Goal: Task Accomplishment & Management: Manage account settings

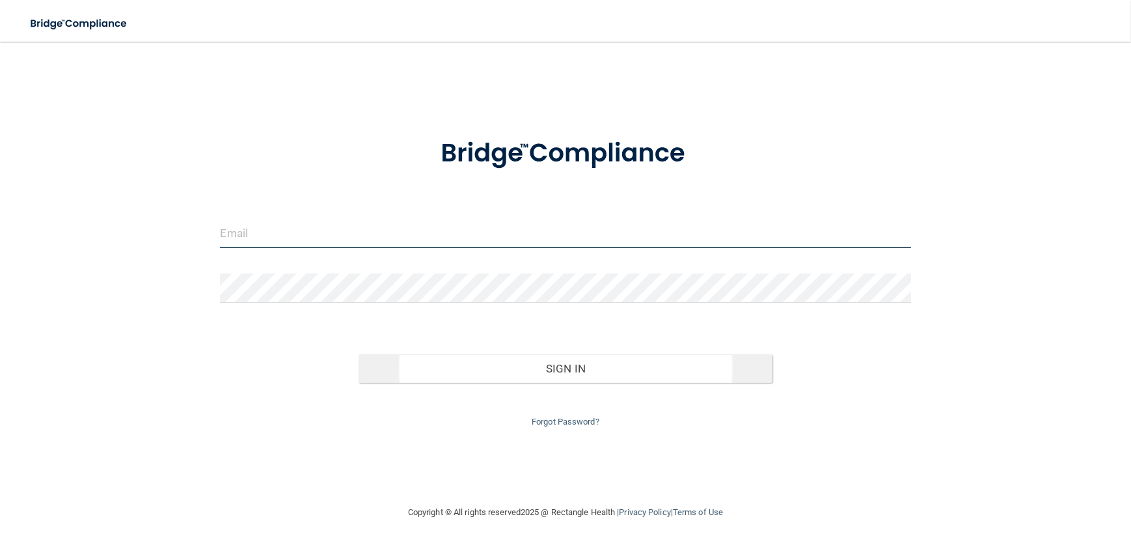
type input "[EMAIL_ADDRESS][DOMAIN_NAME]"
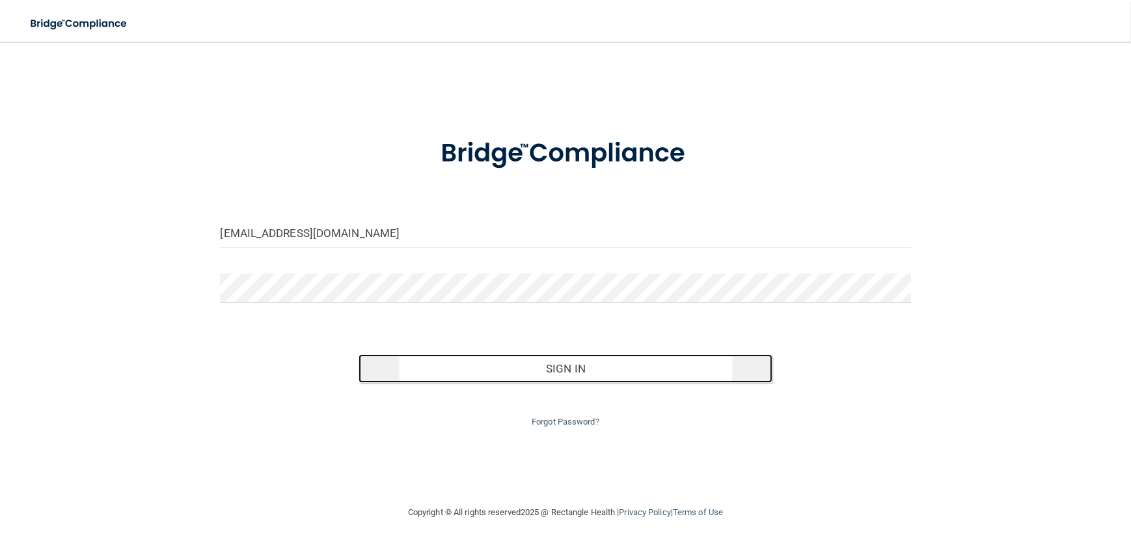
click at [572, 371] on button "Sign In" at bounding box center [566, 368] width 415 height 29
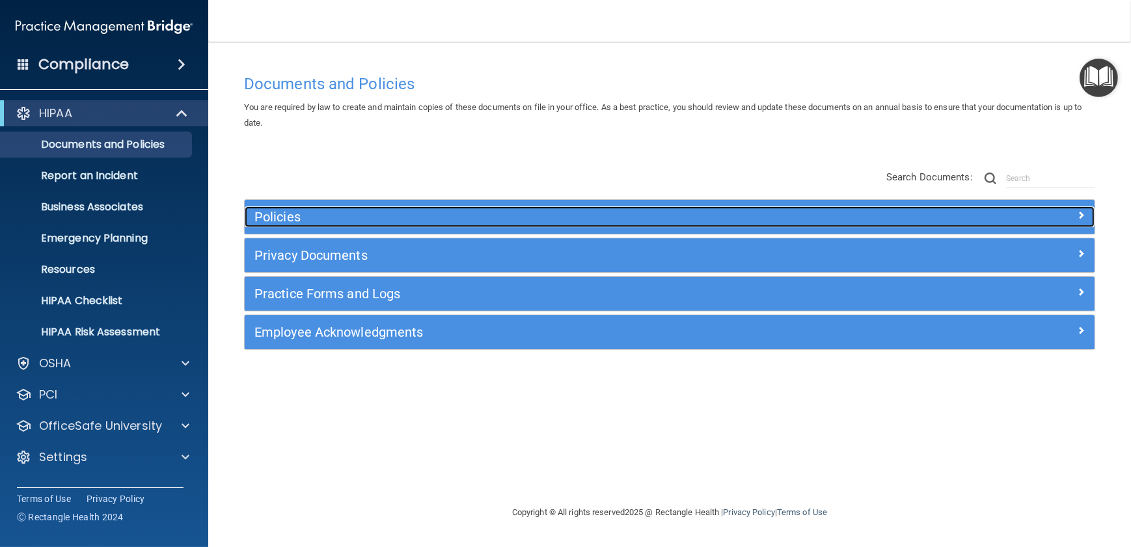
click at [282, 216] on h5 "Policies" at bounding box center [563, 217] width 618 height 14
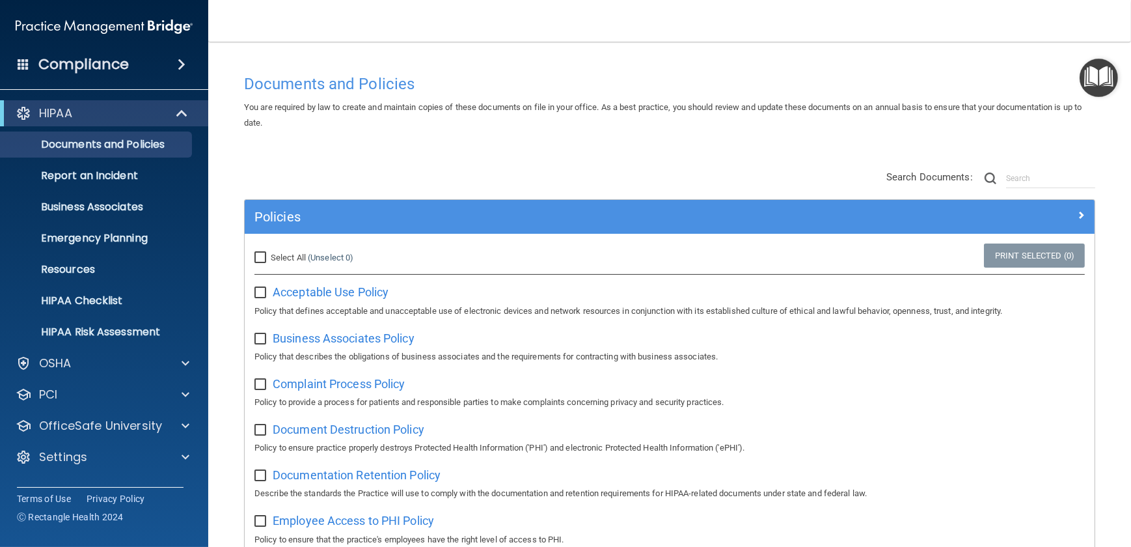
click at [255, 254] on input "Select All (Unselect 0) Unselect All" at bounding box center [261, 258] width 15 height 10
checkbox input "true"
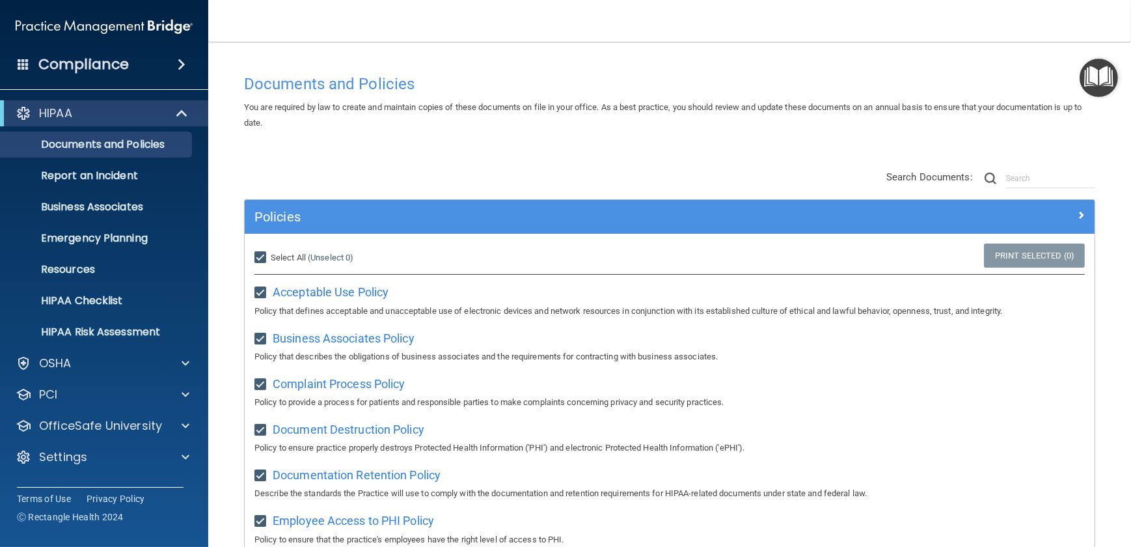
checkbox input "true"
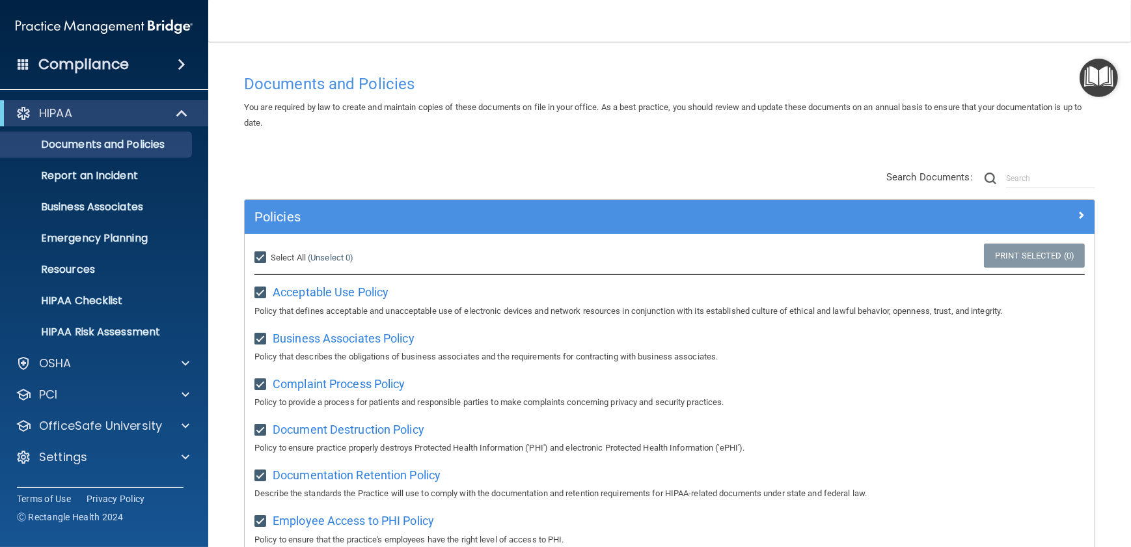
checkbox input "true"
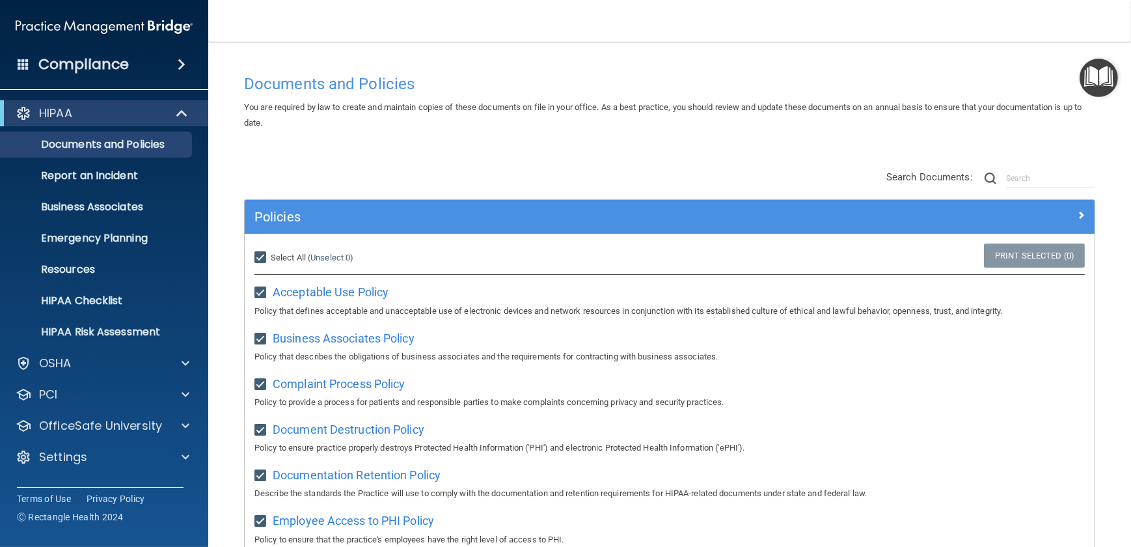
checkbox input "true"
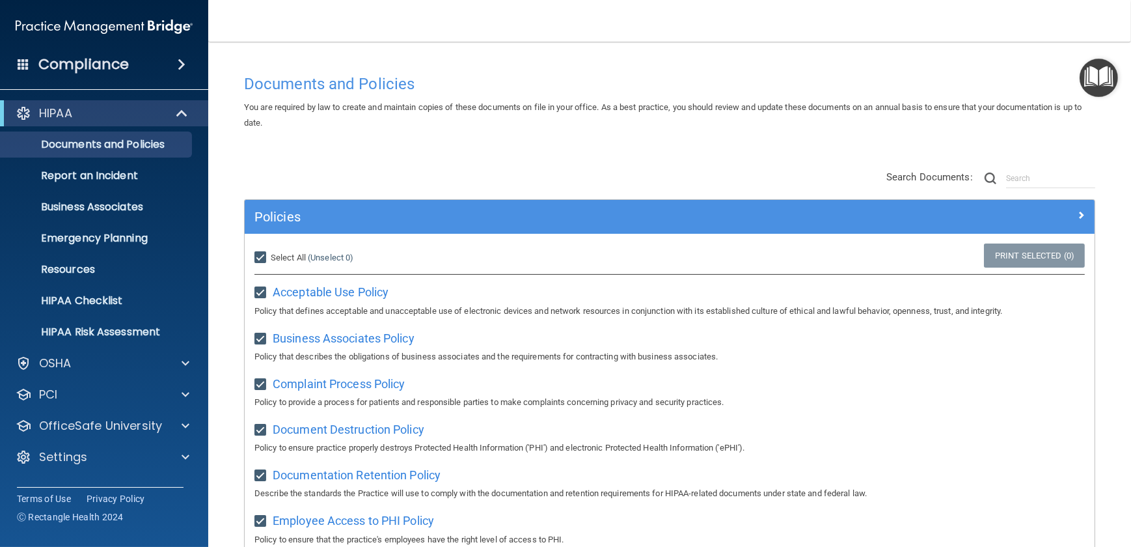
checkbox input "true"
click at [987, 253] on link "Print Selected (21)" at bounding box center [1032, 255] width 105 height 24
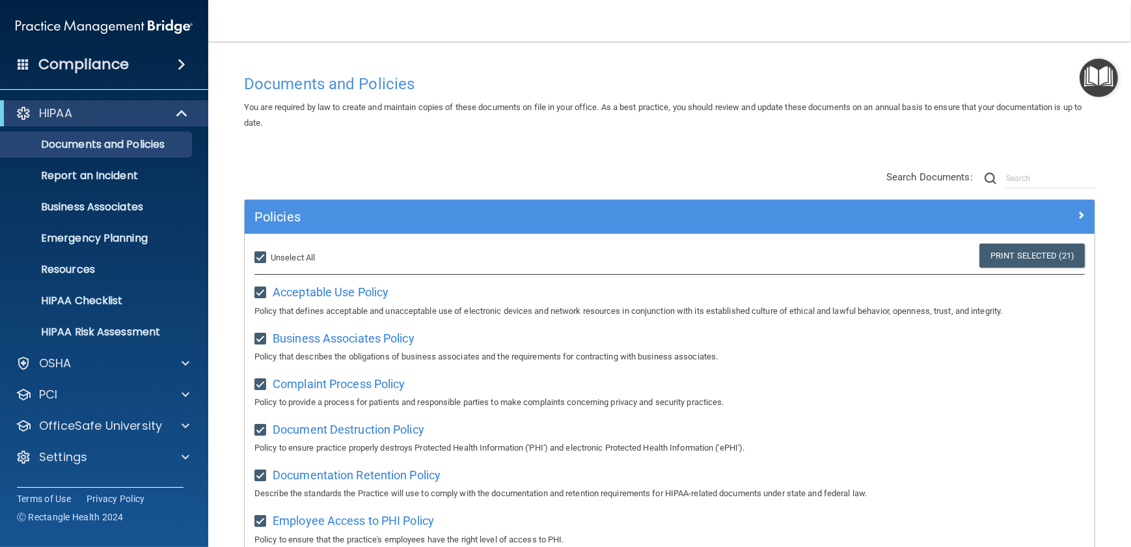
click at [266, 260] on input "Select All (Unselect 21) Unselect All" at bounding box center [261, 258] width 15 height 10
checkbox input "false"
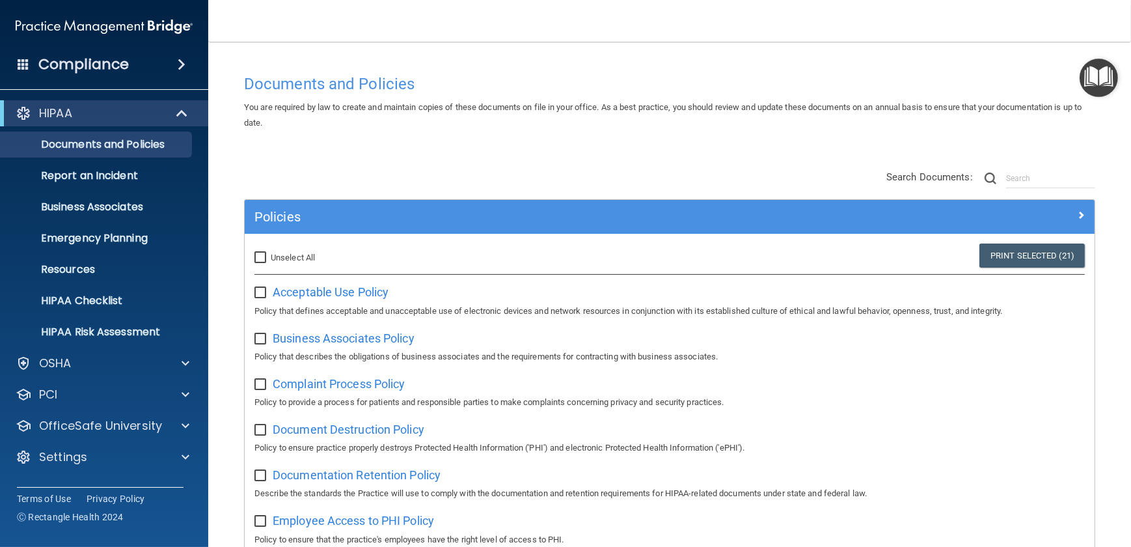
checkbox input "false"
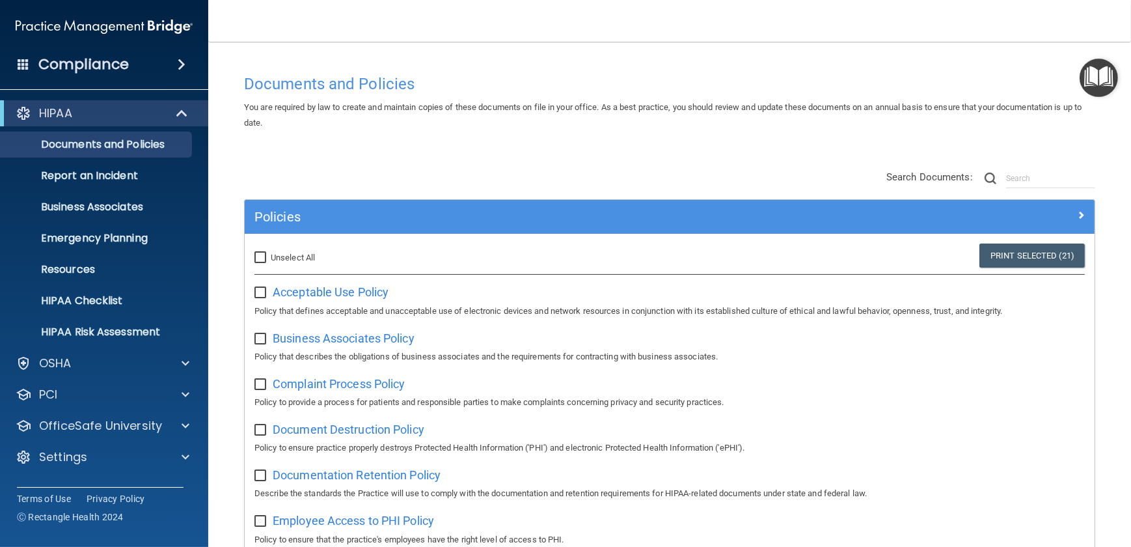
checkbox input "false"
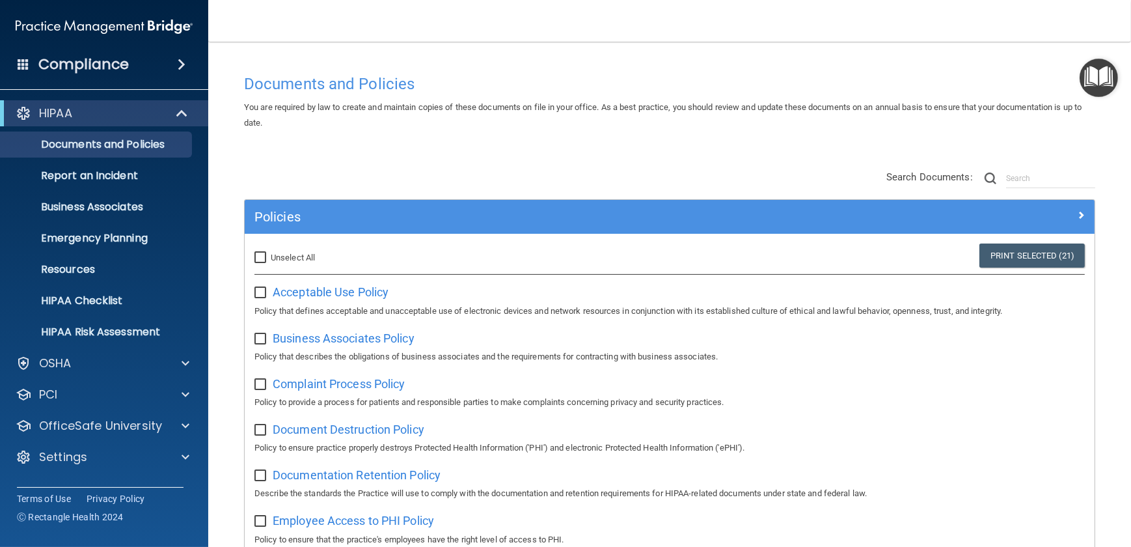
checkbox input "false"
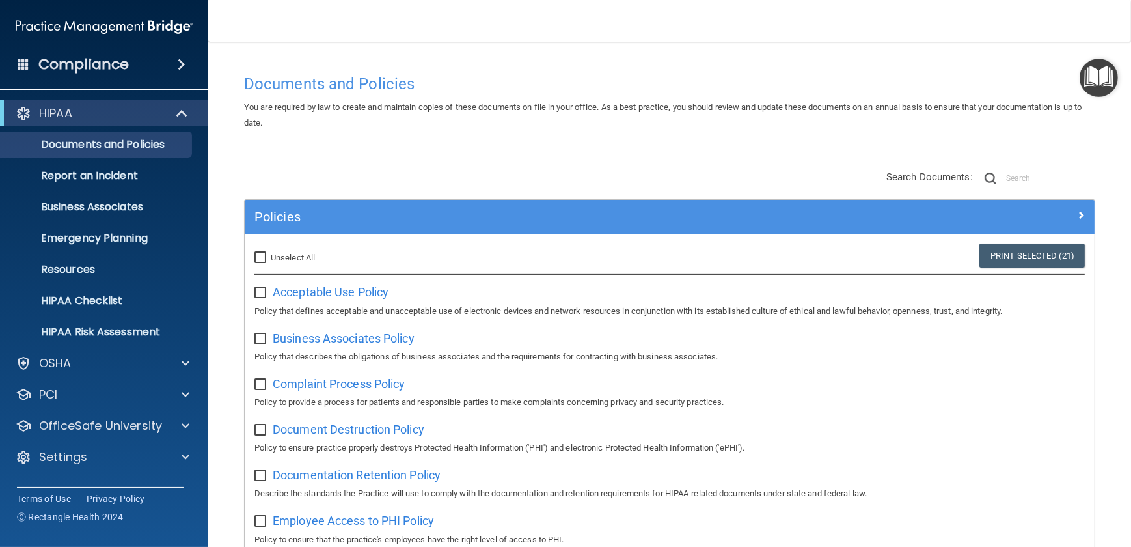
checkbox input "false"
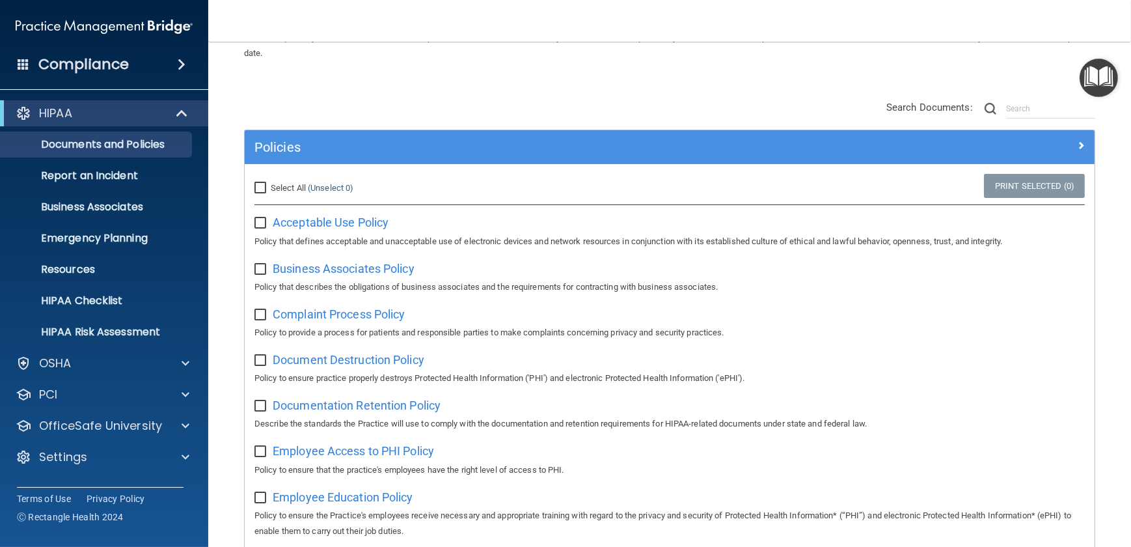
scroll to position [46, 0]
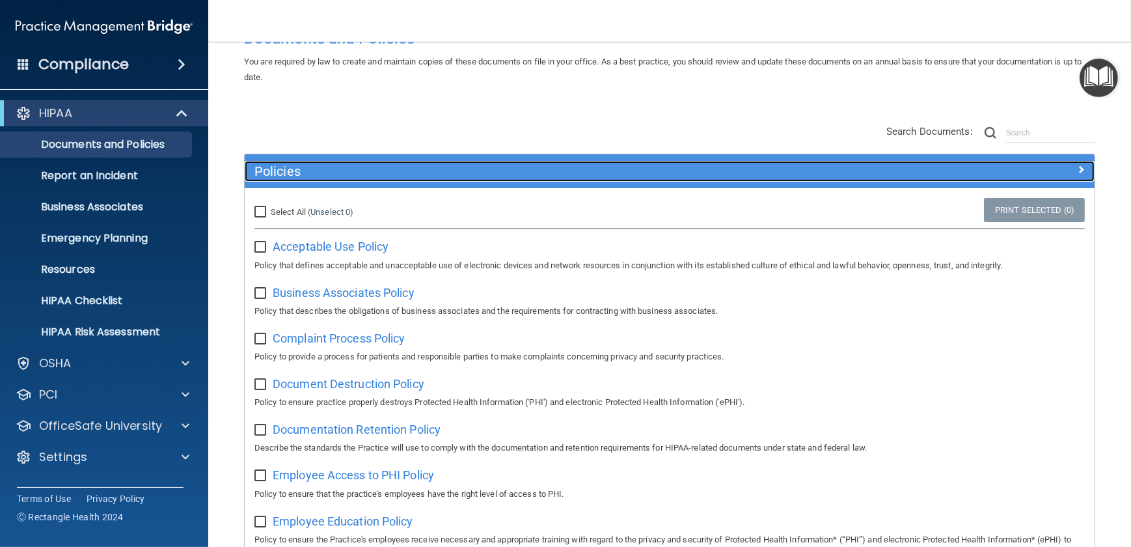
click at [1077, 172] on span at bounding box center [1081, 169] width 8 height 16
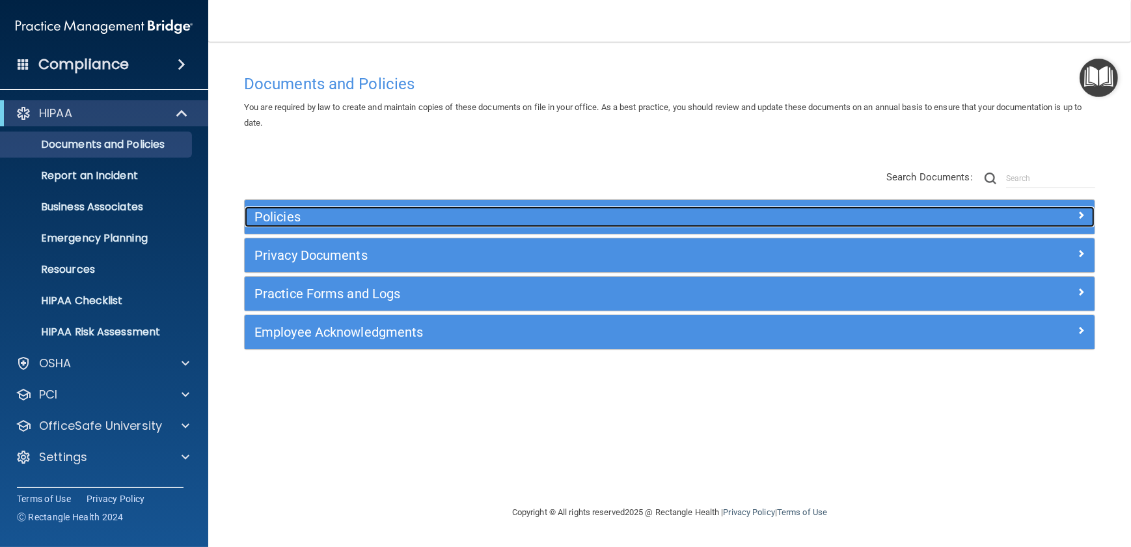
scroll to position [0, 0]
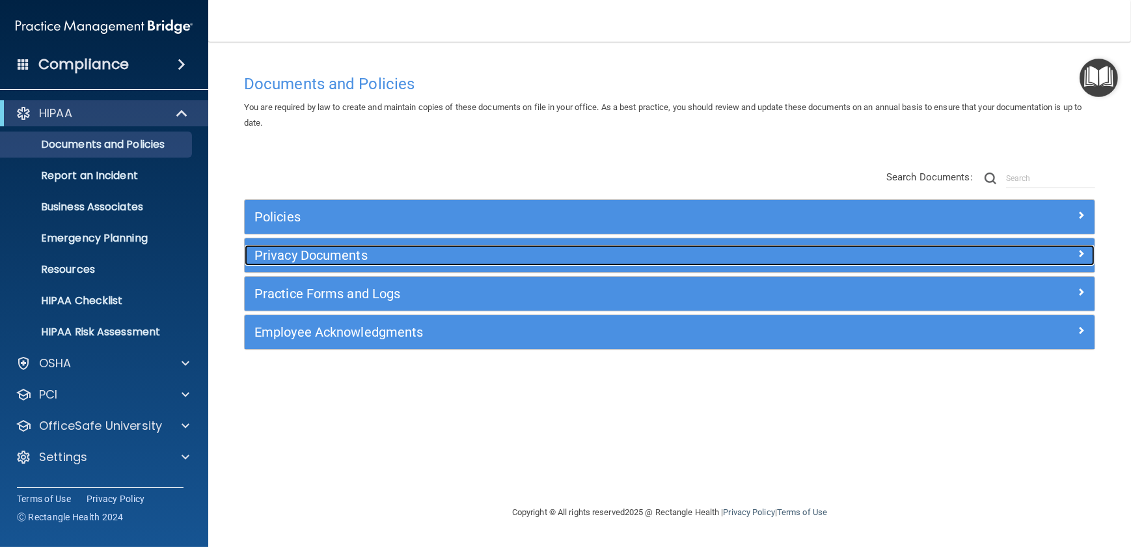
click at [317, 262] on h5 "Privacy Documents" at bounding box center [563, 255] width 618 height 14
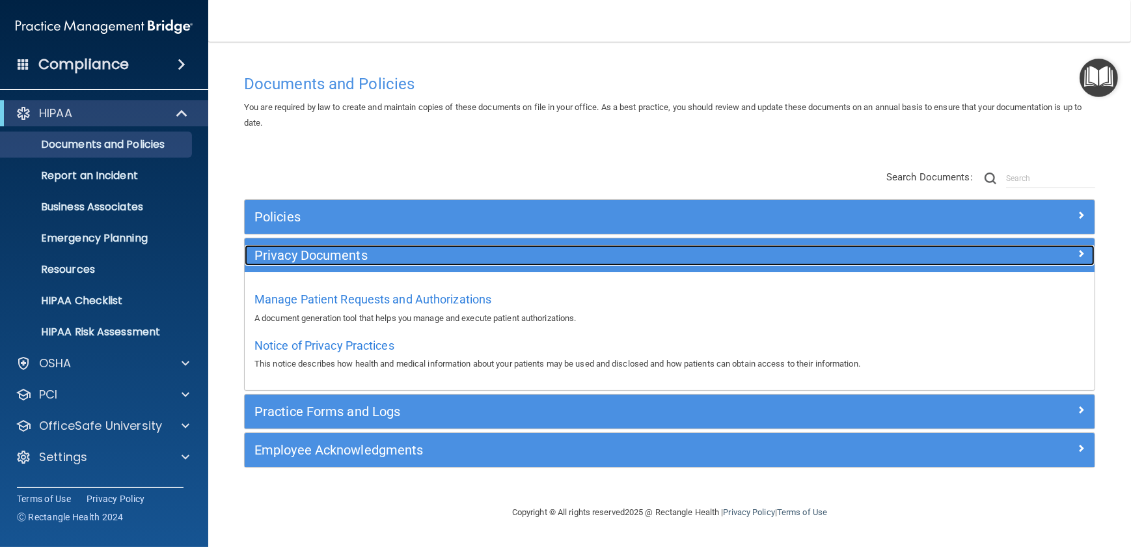
click at [317, 262] on h5 "Privacy Documents" at bounding box center [563, 255] width 618 height 14
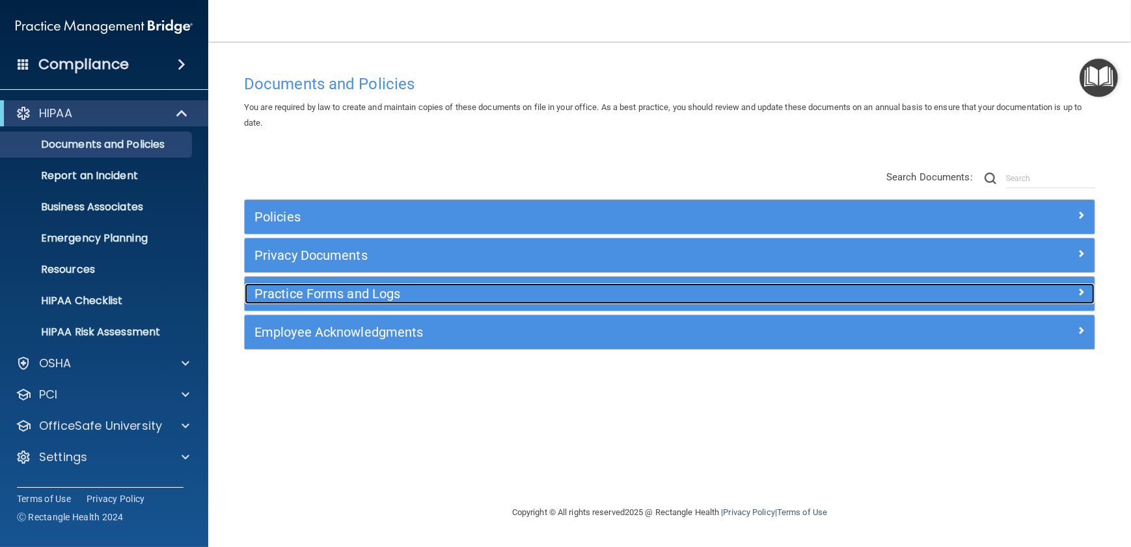
click at [319, 295] on h5 "Practice Forms and Logs" at bounding box center [563, 293] width 618 height 14
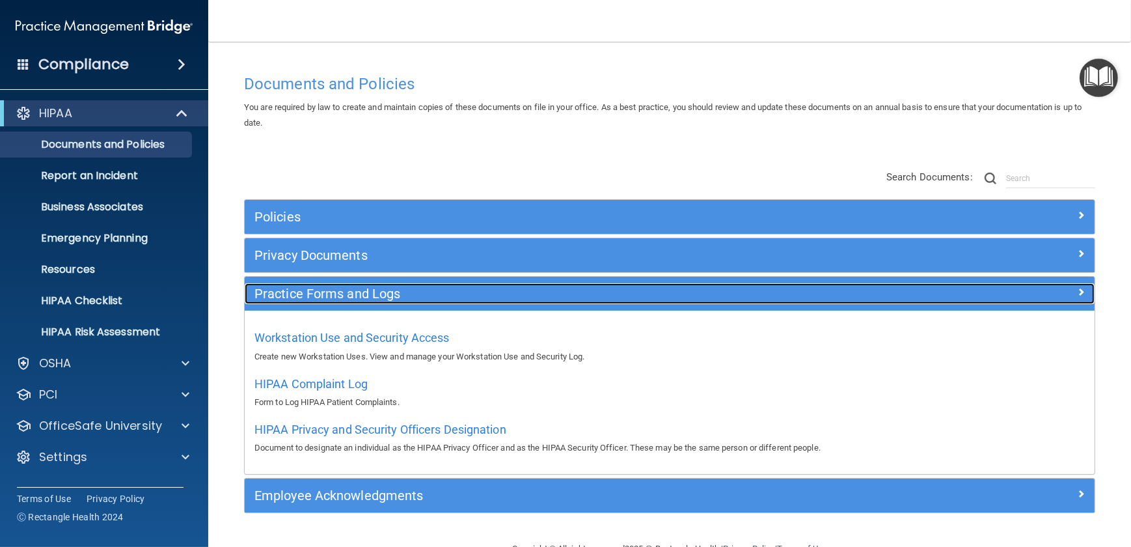
click at [319, 295] on h5 "Practice Forms and Logs" at bounding box center [563, 293] width 618 height 14
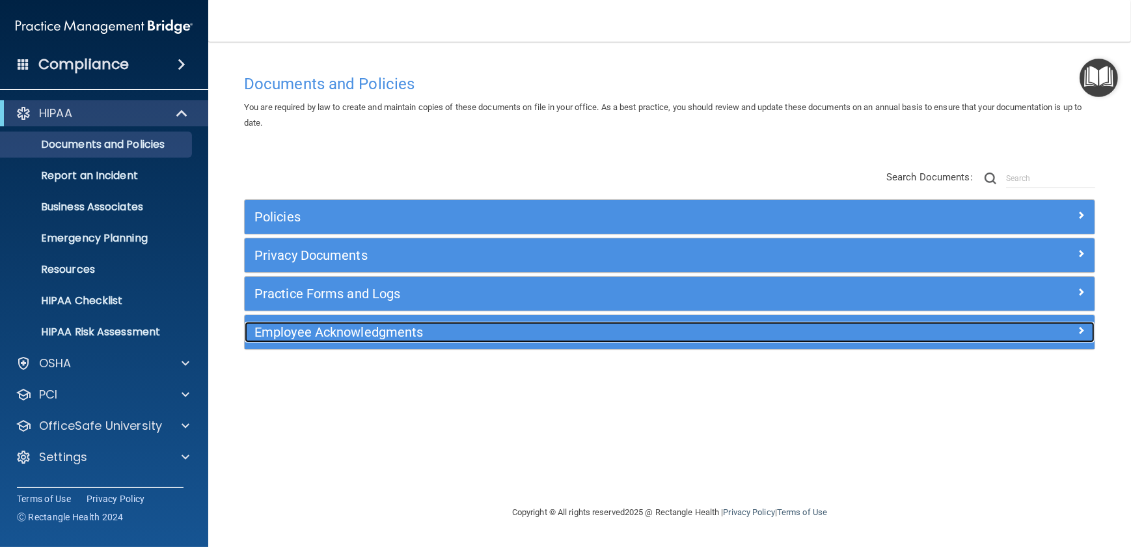
click at [314, 331] on h5 "Employee Acknowledgments" at bounding box center [563, 332] width 618 height 14
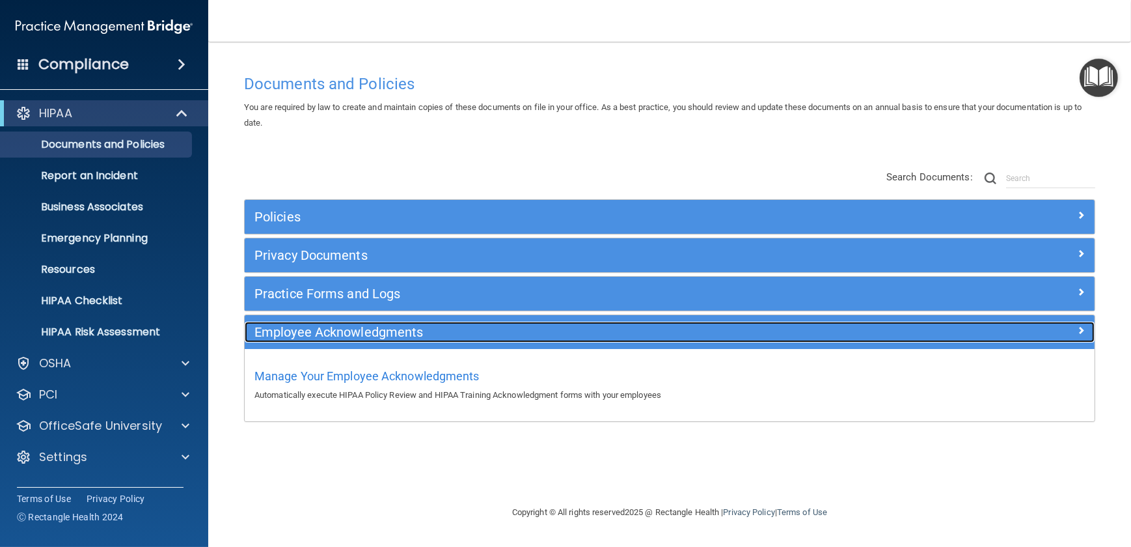
click at [314, 331] on h5 "Employee Acknowledgments" at bounding box center [563, 332] width 618 height 14
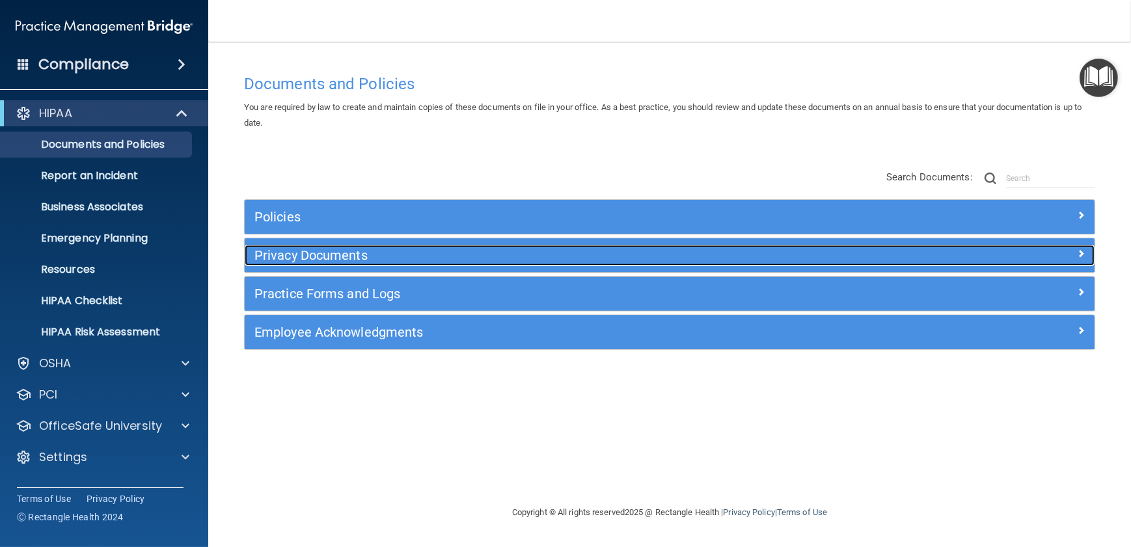
click at [293, 258] on h5 "Privacy Documents" at bounding box center [563, 255] width 618 height 14
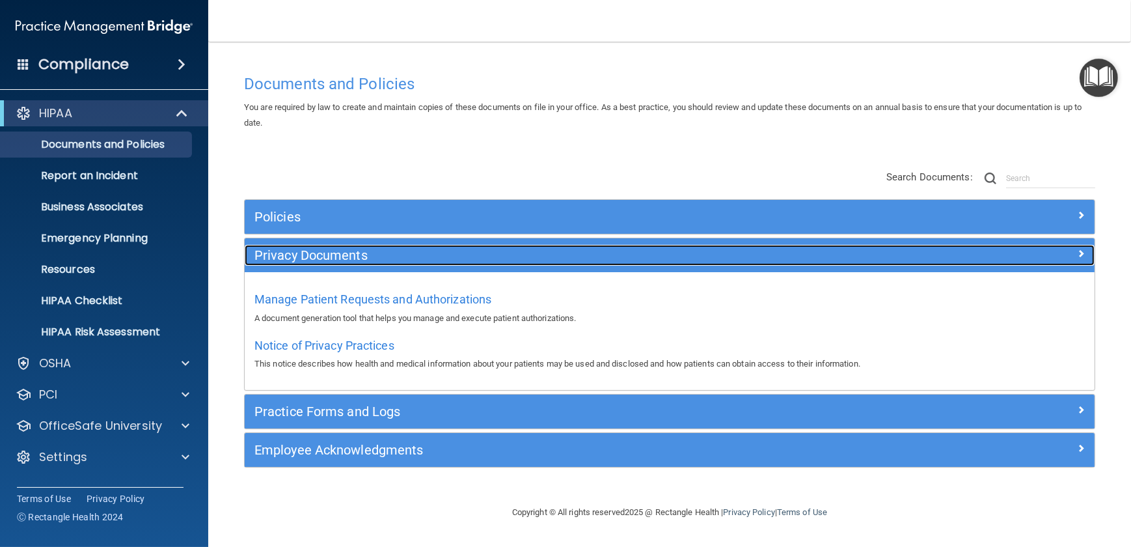
click at [293, 258] on h5 "Privacy Documents" at bounding box center [563, 255] width 618 height 14
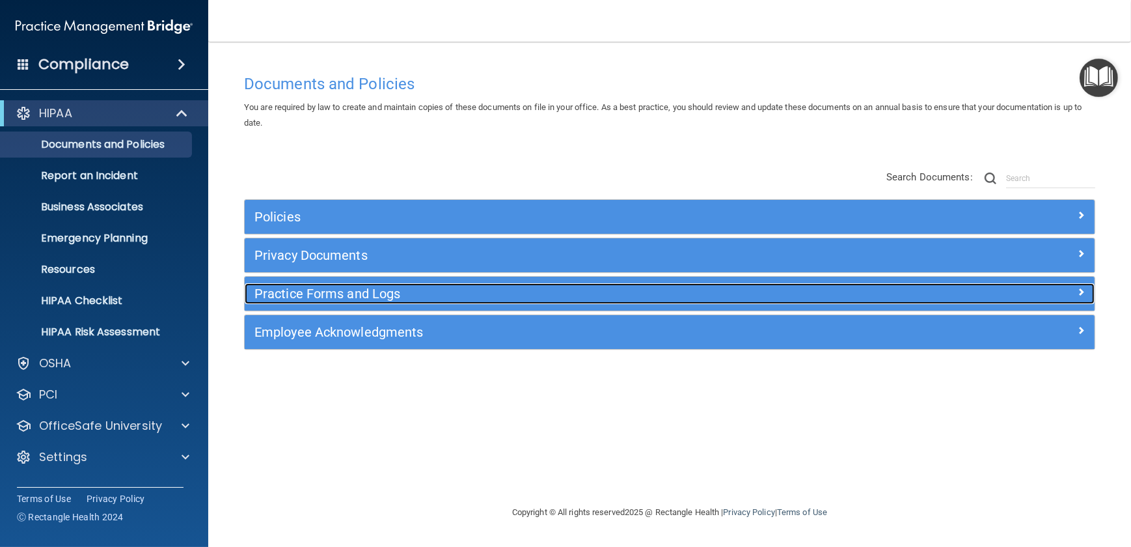
click at [290, 294] on h5 "Practice Forms and Logs" at bounding box center [563, 293] width 618 height 14
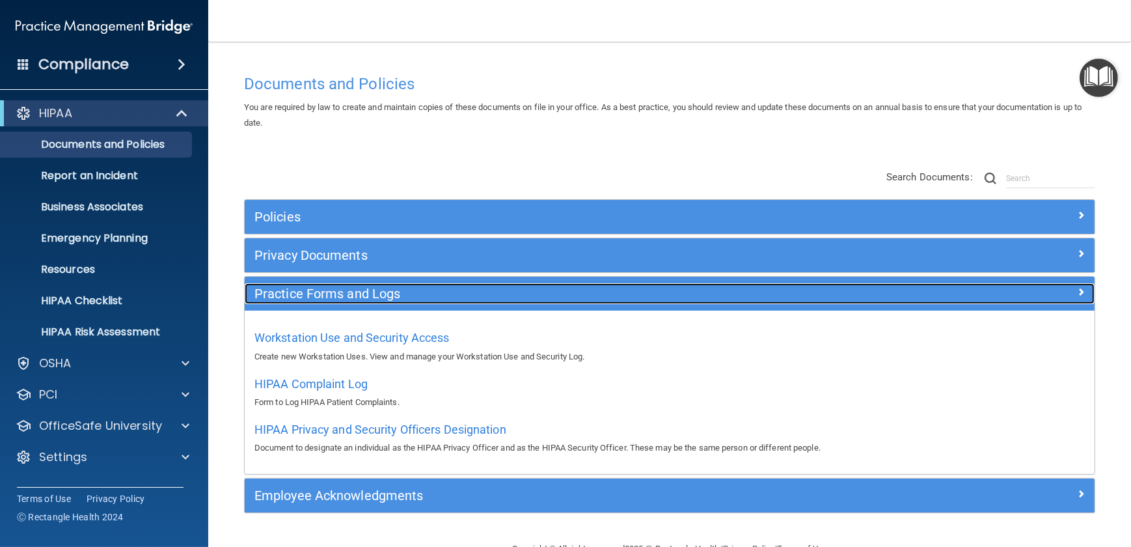
click at [290, 294] on h5 "Practice Forms and Logs" at bounding box center [563, 293] width 618 height 14
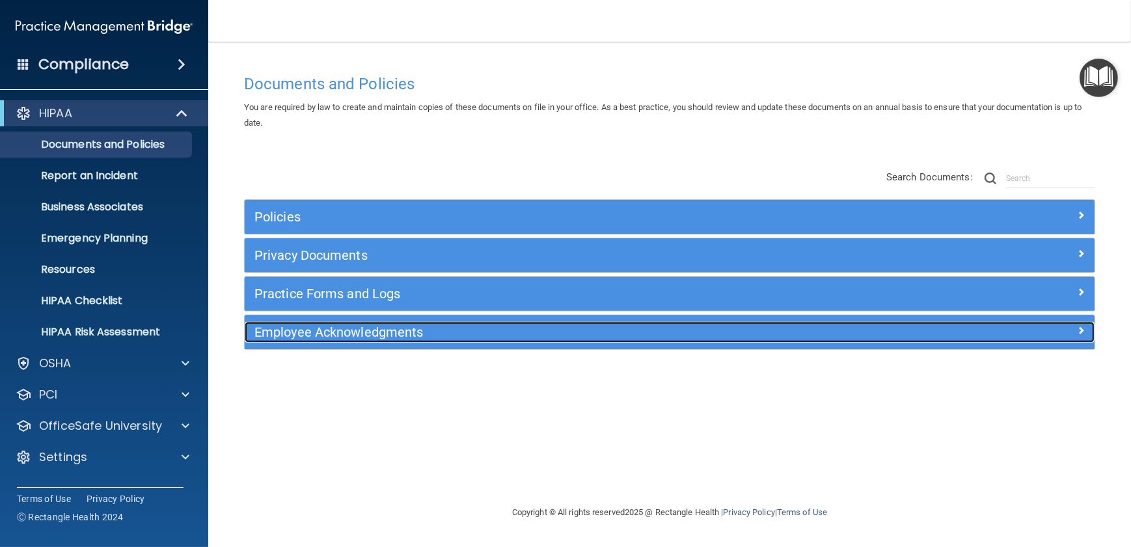
click at [286, 333] on h5 "Employee Acknowledgments" at bounding box center [563, 332] width 618 height 14
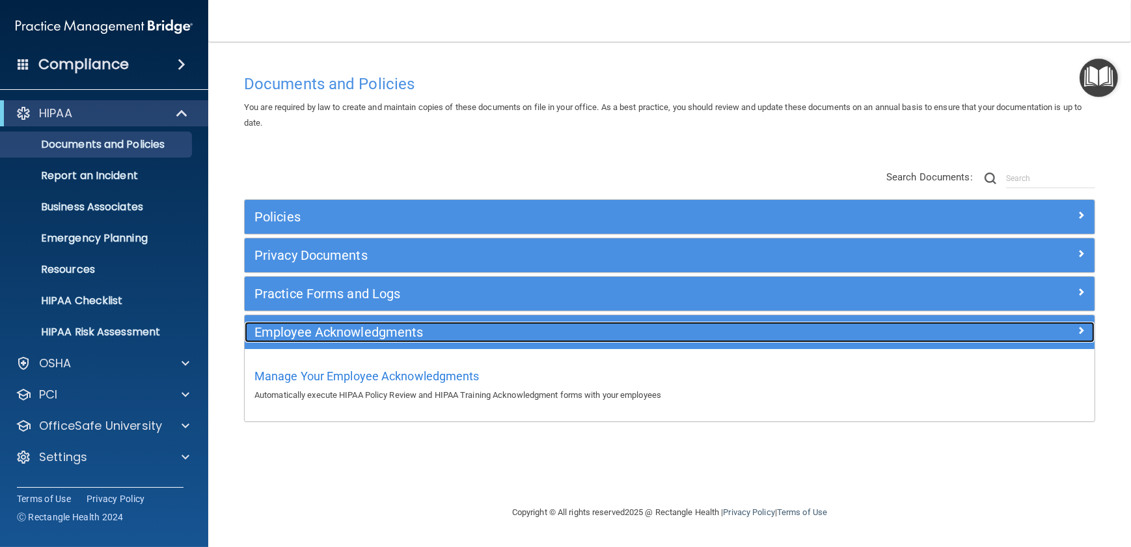
click at [286, 333] on h5 "Employee Acknowledgments" at bounding box center [563, 332] width 618 height 14
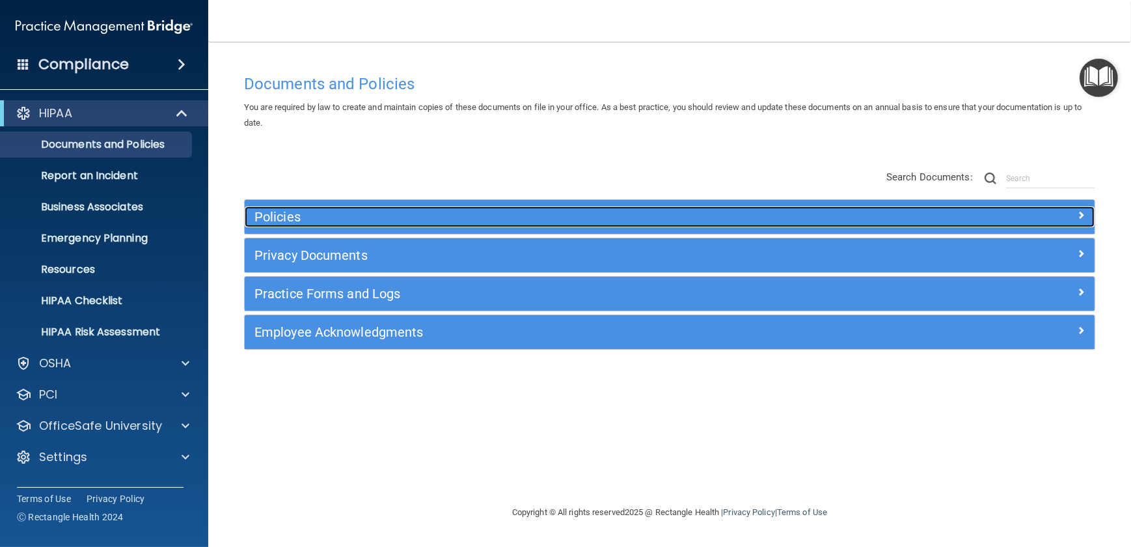
click at [305, 208] on div "Policies" at bounding box center [564, 216] width 638 height 21
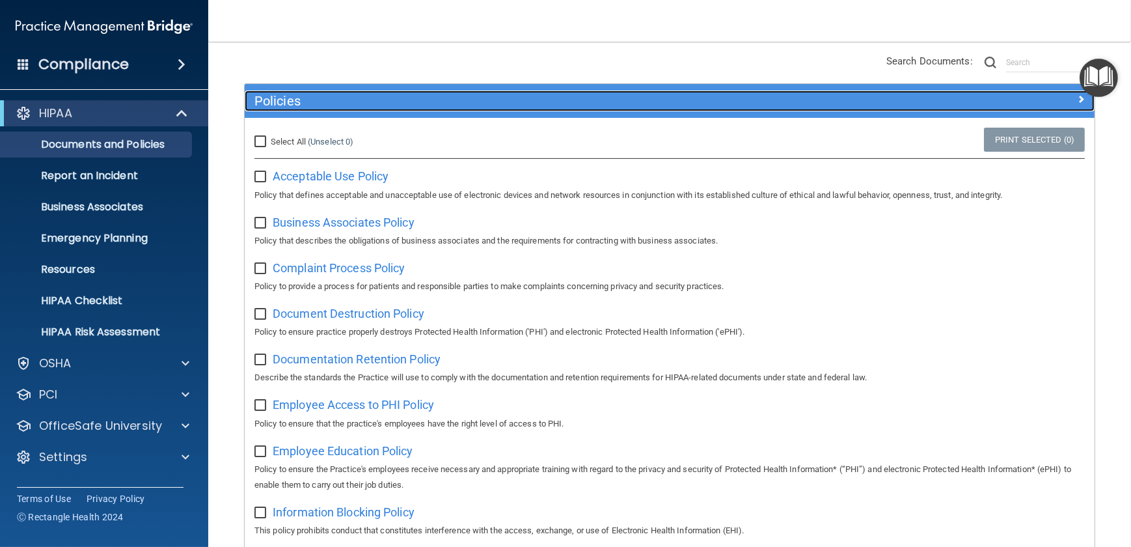
scroll to position [109, 0]
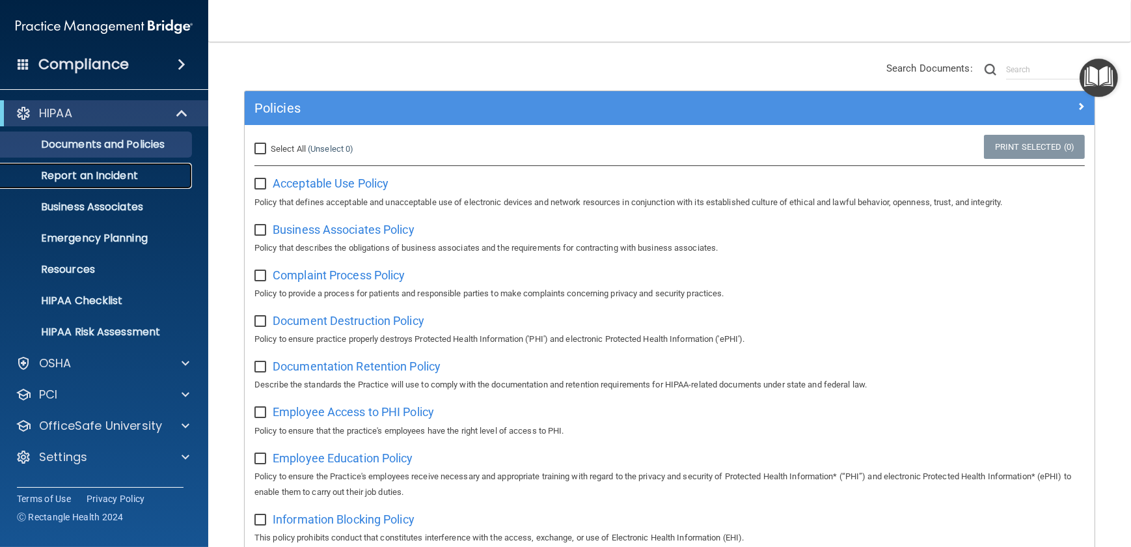
click at [78, 169] on p "Report an Incident" at bounding box center [97, 175] width 178 height 13
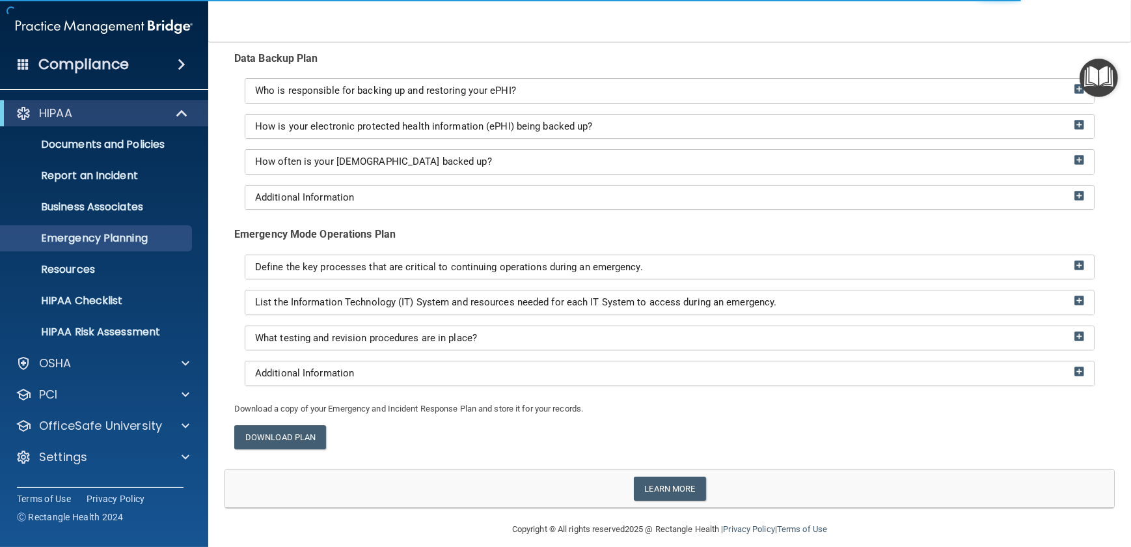
scroll to position [248, 0]
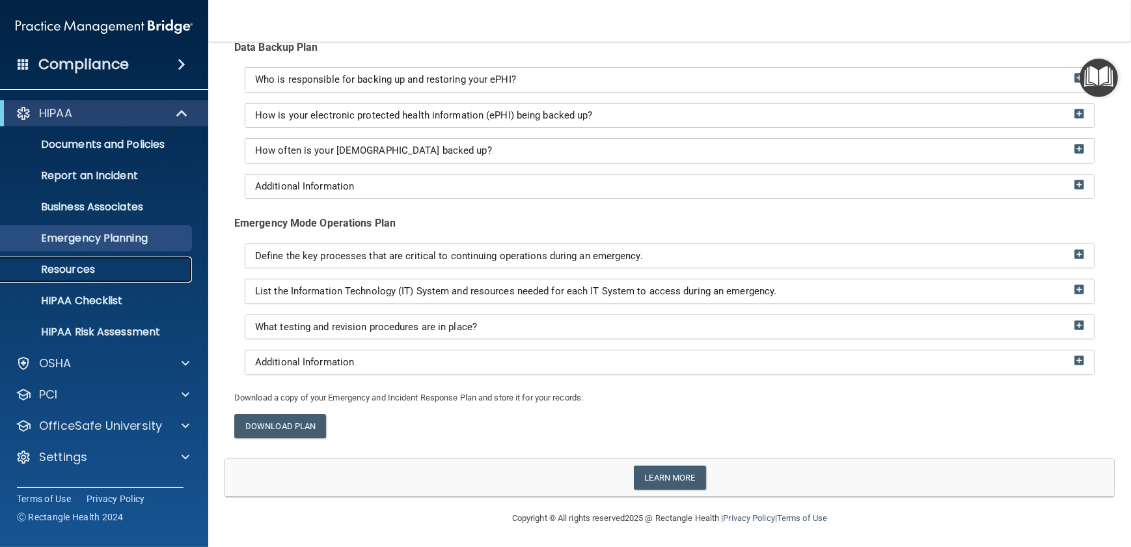
click at [70, 266] on p "Resources" at bounding box center [97, 269] width 178 height 13
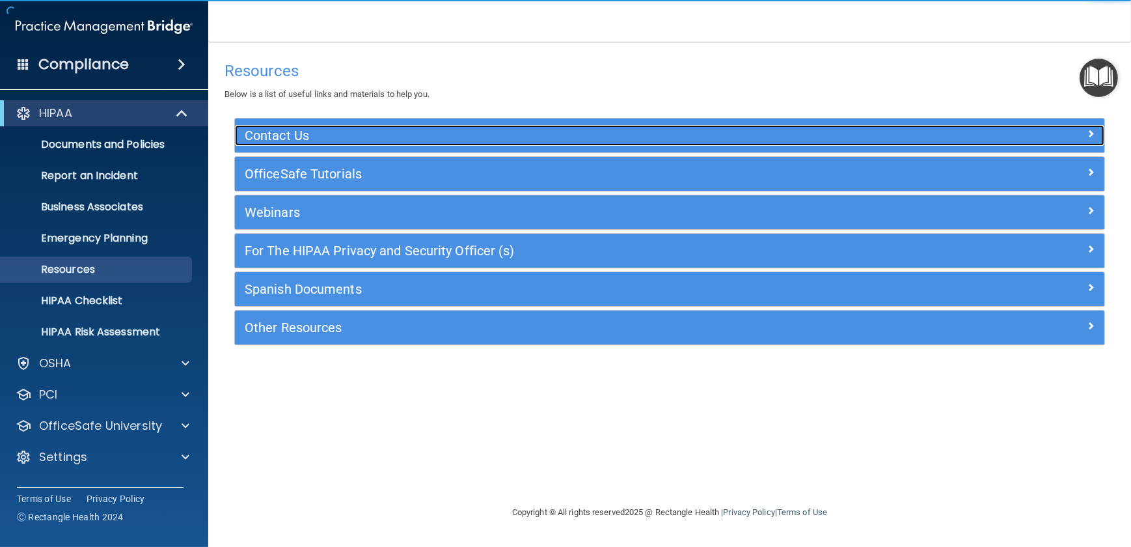
click at [312, 127] on div "Contact Us" at bounding box center [561, 135] width 652 height 21
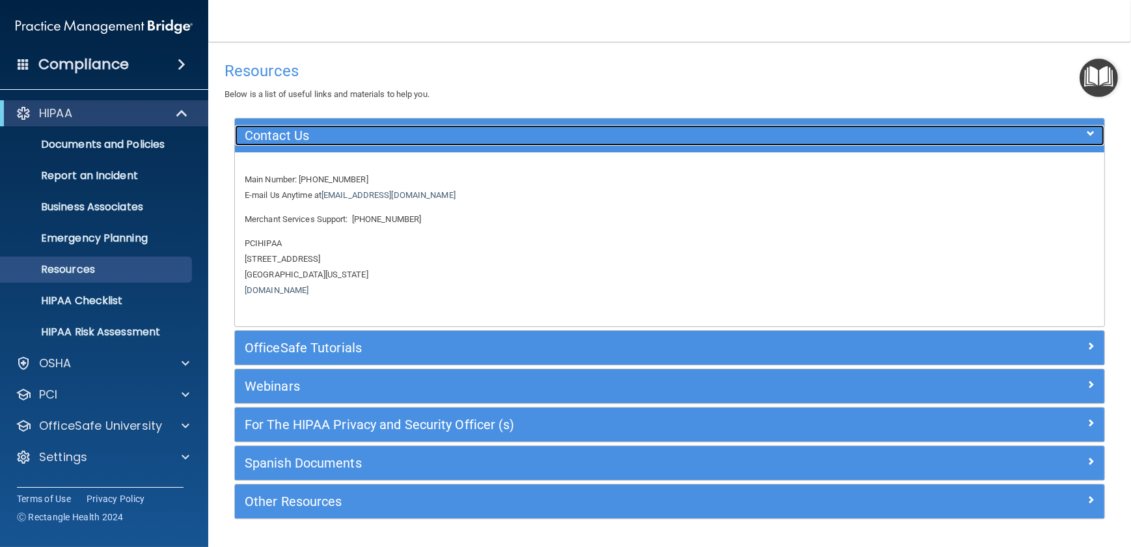
click at [312, 127] on div "Contact Us" at bounding box center [561, 135] width 652 height 21
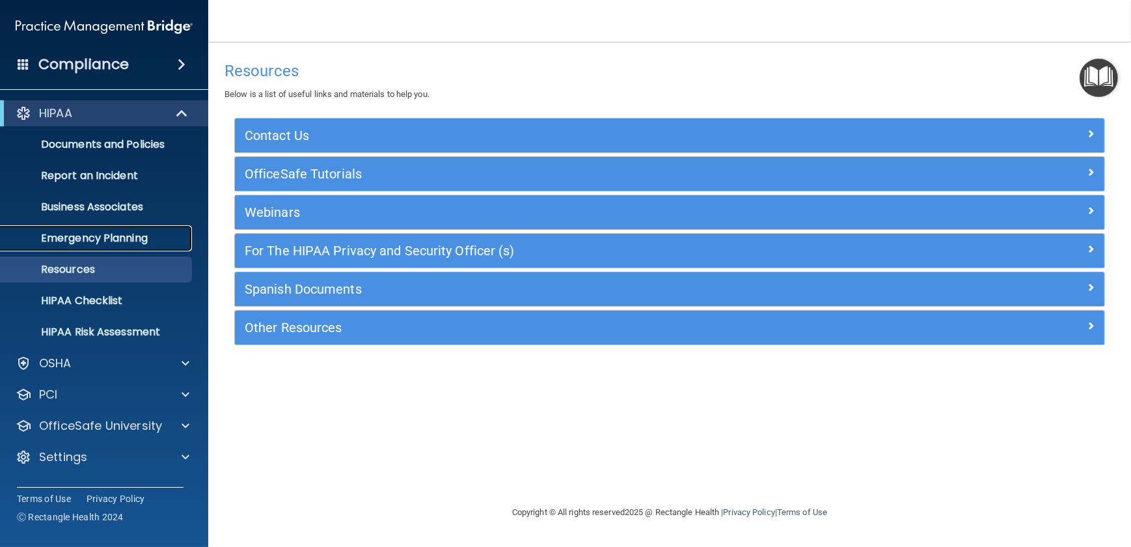
click at [83, 228] on link "Emergency Planning" at bounding box center [89, 238] width 205 height 26
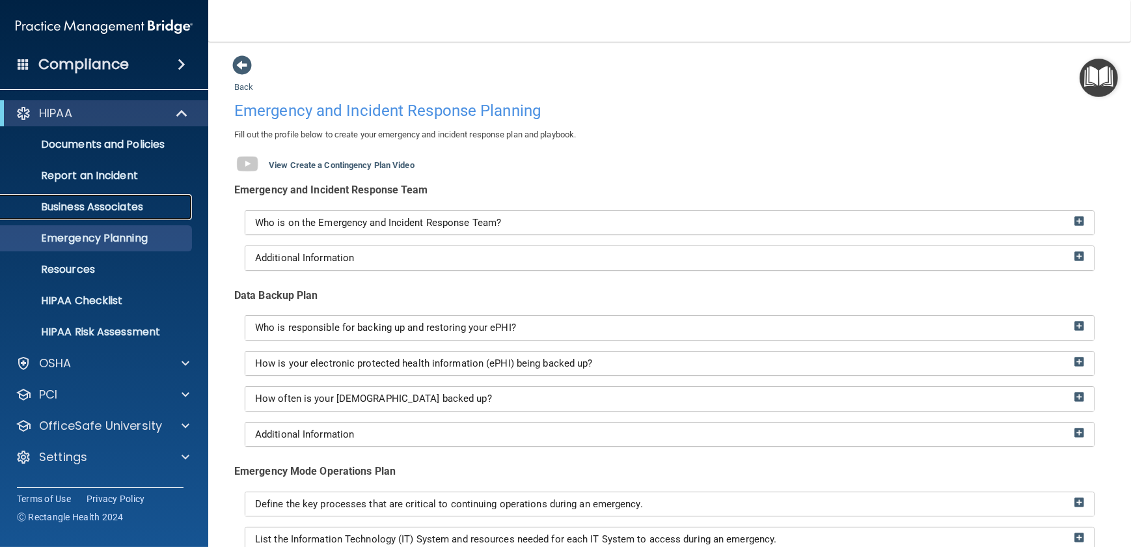
click at [88, 205] on p "Business Associates" at bounding box center [97, 206] width 178 height 13
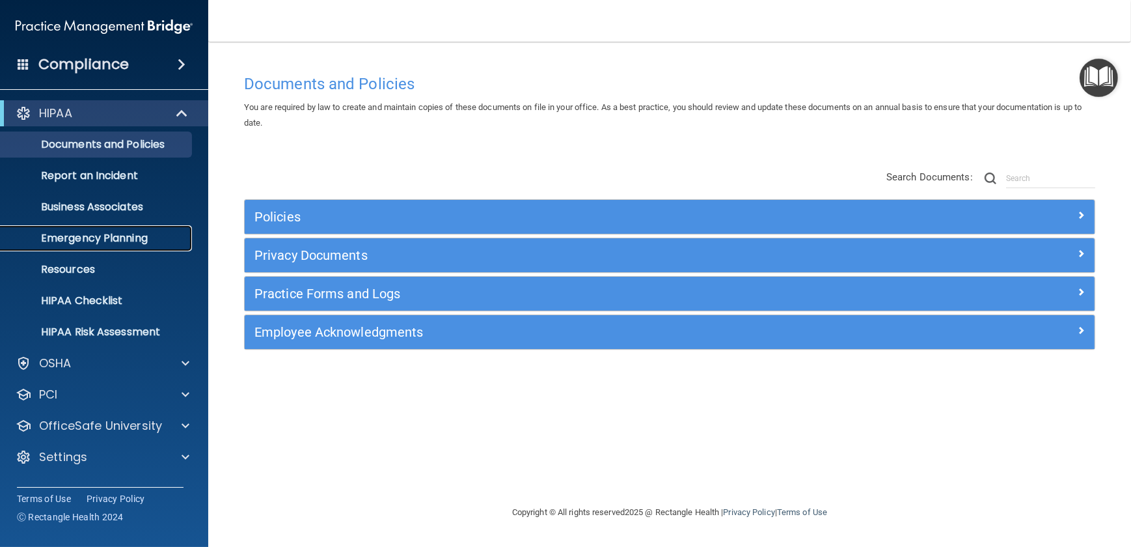
click at [88, 235] on p "Emergency Planning" at bounding box center [97, 238] width 178 height 13
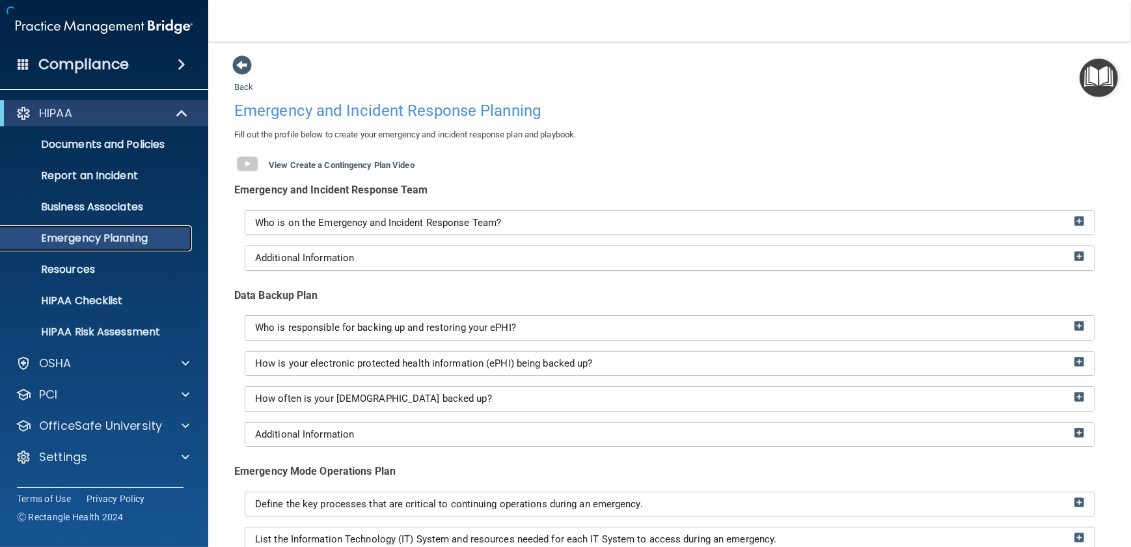
click at [88, 235] on p "Emergency Planning" at bounding box center [97, 238] width 178 height 13
click at [78, 273] on p "Resources" at bounding box center [97, 269] width 178 height 13
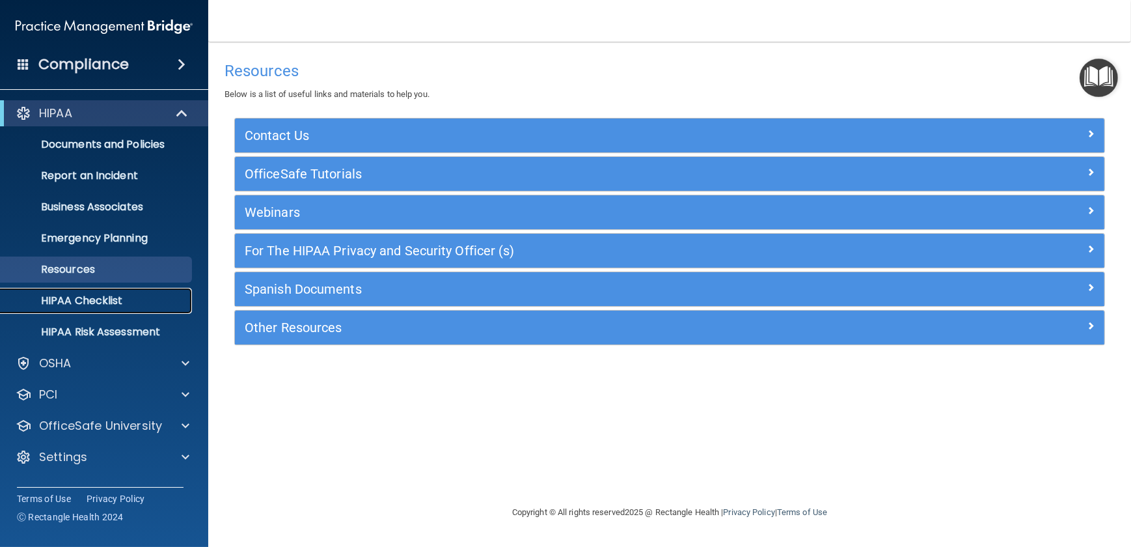
click at [68, 303] on p "HIPAA Checklist" at bounding box center [97, 300] width 178 height 13
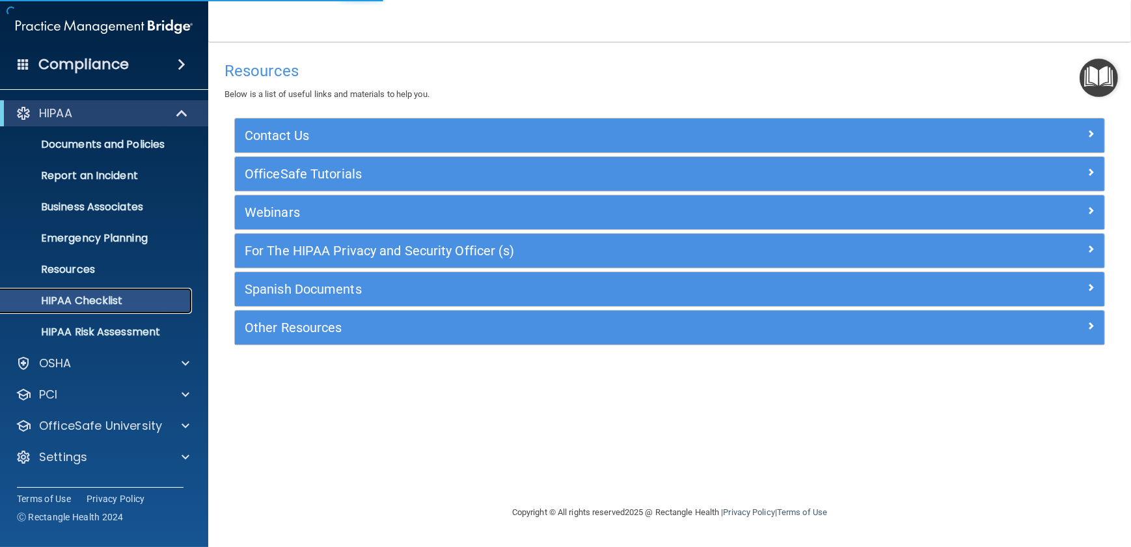
click at [92, 289] on link "HIPAA Checklist" at bounding box center [89, 301] width 205 height 26
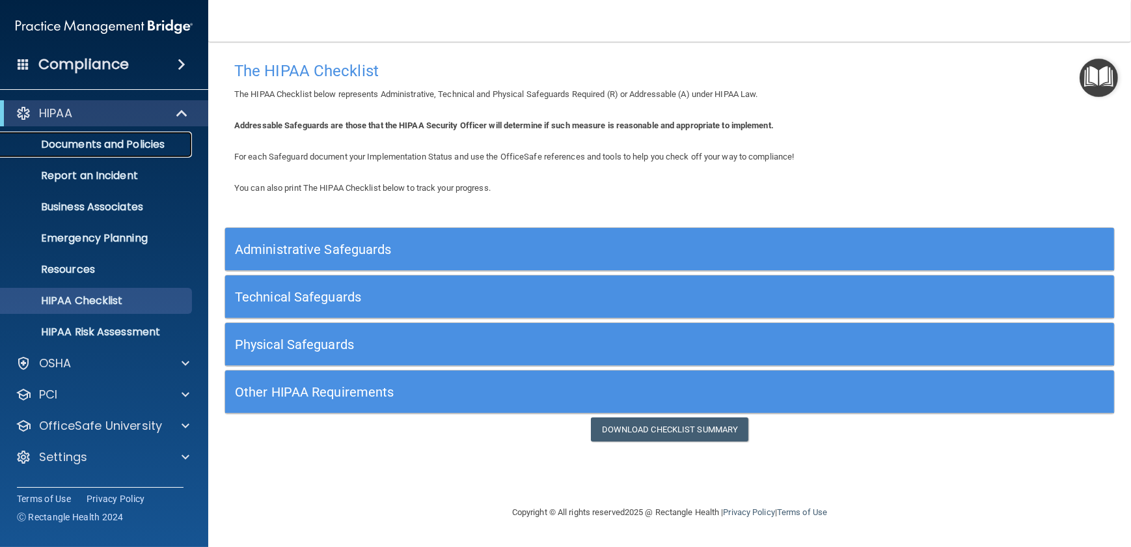
click at [98, 152] on link "Documents and Policies" at bounding box center [89, 144] width 205 height 26
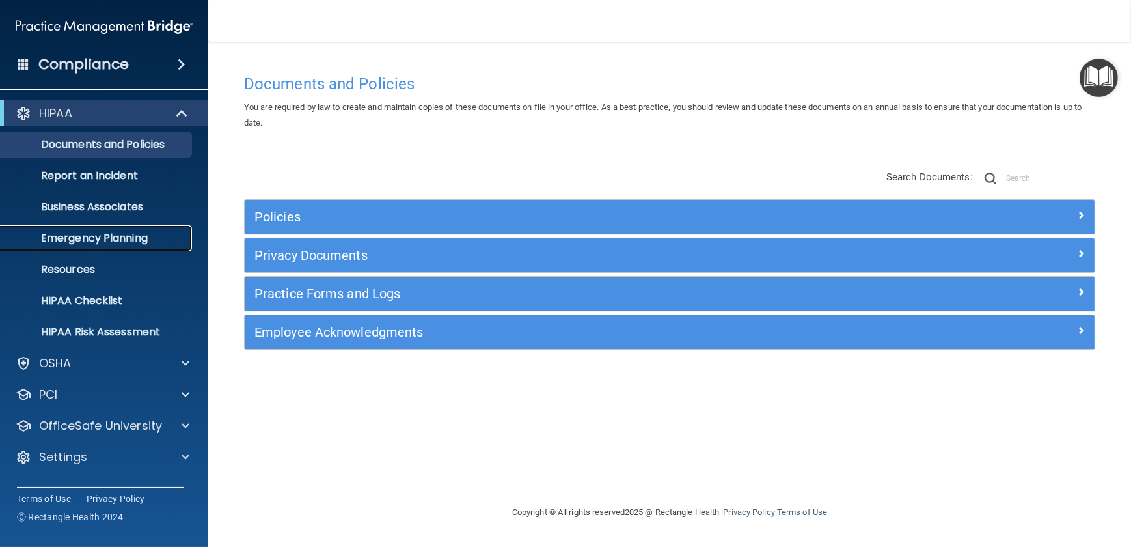
click at [104, 241] on p "Emergency Planning" at bounding box center [97, 238] width 178 height 13
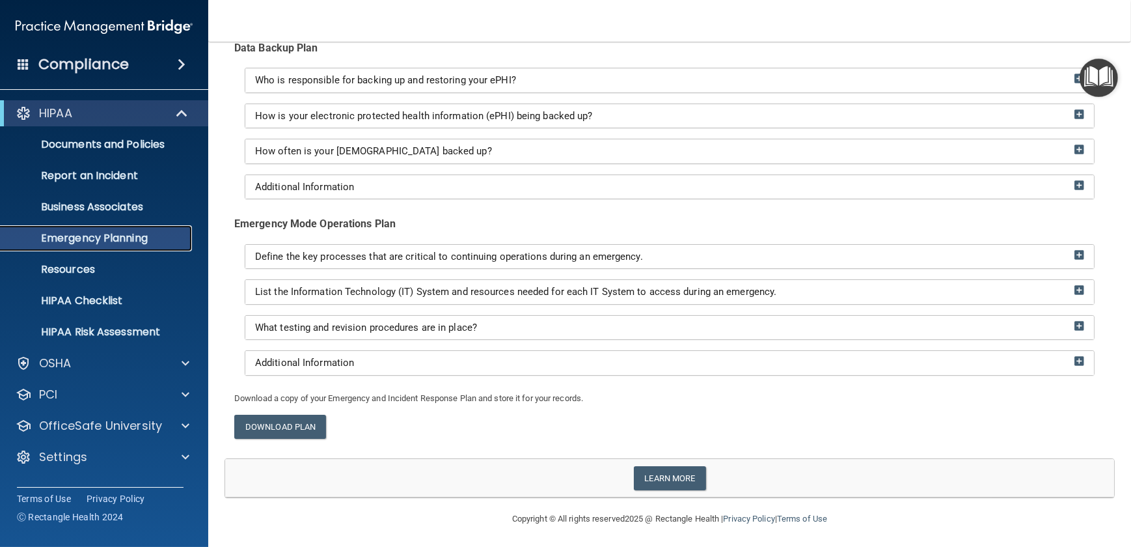
scroll to position [248, 0]
click at [283, 414] on link "Download Plan" at bounding box center [280, 426] width 92 height 24
click at [51, 208] on p "Business Associates" at bounding box center [97, 206] width 178 height 13
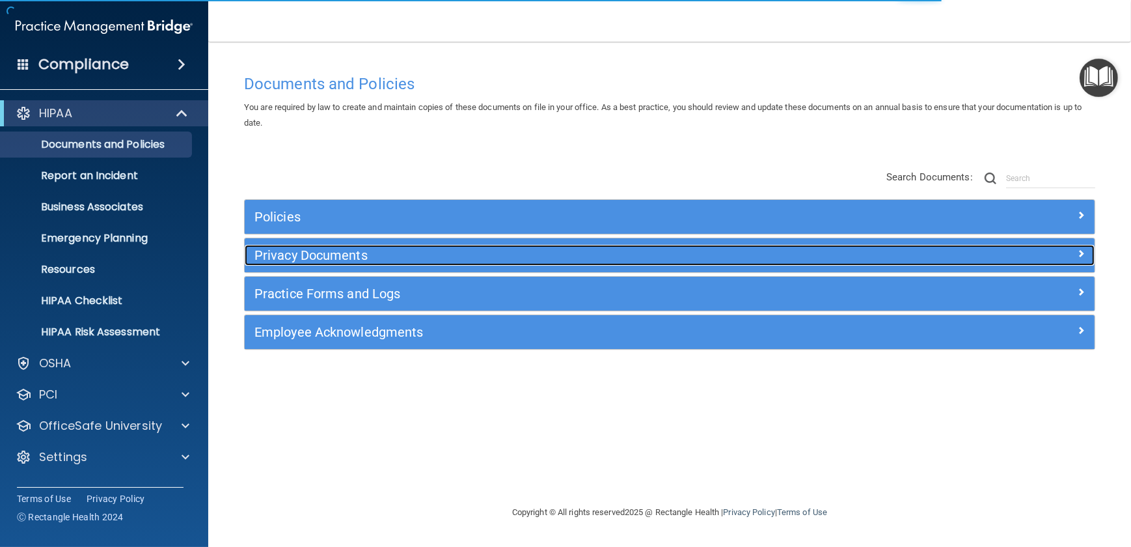
click at [278, 245] on div "Privacy Documents" at bounding box center [564, 255] width 638 height 21
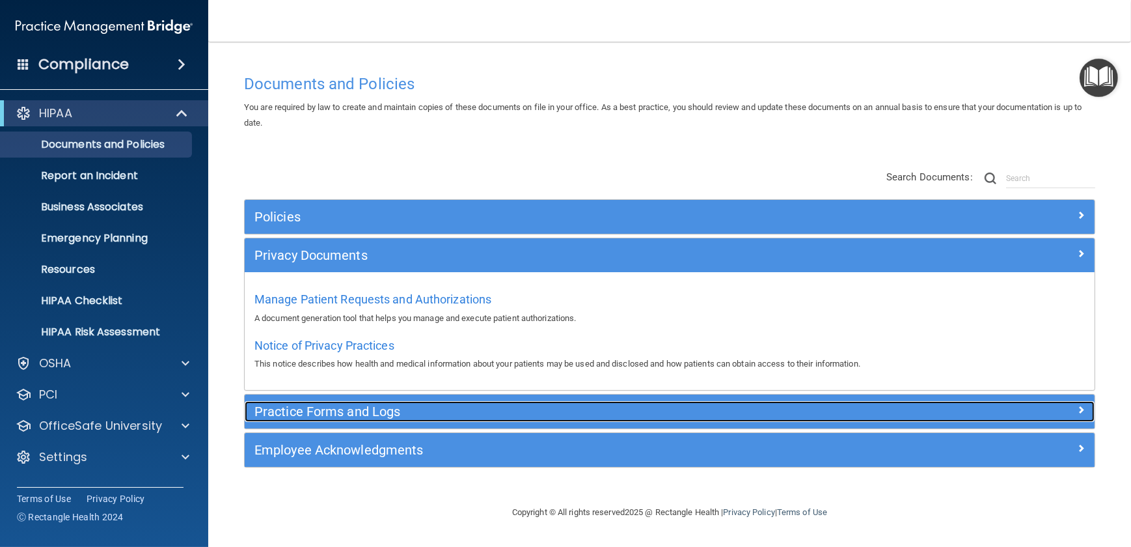
click at [372, 413] on h5 "Practice Forms and Logs" at bounding box center [563, 411] width 618 height 14
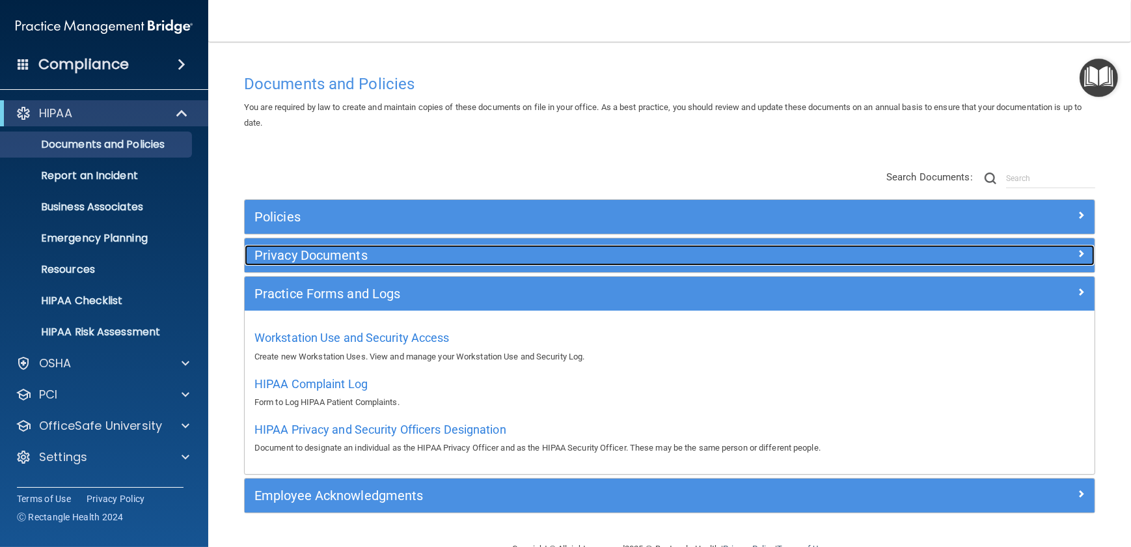
click at [332, 253] on h5 "Privacy Documents" at bounding box center [563, 255] width 618 height 14
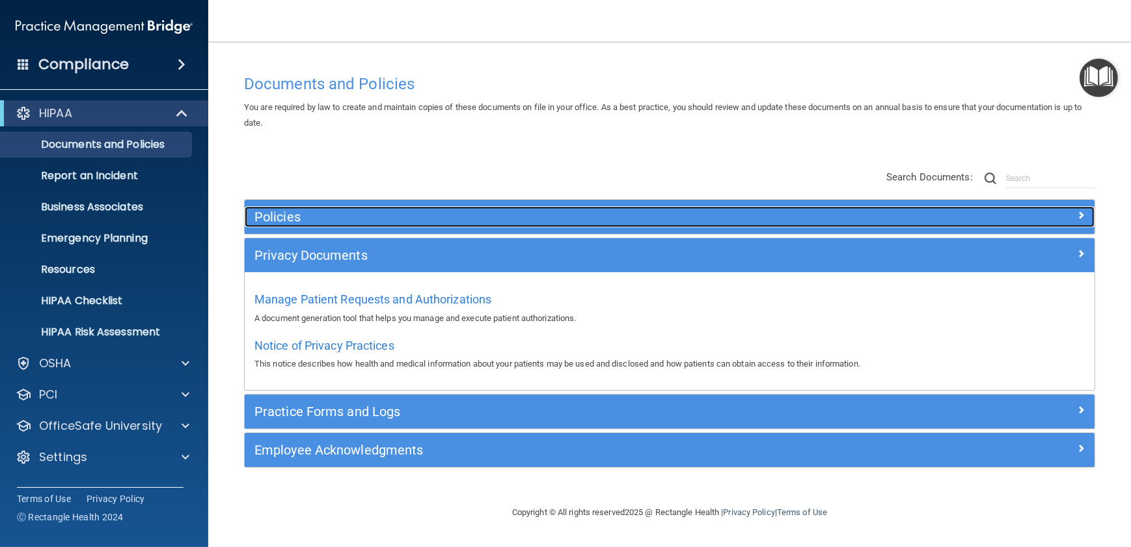
click at [286, 210] on h5 "Policies" at bounding box center [563, 217] width 618 height 14
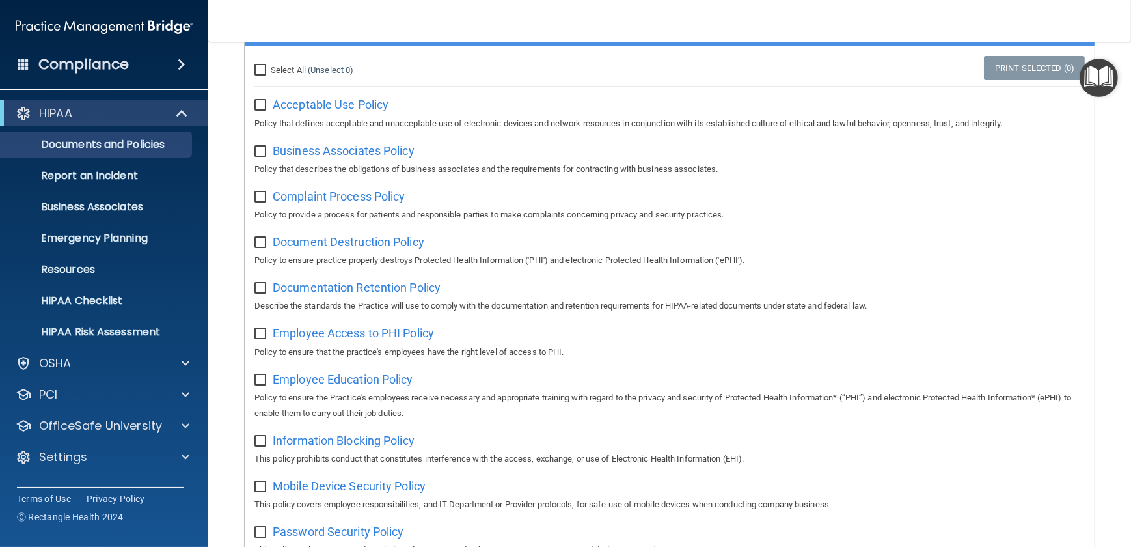
scroll to position [111, 0]
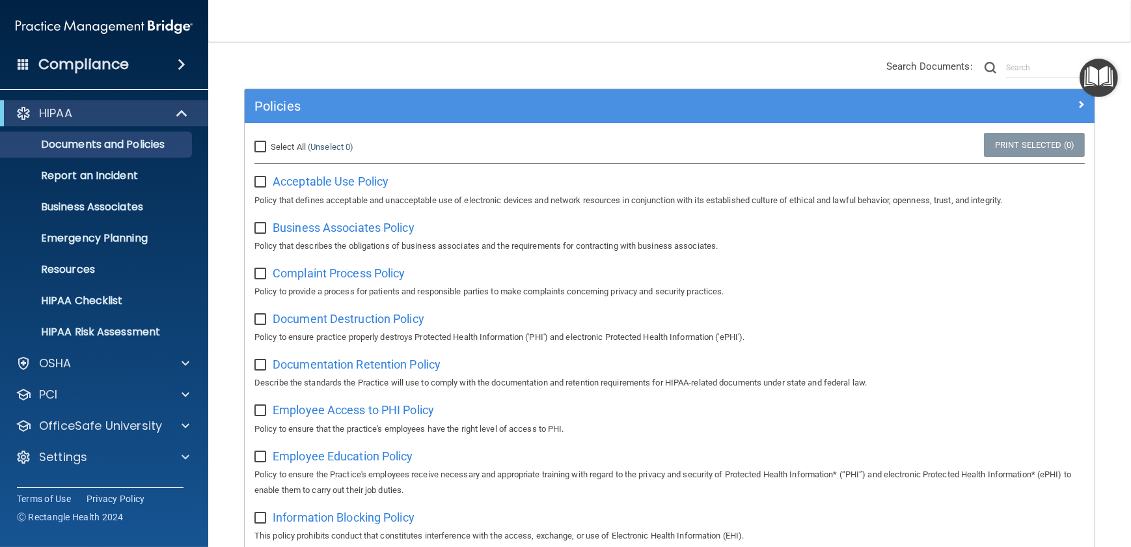
click at [338, 89] on div "Policies" at bounding box center [670, 106] width 850 height 34
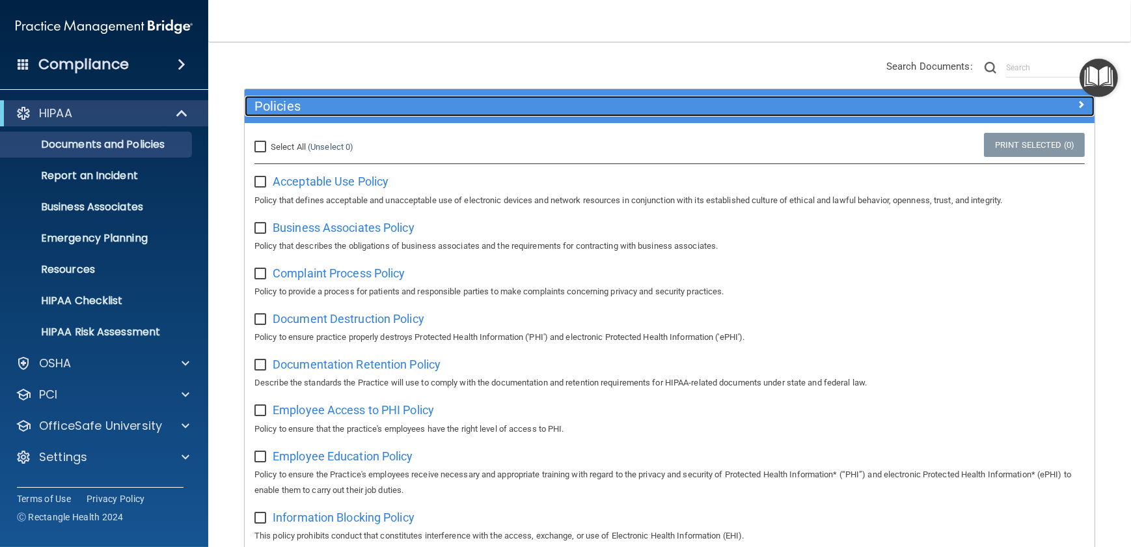
click at [262, 100] on h5 "Policies" at bounding box center [563, 106] width 618 height 14
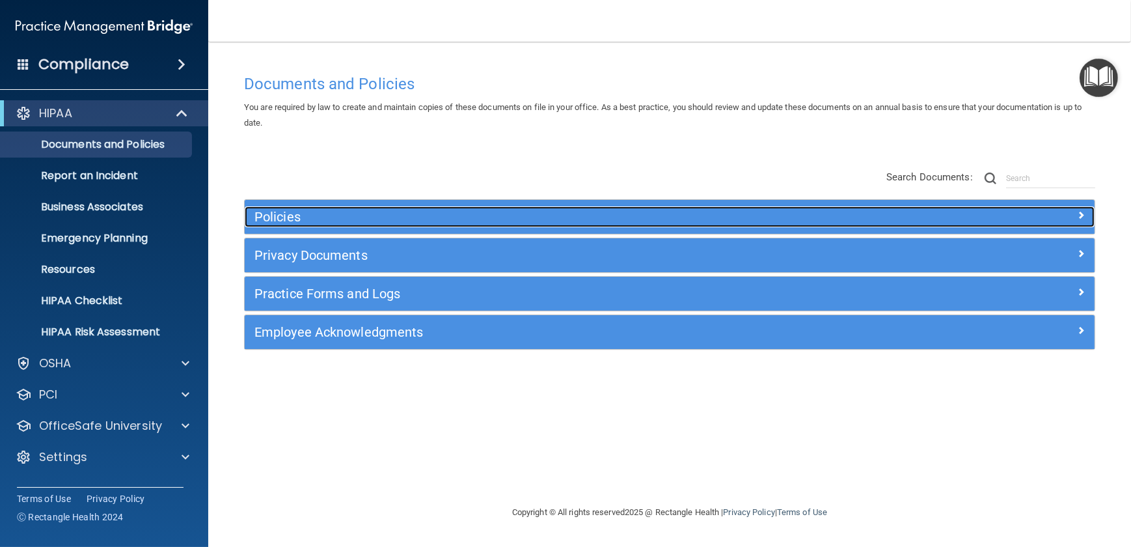
scroll to position [0, 0]
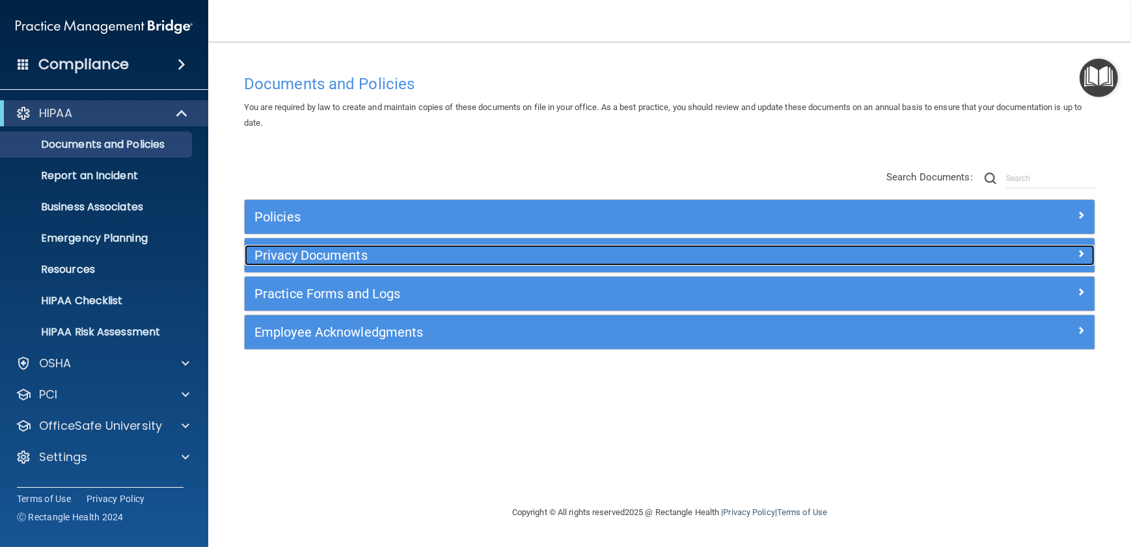
click at [306, 254] on h5 "Privacy Documents" at bounding box center [563, 255] width 618 height 14
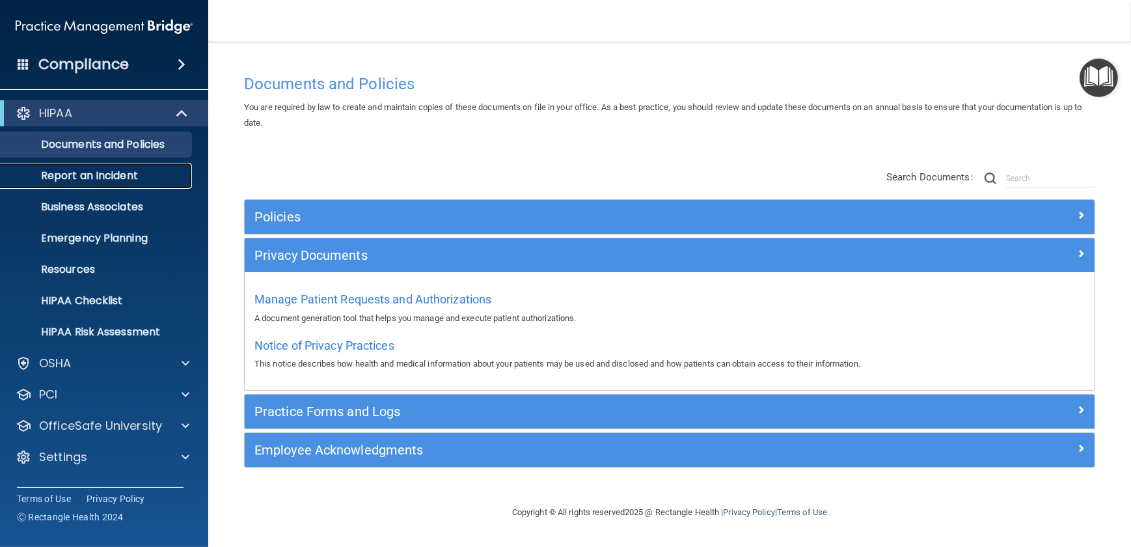
click at [64, 176] on p "Report an Incident" at bounding box center [97, 175] width 178 height 13
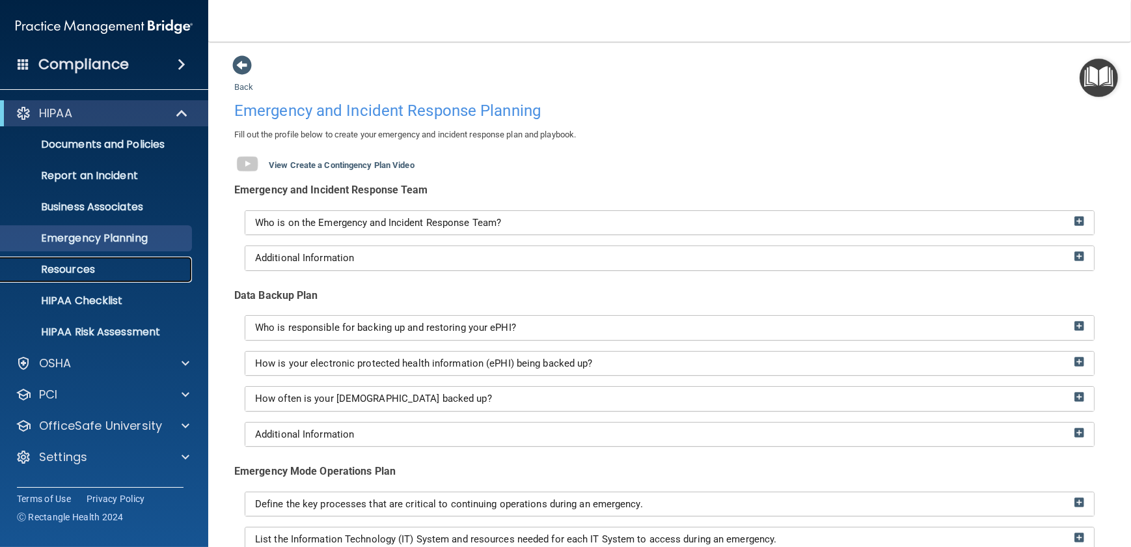
click at [98, 268] on p "Resources" at bounding box center [97, 269] width 178 height 13
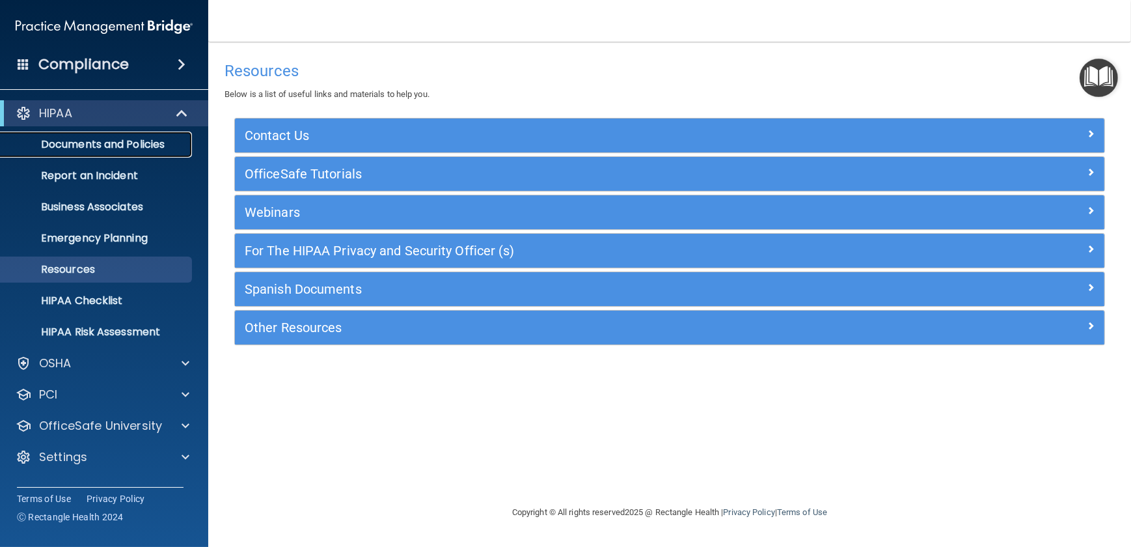
click at [103, 151] on link "Documents and Policies" at bounding box center [89, 144] width 205 height 26
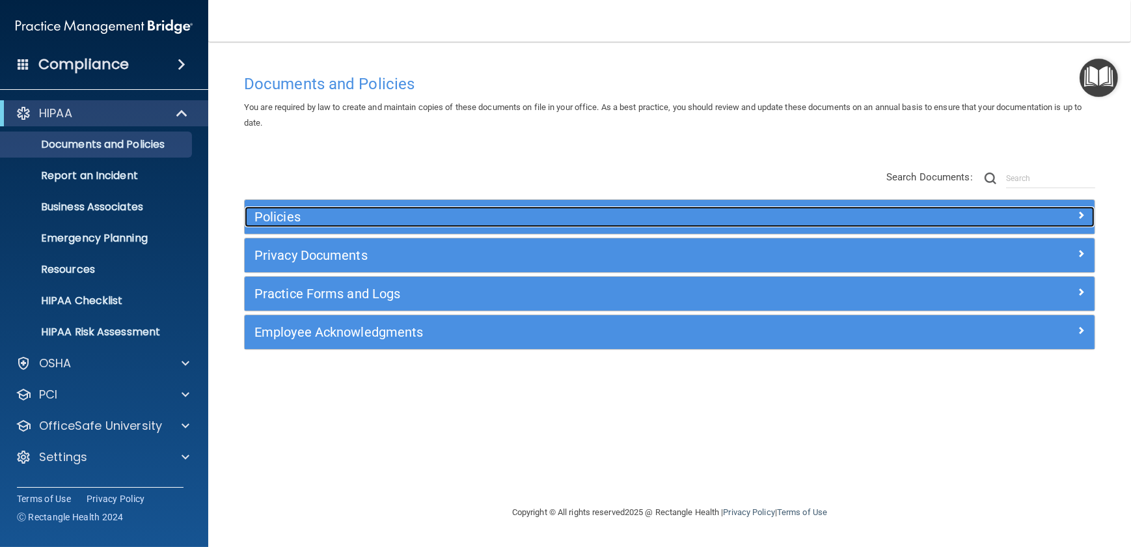
click at [273, 218] on h5 "Policies" at bounding box center [563, 217] width 618 height 14
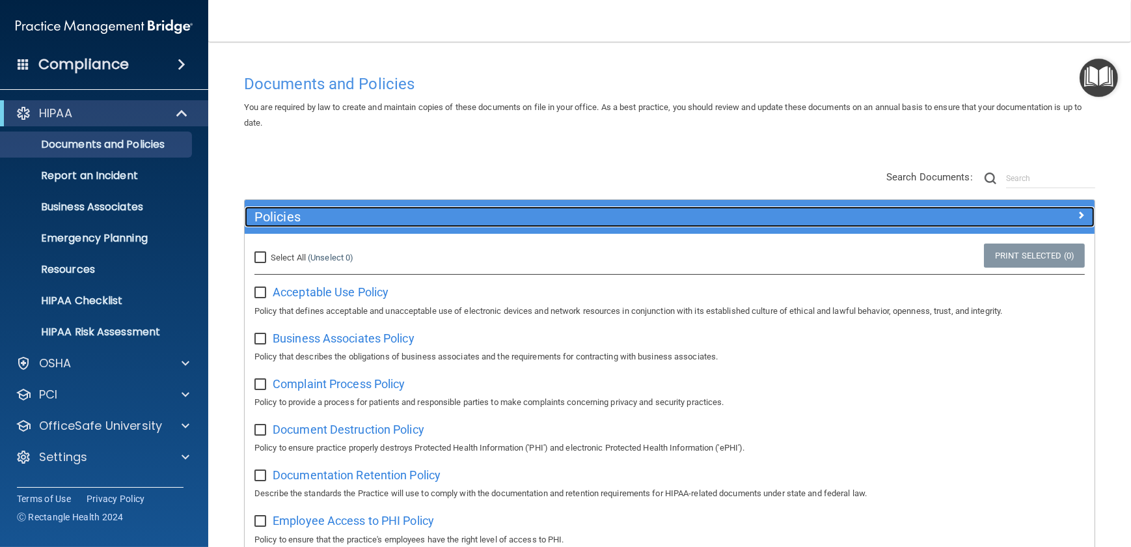
click at [273, 218] on h5 "Policies" at bounding box center [563, 217] width 618 height 14
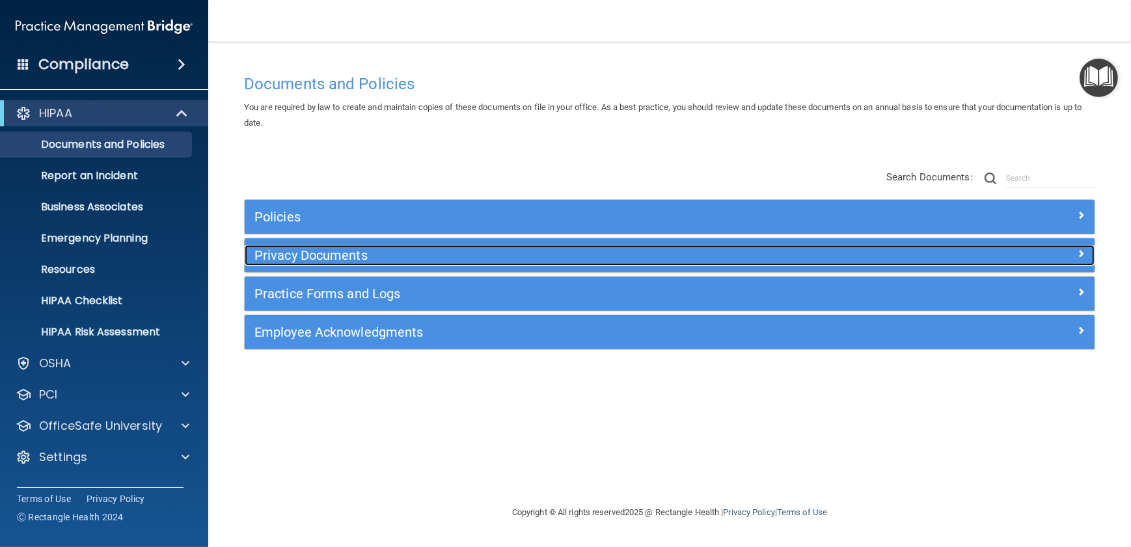
click at [277, 260] on h5 "Privacy Documents" at bounding box center [563, 255] width 618 height 14
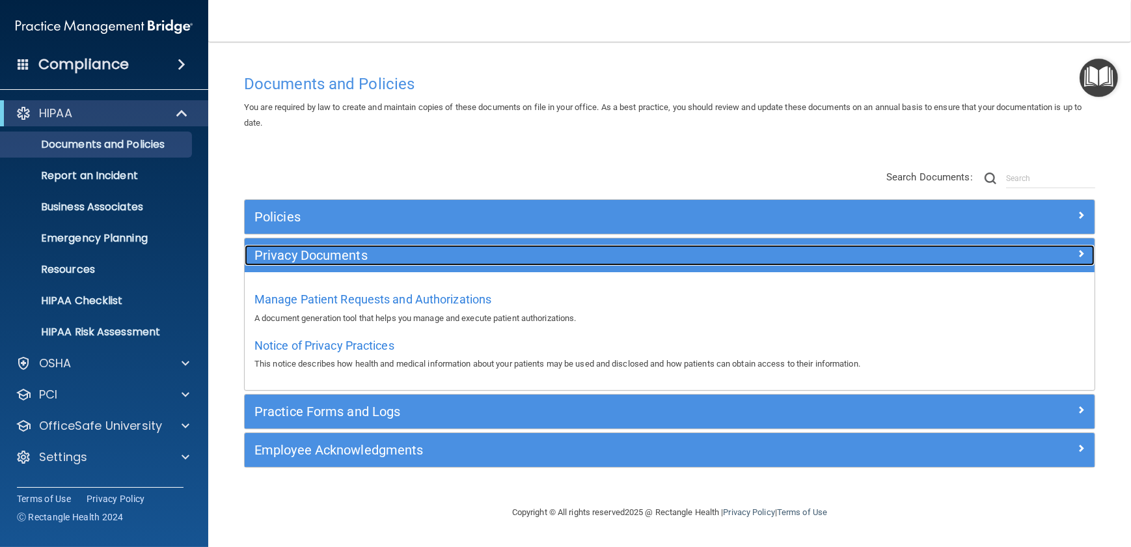
click at [277, 260] on h5 "Privacy Documents" at bounding box center [563, 255] width 618 height 14
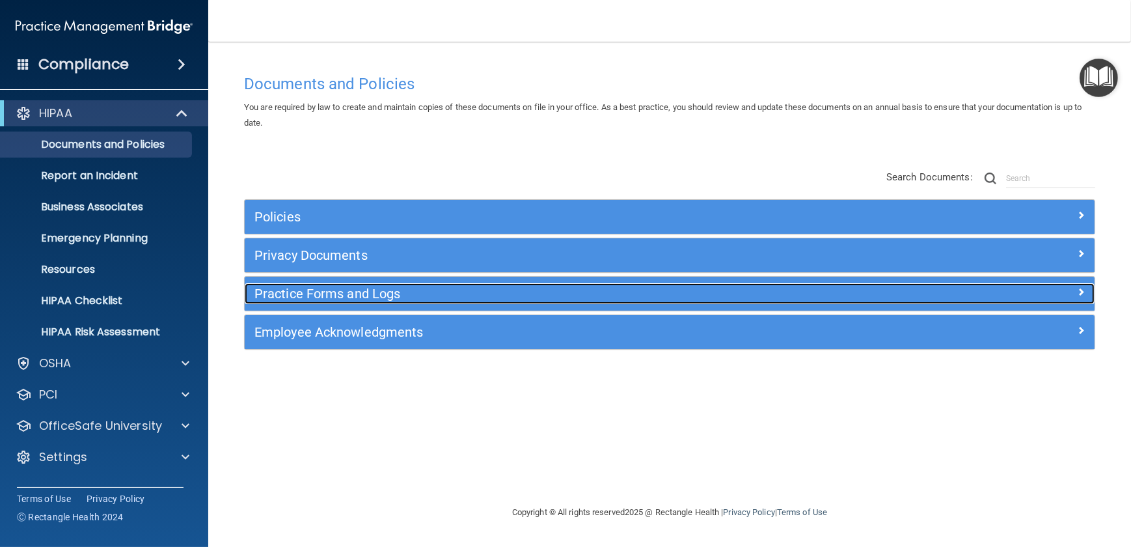
click at [277, 284] on div "Practice Forms and Logs" at bounding box center [564, 293] width 638 height 21
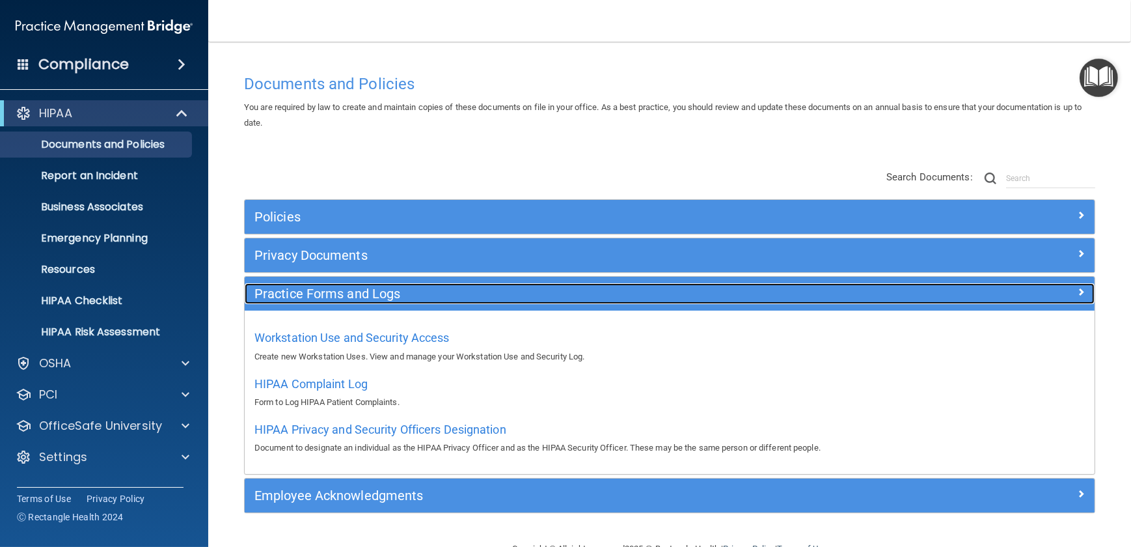
click at [277, 284] on div "Practice Forms and Logs" at bounding box center [564, 293] width 638 height 21
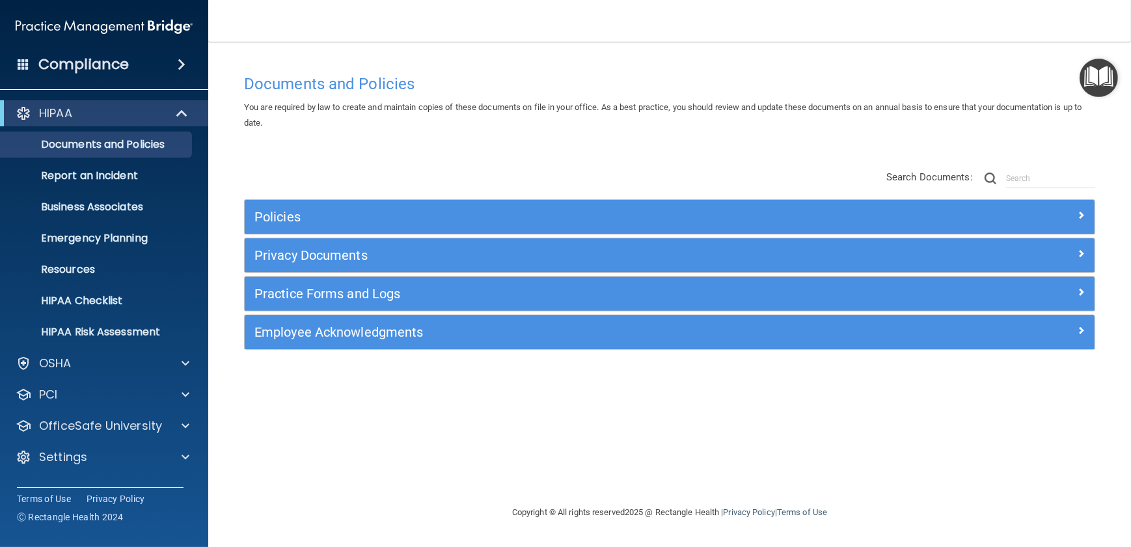
click at [276, 318] on div "Employee Acknowledgments" at bounding box center [670, 332] width 850 height 34
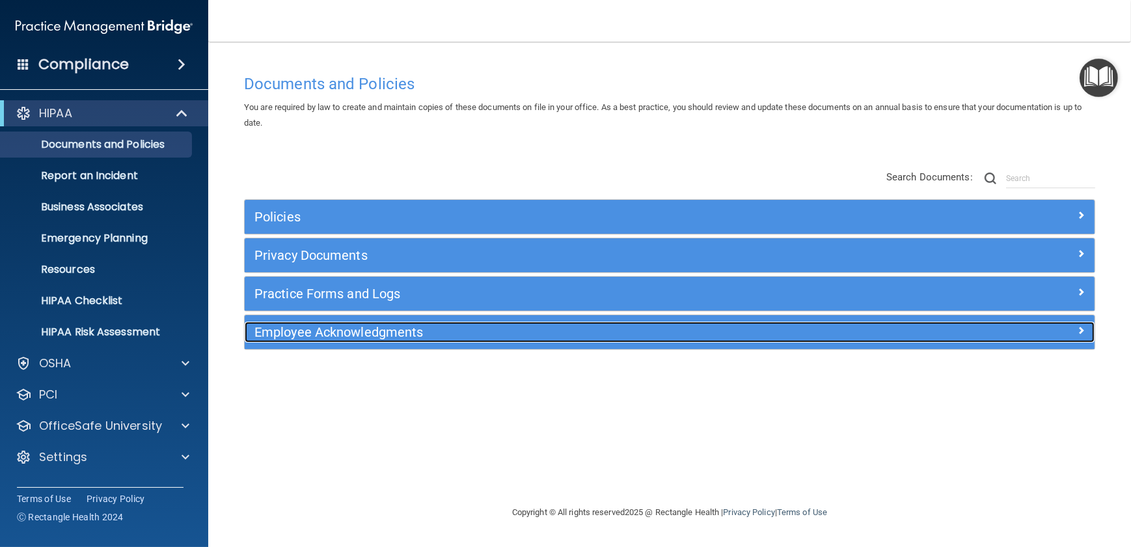
click at [276, 326] on h5 "Employee Acknowledgments" at bounding box center [563, 332] width 618 height 14
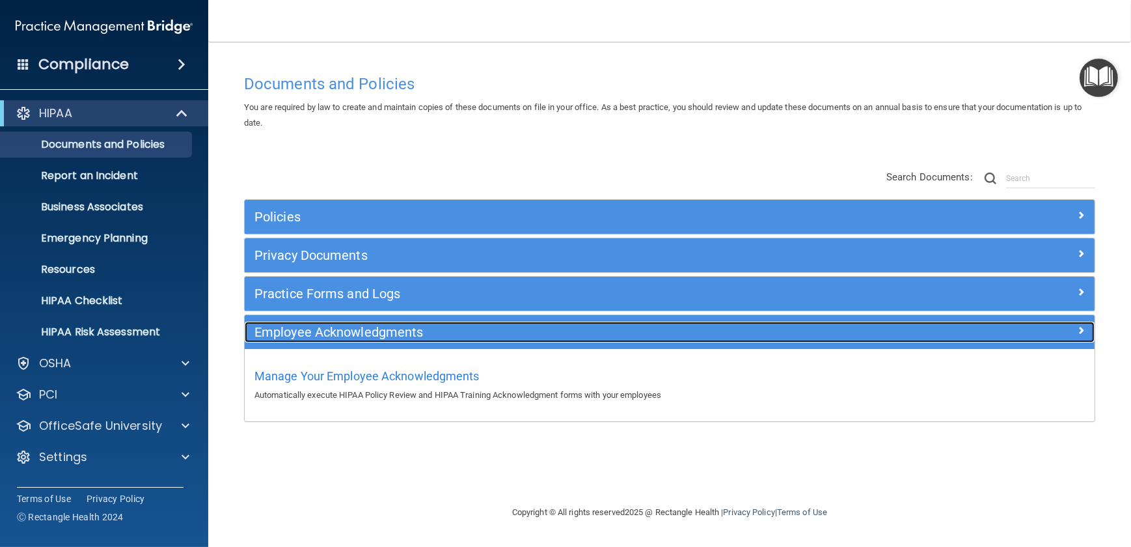
click at [276, 326] on h5 "Employee Acknowledgments" at bounding box center [563, 332] width 618 height 14
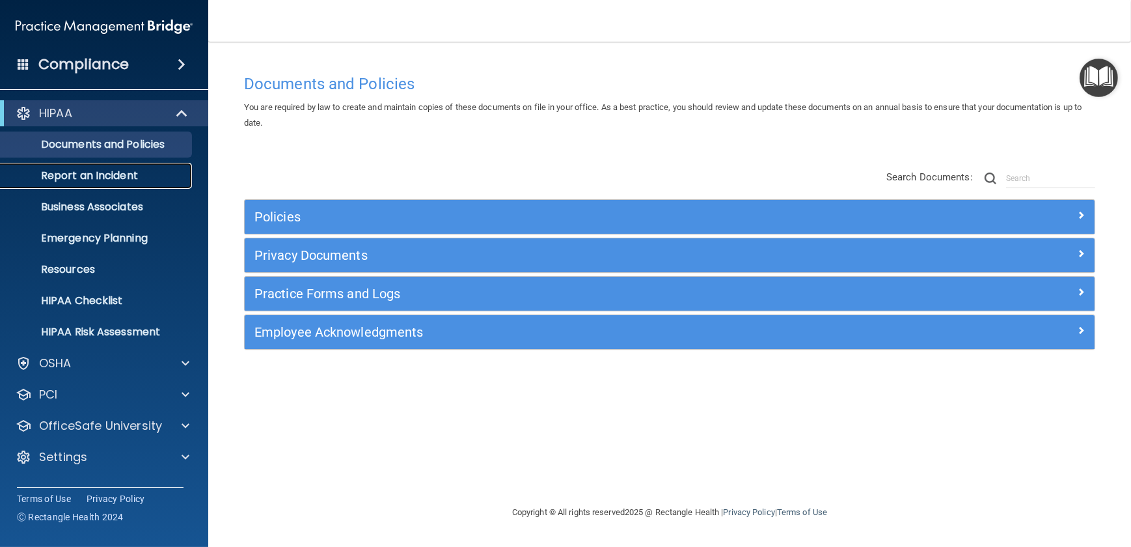
click at [117, 180] on p "Report an Incident" at bounding box center [97, 175] width 178 height 13
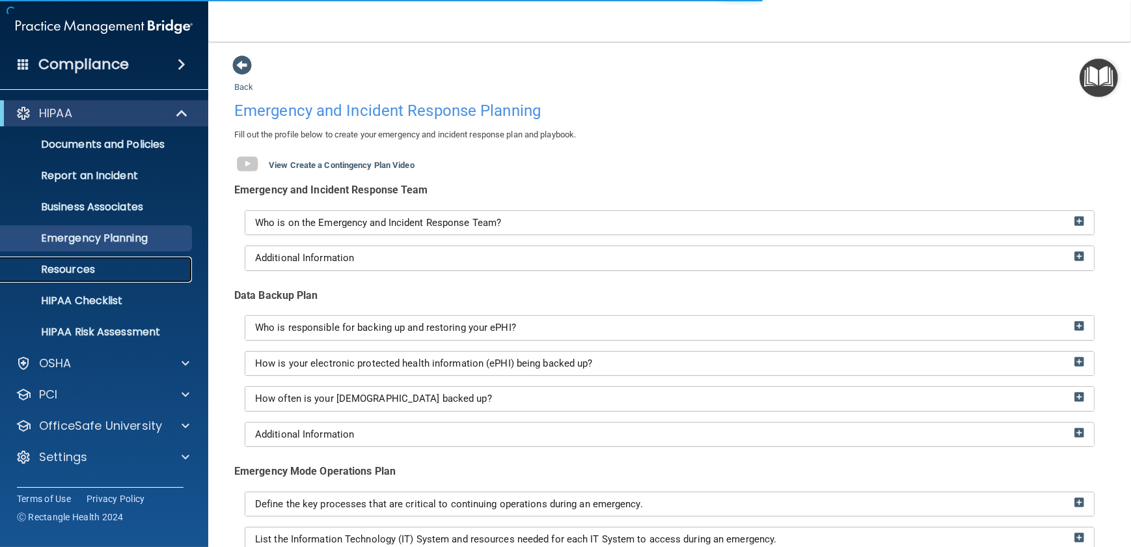
click at [90, 269] on p "Resources" at bounding box center [97, 269] width 178 height 13
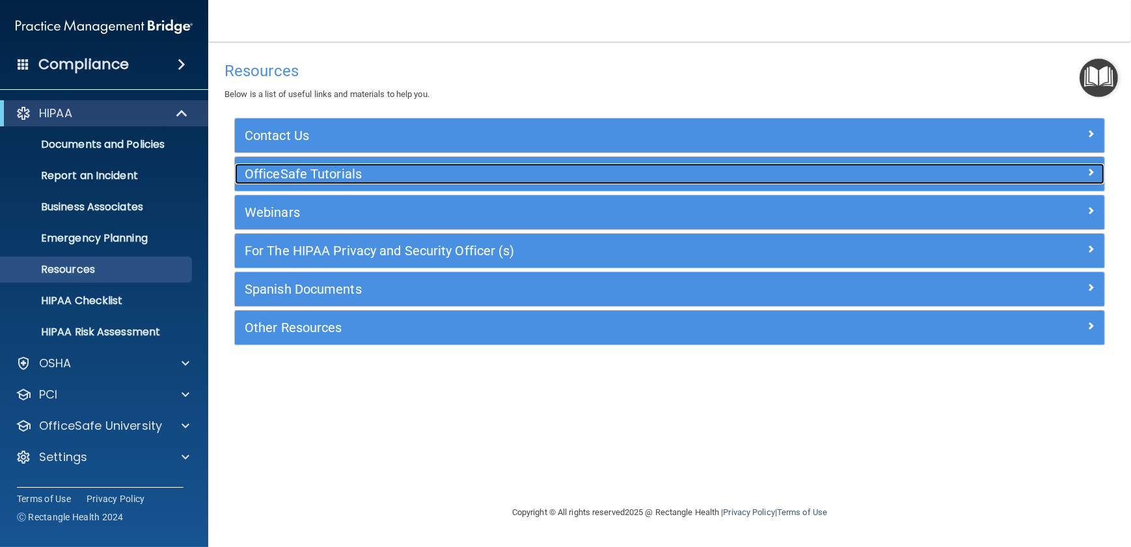
click at [315, 171] on h5 "OfficeSafe Tutorials" at bounding box center [561, 174] width 633 height 14
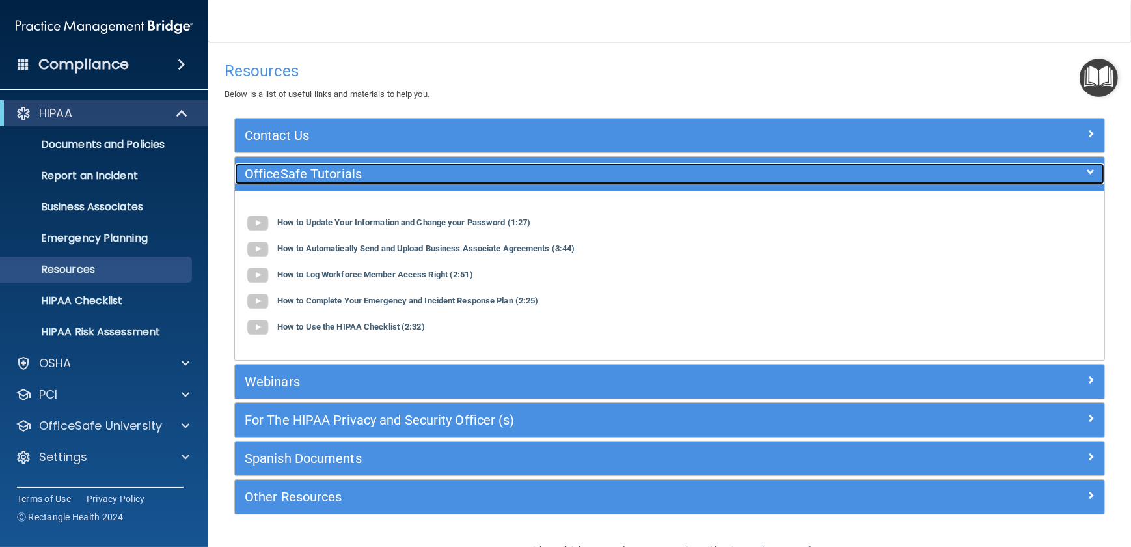
click at [315, 171] on h5 "OfficeSafe Tutorials" at bounding box center [561, 174] width 633 height 14
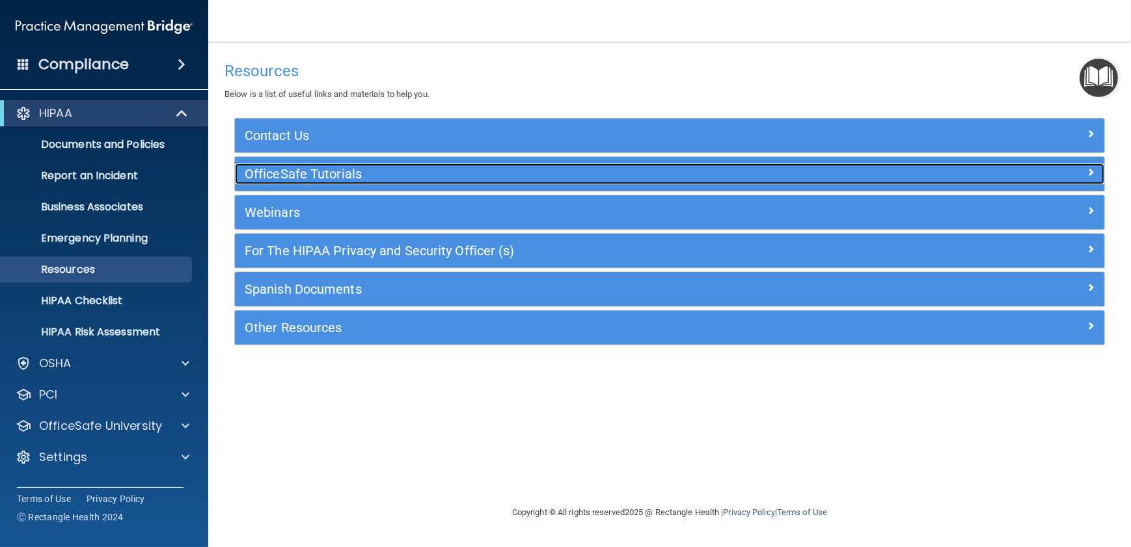
click at [315, 171] on h5 "OfficeSafe Tutorials" at bounding box center [561, 174] width 633 height 14
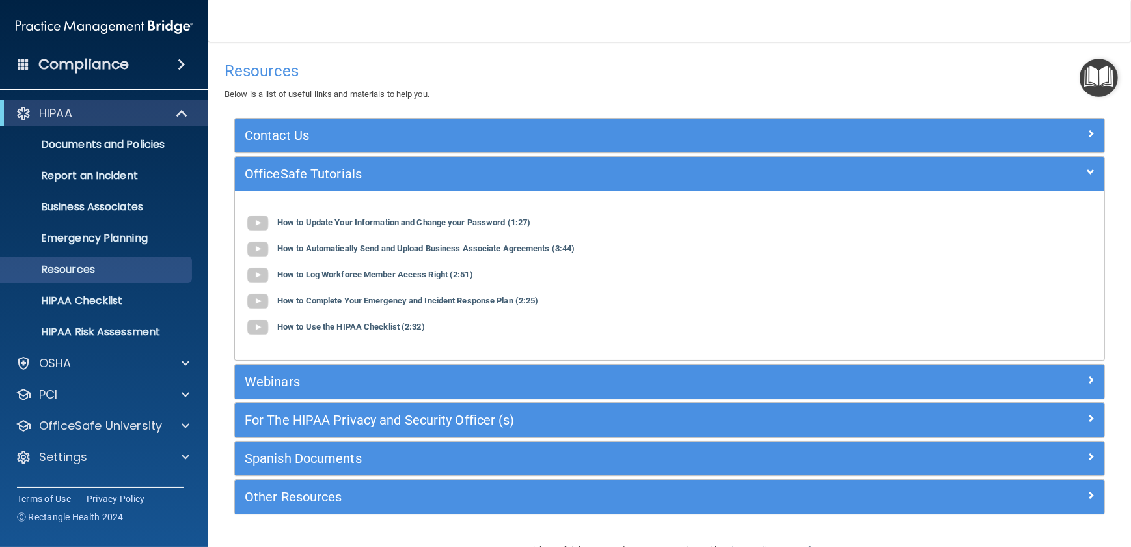
click at [318, 368] on div "Webinars" at bounding box center [670, 381] width 870 height 34
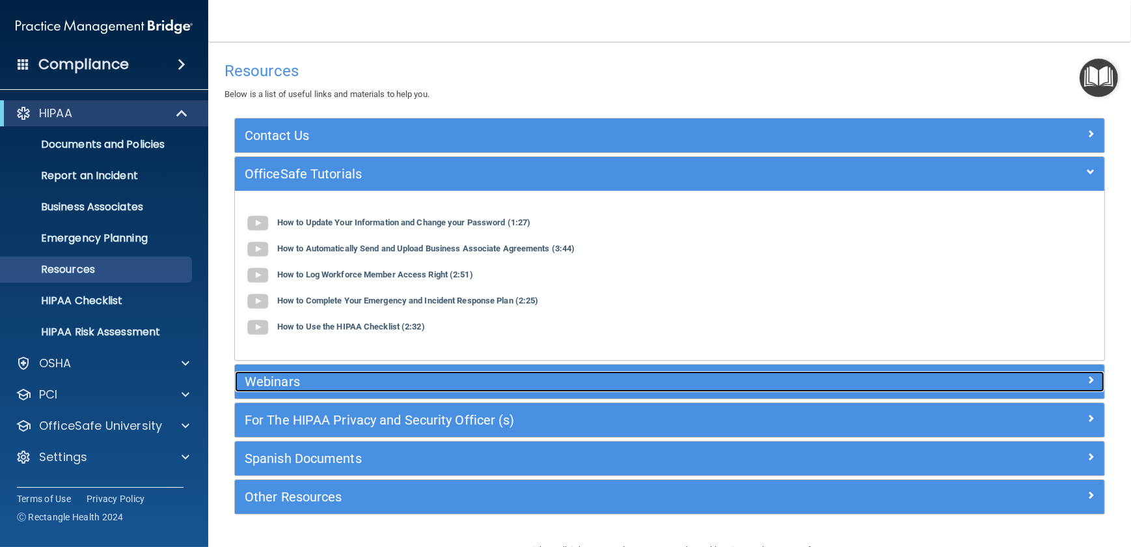
click at [286, 371] on div "Webinars" at bounding box center [561, 381] width 652 height 21
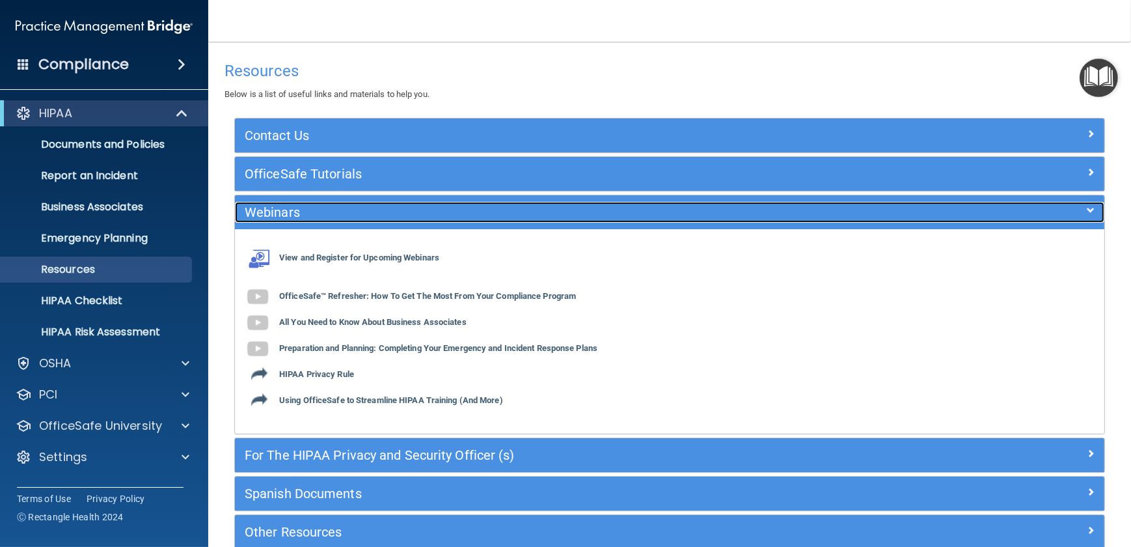
click at [259, 215] on h5 "Webinars" at bounding box center [561, 212] width 633 height 14
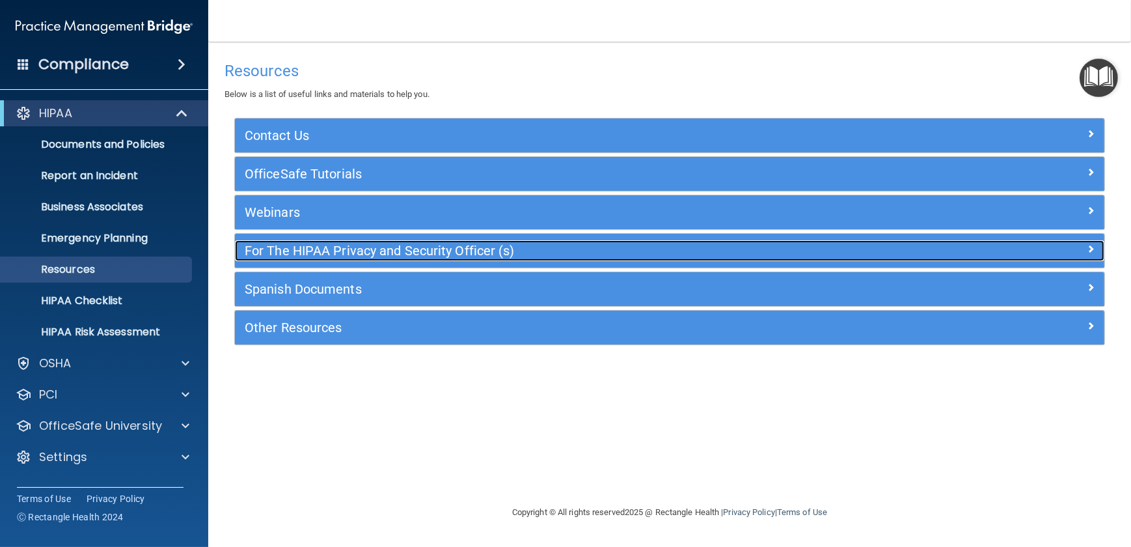
click at [283, 254] on h5 "For The HIPAA Privacy and Security Officer (s)" at bounding box center [561, 250] width 633 height 14
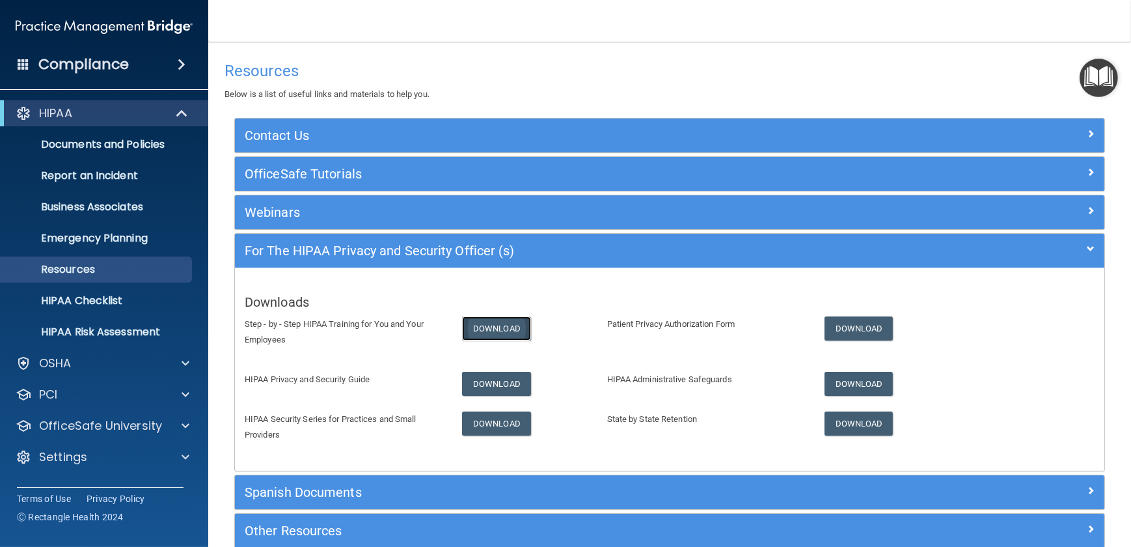
click at [483, 331] on link "Download" at bounding box center [496, 328] width 69 height 24
click at [494, 374] on link "Download" at bounding box center [496, 384] width 69 height 24
click at [502, 428] on link "Download" at bounding box center [496, 423] width 69 height 24
click at [868, 330] on link "Download" at bounding box center [859, 328] width 69 height 24
click at [873, 373] on link "Download" at bounding box center [859, 384] width 69 height 24
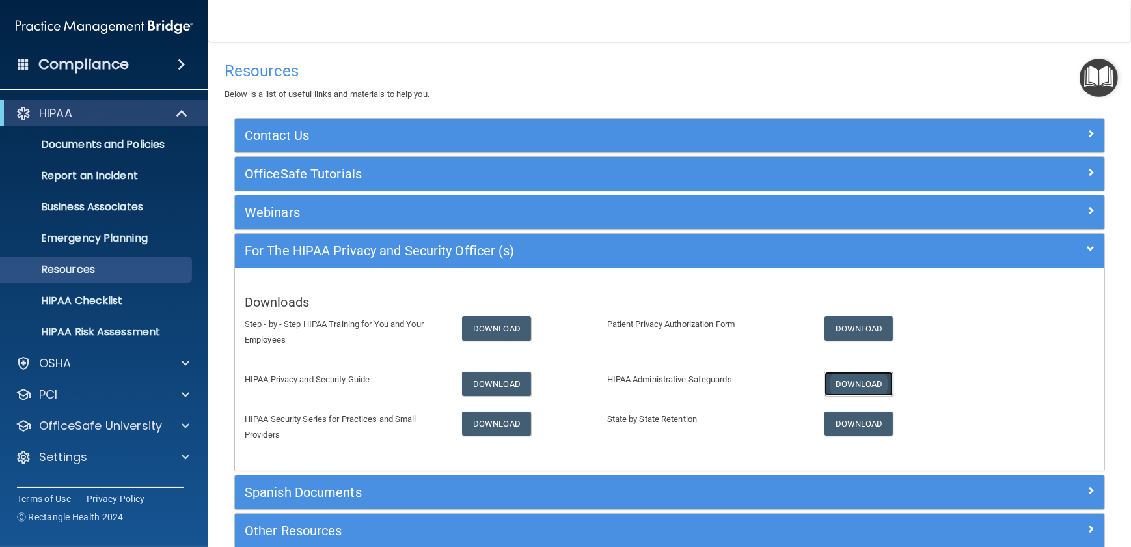
click at [850, 379] on link "Download" at bounding box center [859, 384] width 69 height 24
click at [836, 428] on link "Download" at bounding box center [859, 423] width 69 height 24
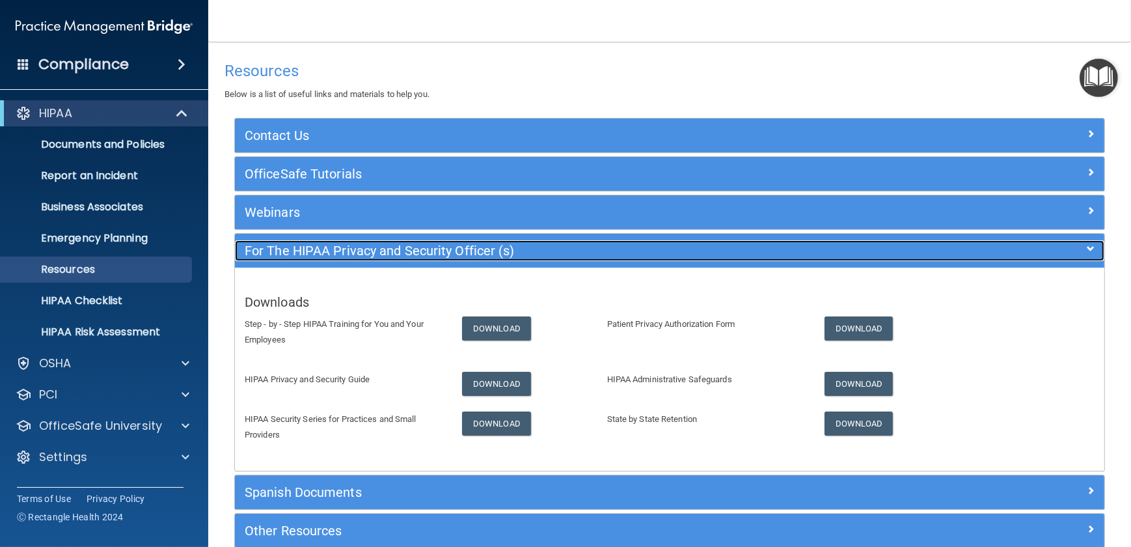
click at [269, 255] on h5 "For The HIPAA Privacy and Security Officer (s)" at bounding box center [561, 250] width 633 height 14
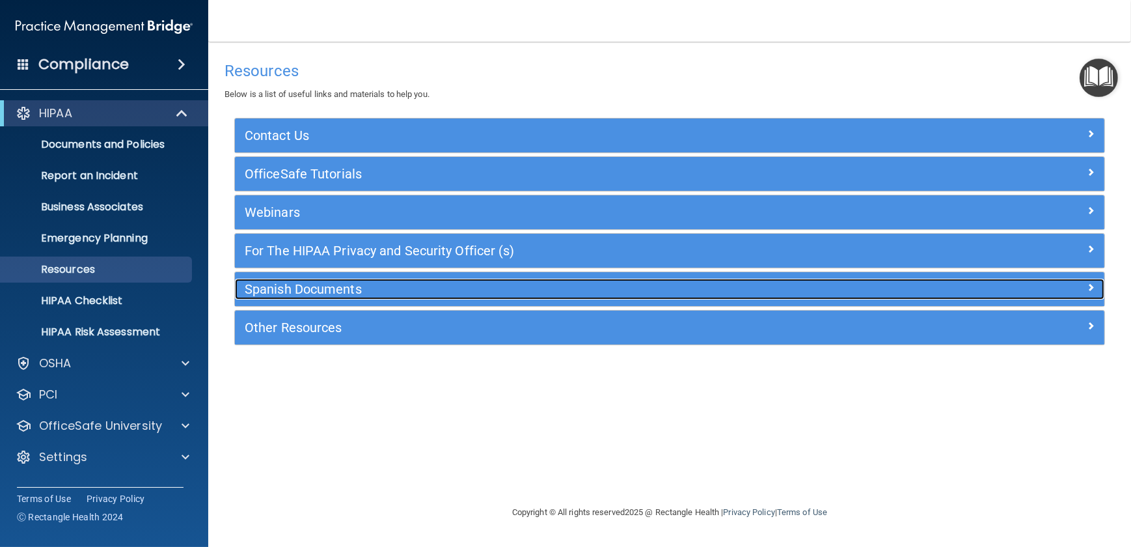
click at [337, 288] on h5 "Spanish Documents" at bounding box center [561, 289] width 633 height 14
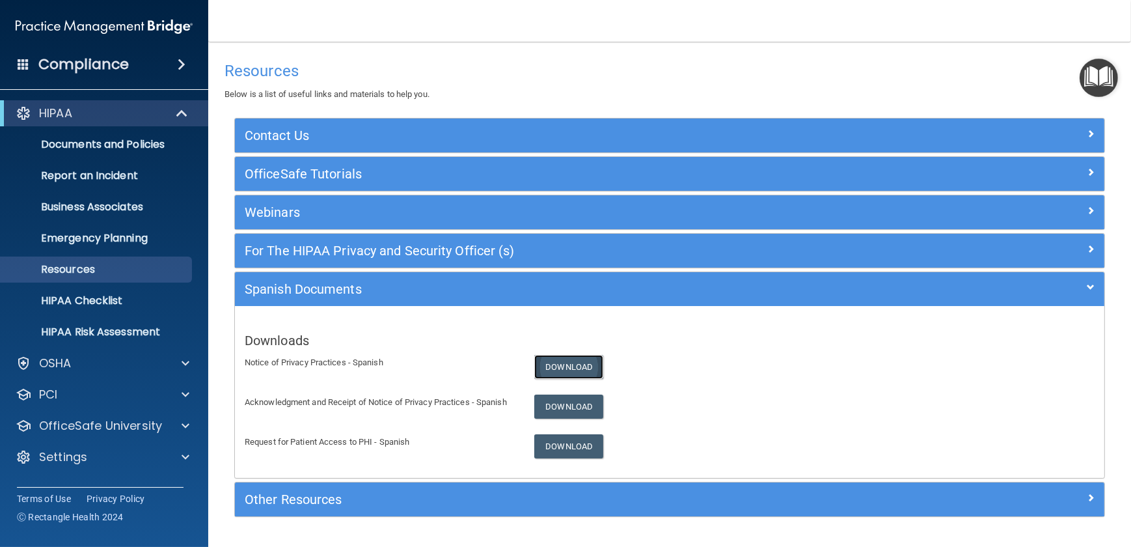
click at [581, 362] on link "Download" at bounding box center [568, 367] width 69 height 24
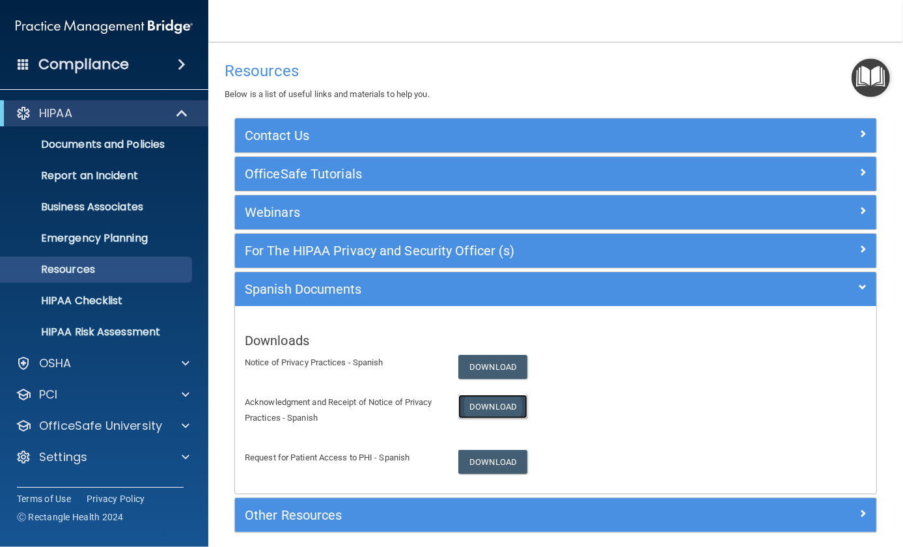
click at [473, 402] on link "Download" at bounding box center [492, 406] width 69 height 24
click at [493, 450] on link "Download" at bounding box center [492, 462] width 69 height 24
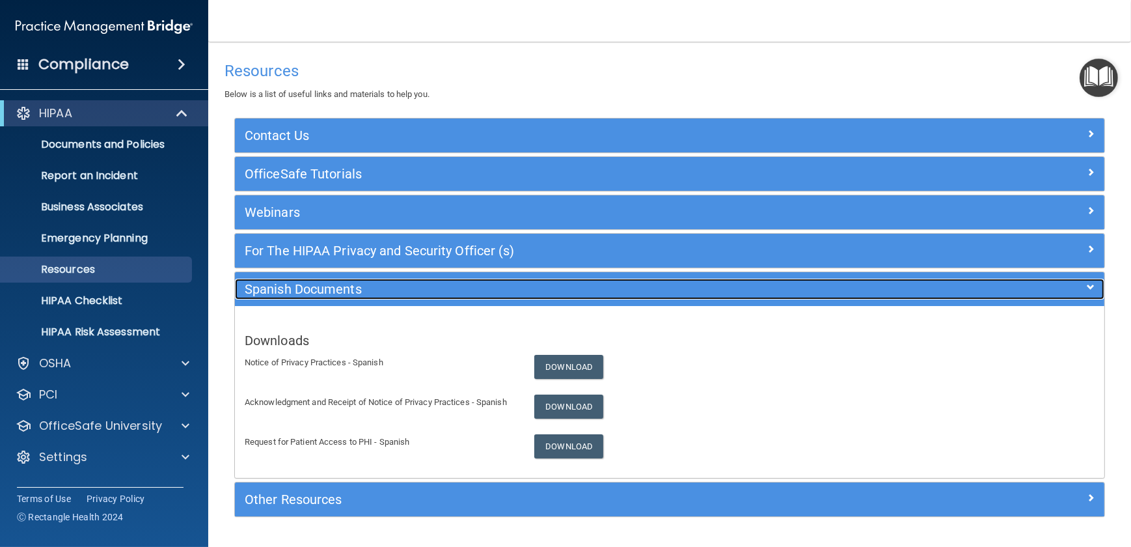
click at [316, 284] on h5 "Spanish Documents" at bounding box center [561, 289] width 633 height 14
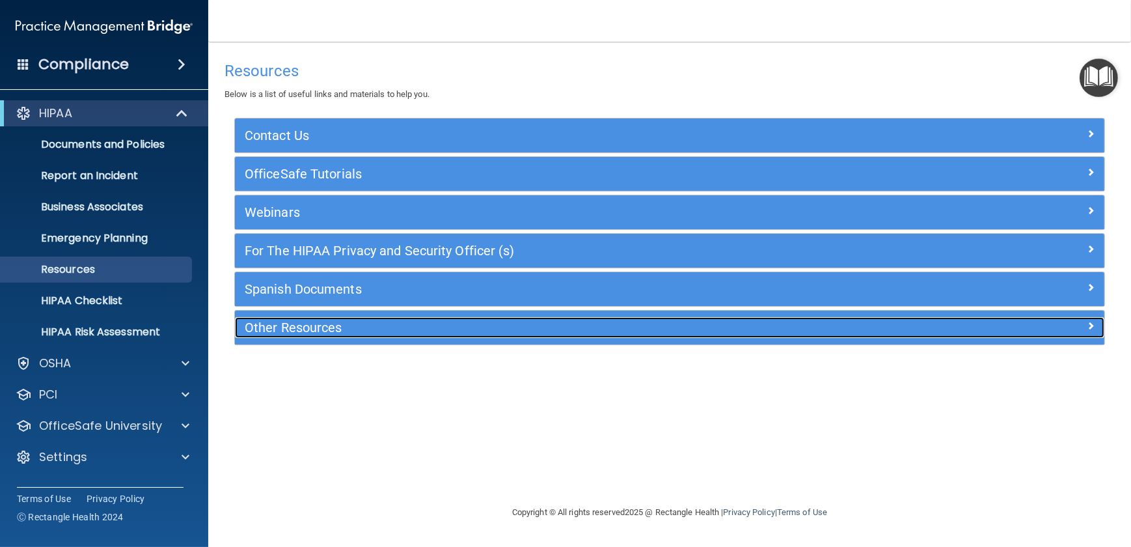
click at [291, 327] on h5 "Other Resources" at bounding box center [561, 327] width 633 height 14
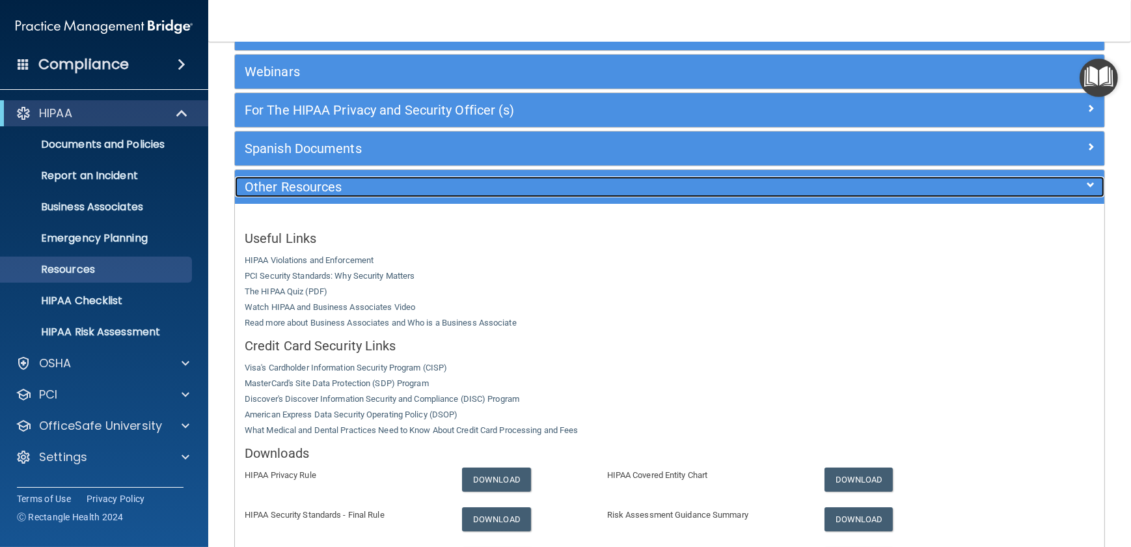
scroll to position [267, 0]
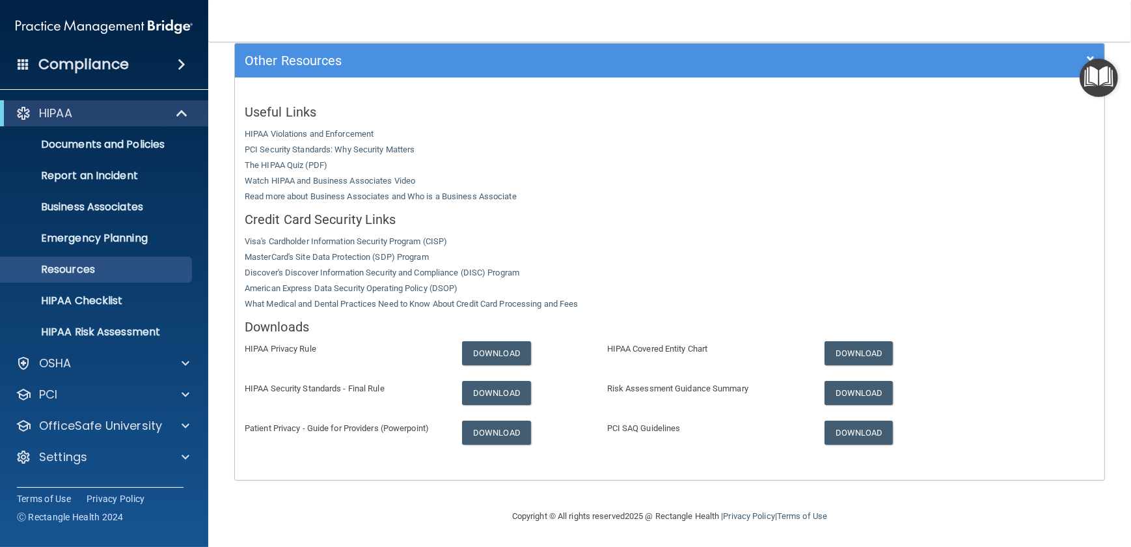
click at [859, 136] on div "Useful Links HIPAA Violations and Enforcement PCI Security Standards: Why Secur…" at bounding box center [670, 278] width 870 height 383
click at [489, 352] on link "Download" at bounding box center [496, 353] width 69 height 24
click at [491, 441] on link "Download" at bounding box center [496, 432] width 69 height 24
click at [878, 353] on link "Download" at bounding box center [859, 353] width 69 height 24
click at [829, 392] on link "Download" at bounding box center [859, 393] width 69 height 24
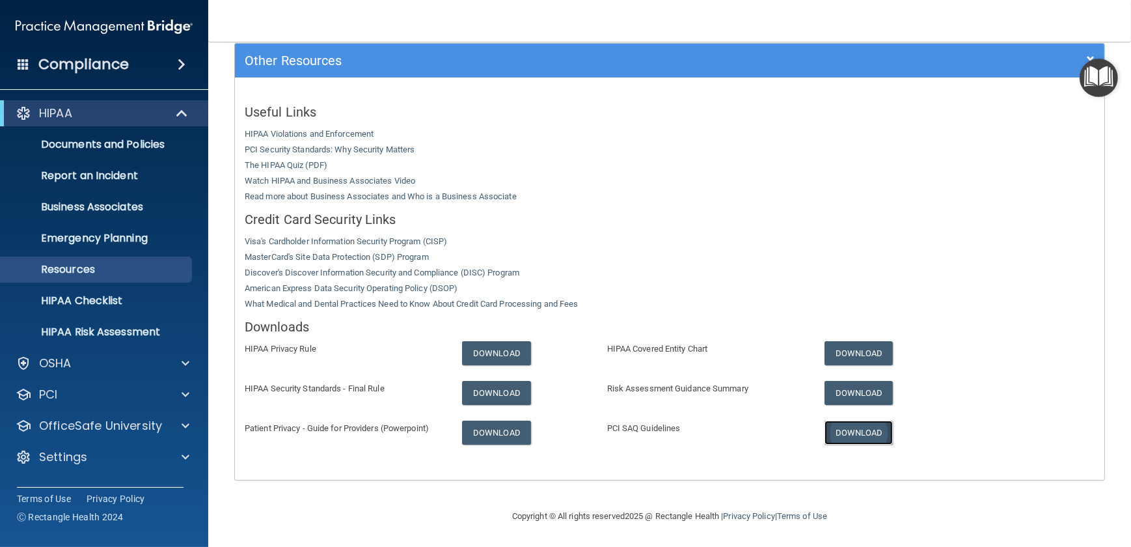
click at [835, 436] on link "Download" at bounding box center [859, 432] width 69 height 24
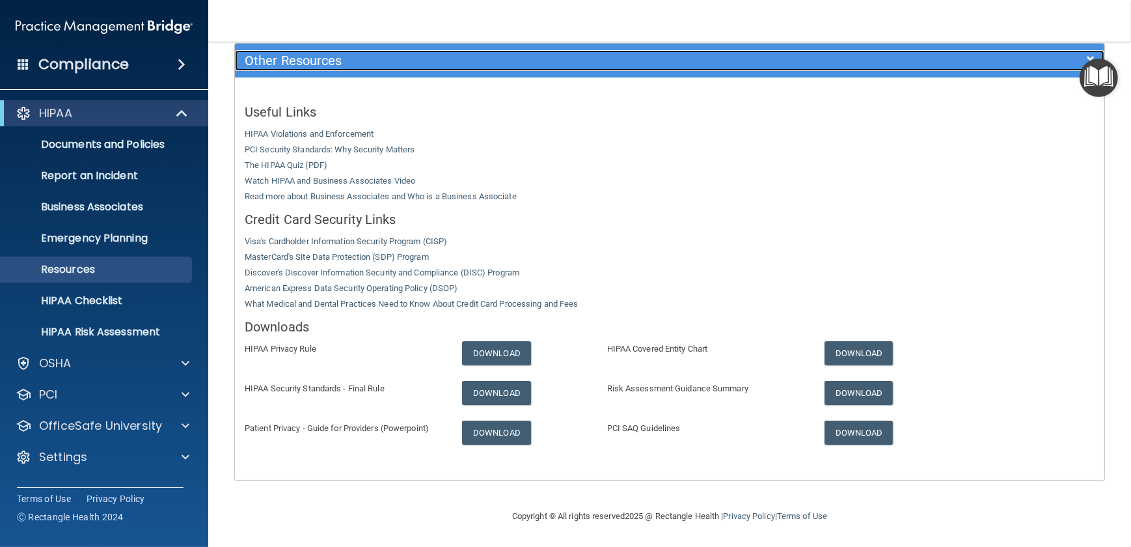
click at [266, 63] on h5 "Other Resources" at bounding box center [561, 60] width 633 height 14
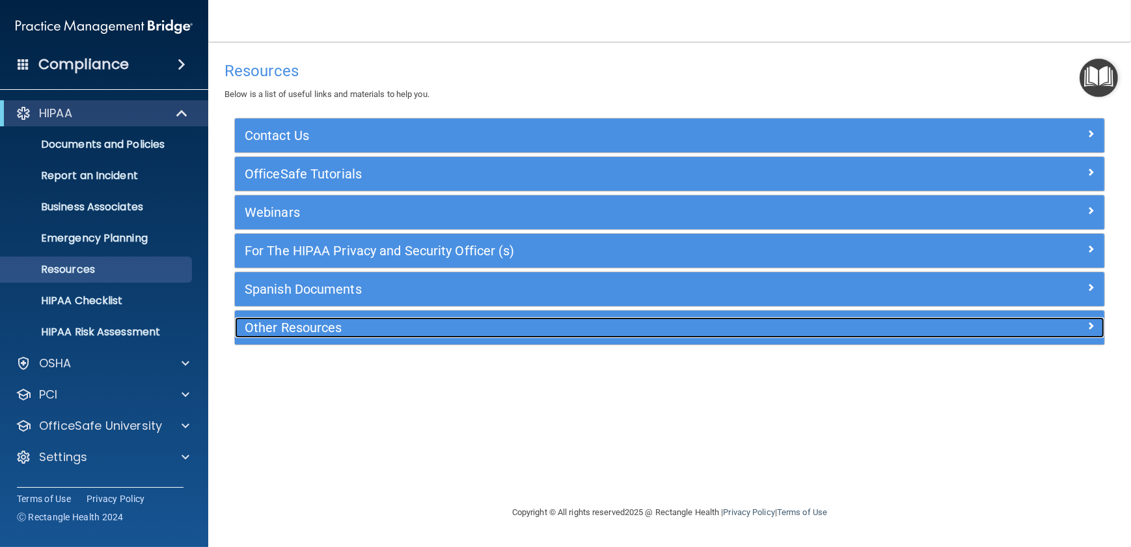
scroll to position [0, 0]
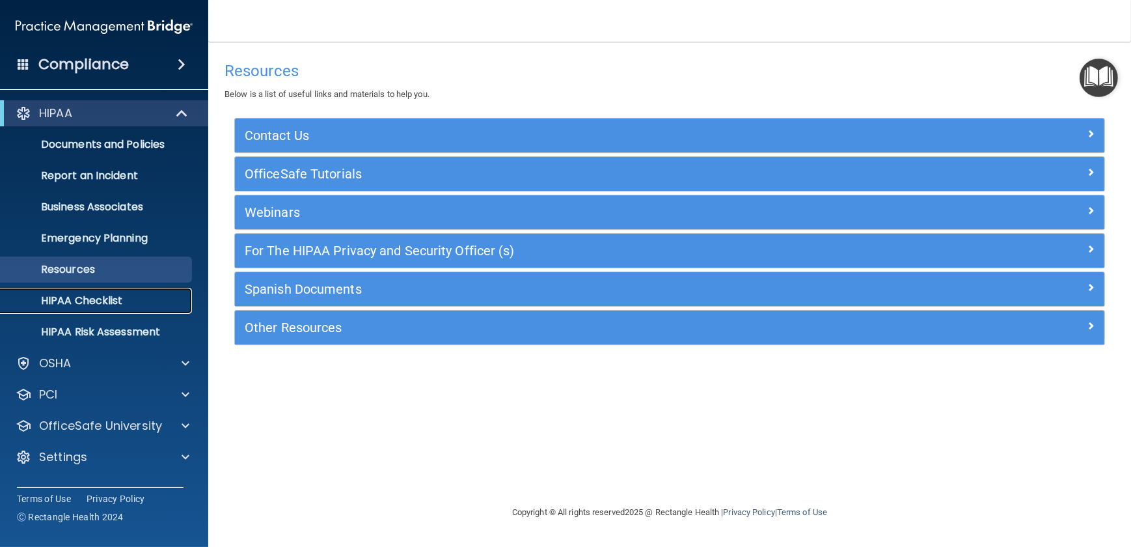
click at [122, 298] on p "HIPAA Checklist" at bounding box center [97, 300] width 178 height 13
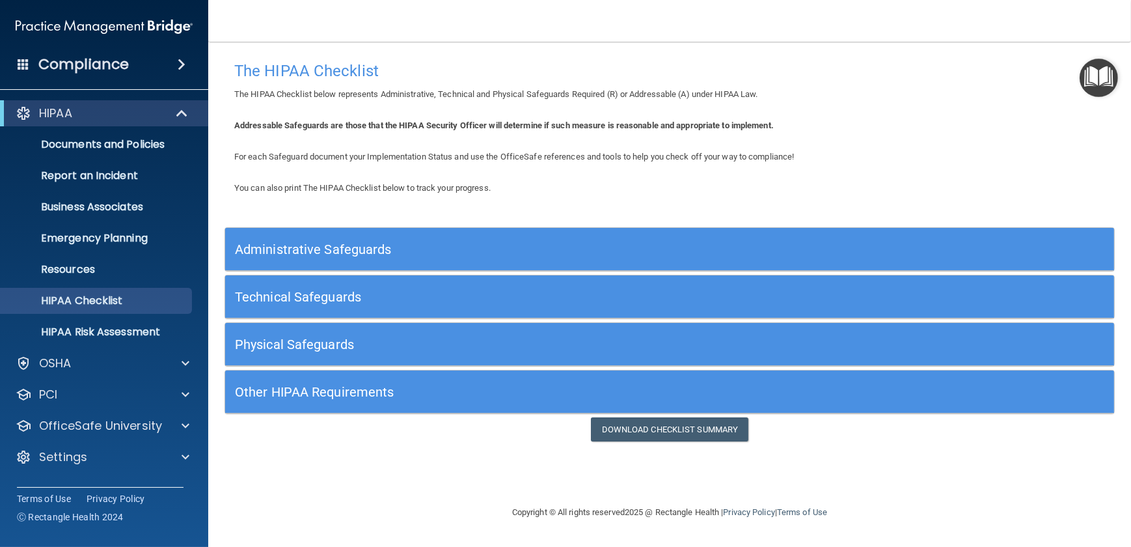
click at [314, 248] on h5 "Administrative Safeguards" at bounding box center [559, 249] width 648 height 14
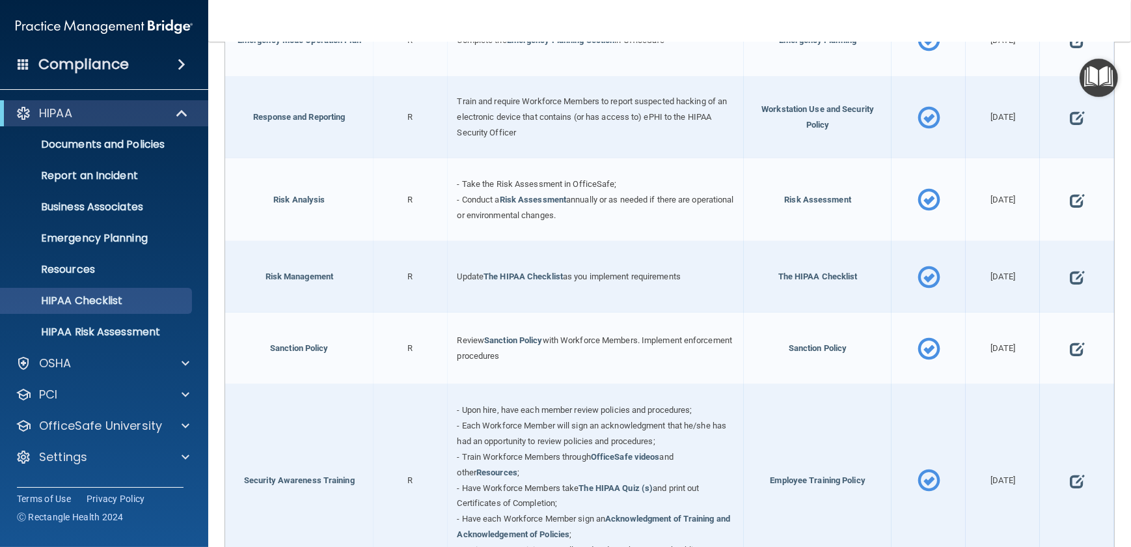
scroll to position [107, 0]
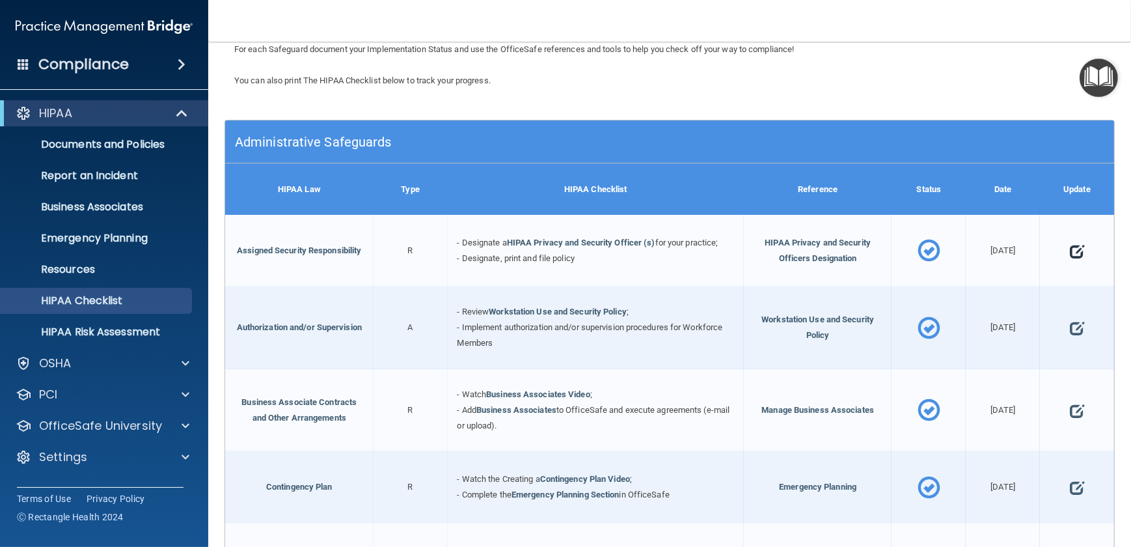
click at [1070, 251] on span at bounding box center [1077, 251] width 14 height 36
select select "completed"
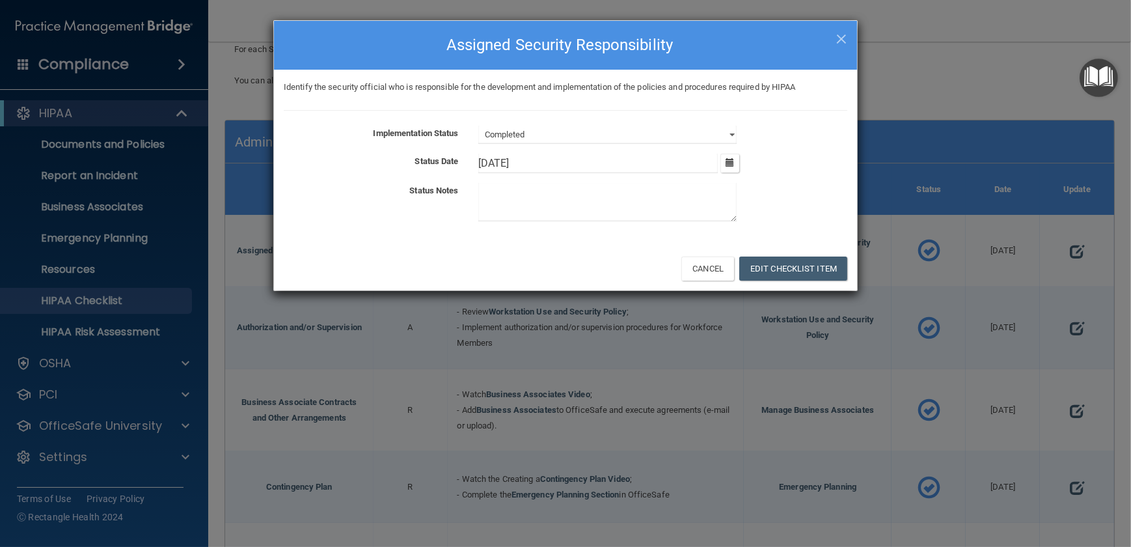
click at [529, 156] on input "[DATE]" at bounding box center [598, 164] width 240 height 20
type input "1"
click at [776, 273] on button "Edit Checklist Item" at bounding box center [793, 268] width 108 height 24
type input "[DATE]"
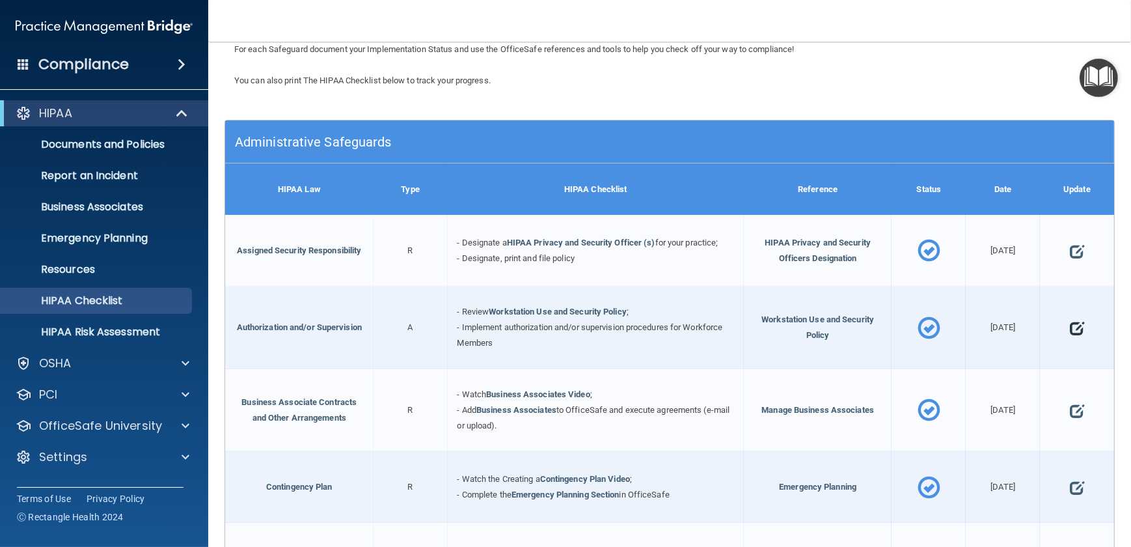
click at [1070, 325] on span at bounding box center [1077, 328] width 14 height 36
select select "completed"
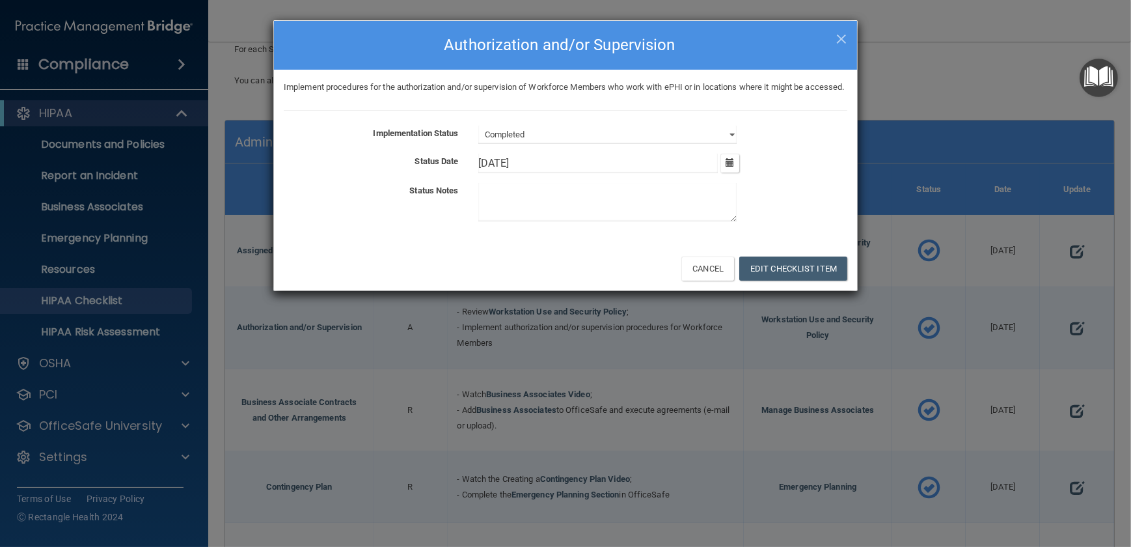
click at [621, 173] on input "[DATE]" at bounding box center [598, 164] width 240 height 20
type input "1"
click at [825, 281] on button "Edit Checklist Item" at bounding box center [793, 268] width 108 height 24
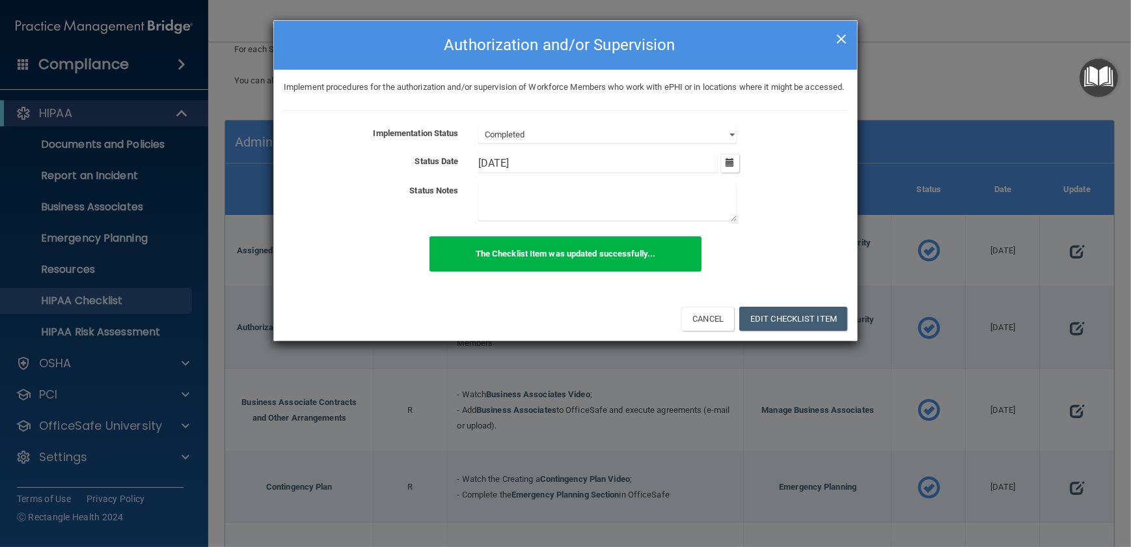
click at [842, 40] on span "×" at bounding box center [842, 37] width 12 height 26
type input "[DATE]"
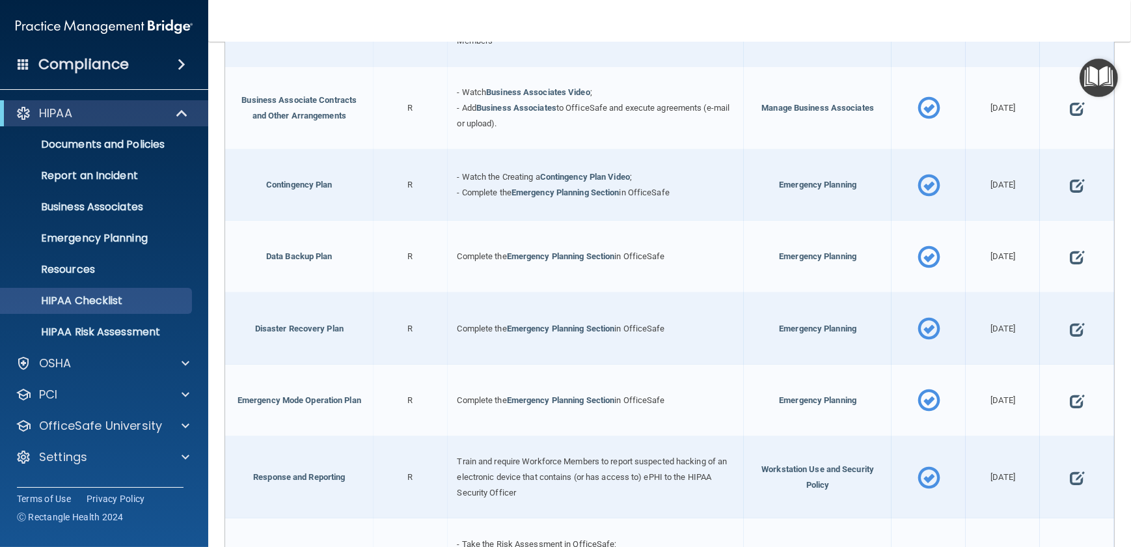
scroll to position [414, 0]
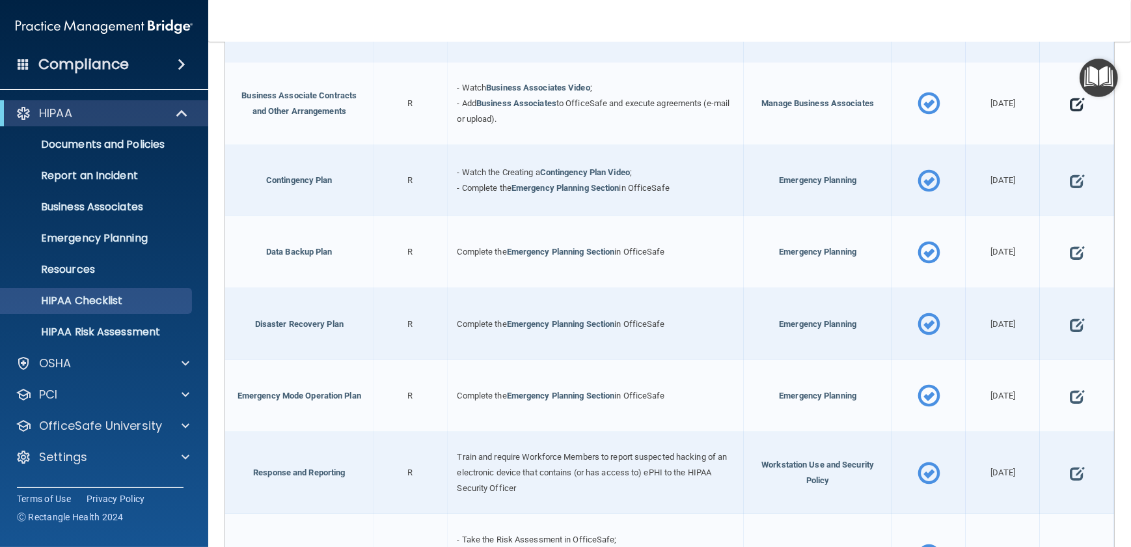
click at [1072, 108] on span at bounding box center [1077, 104] width 14 height 36
select select "completed"
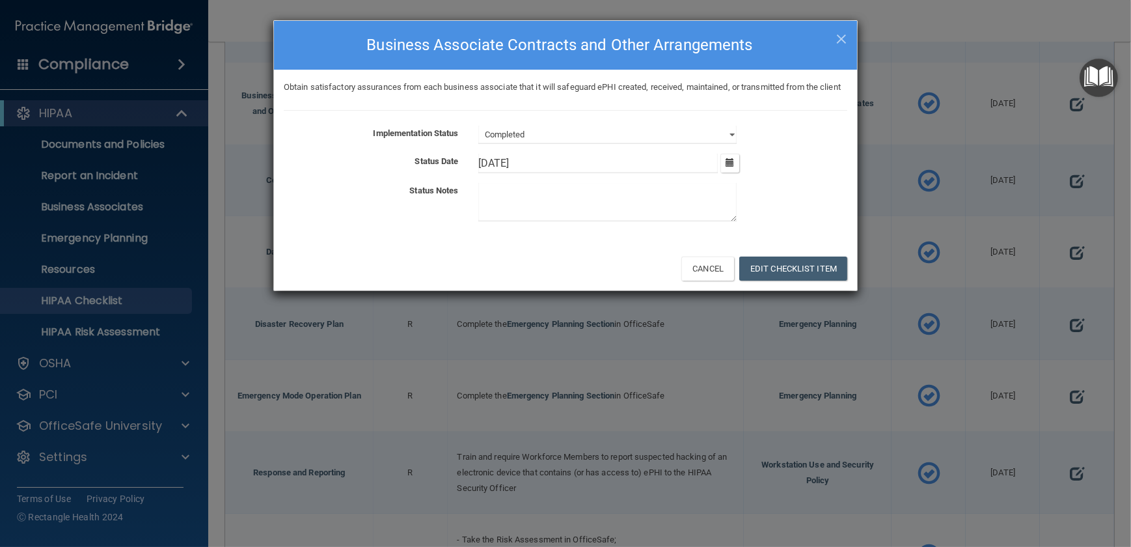
click at [607, 171] on input "[DATE]" at bounding box center [598, 164] width 240 height 20
type input "1"
click at [788, 281] on button "Edit Checklist Item" at bounding box center [793, 268] width 108 height 24
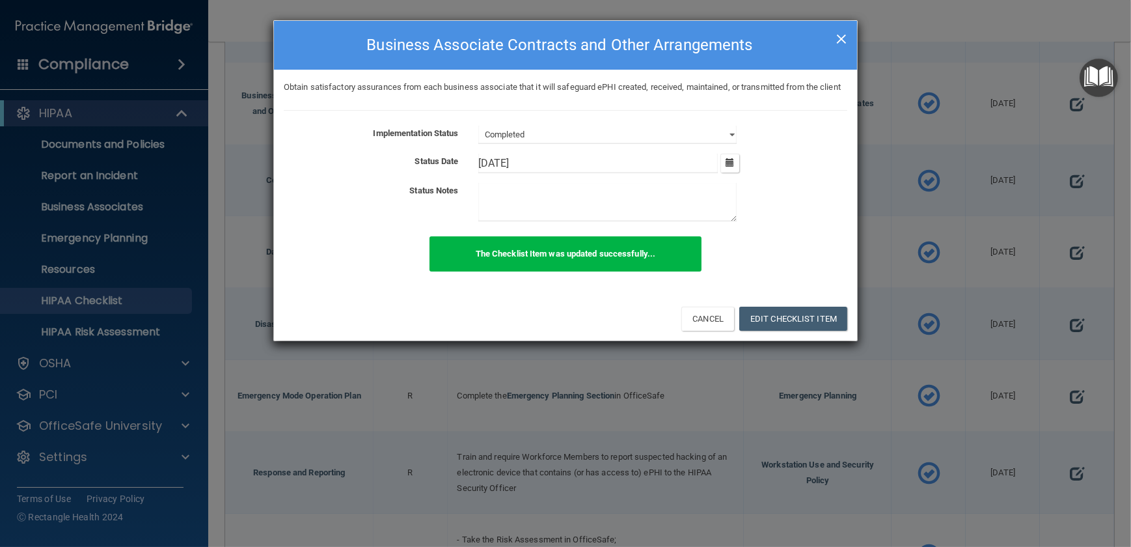
click at [840, 39] on span "×" at bounding box center [842, 37] width 12 height 26
type input "[DATE]"
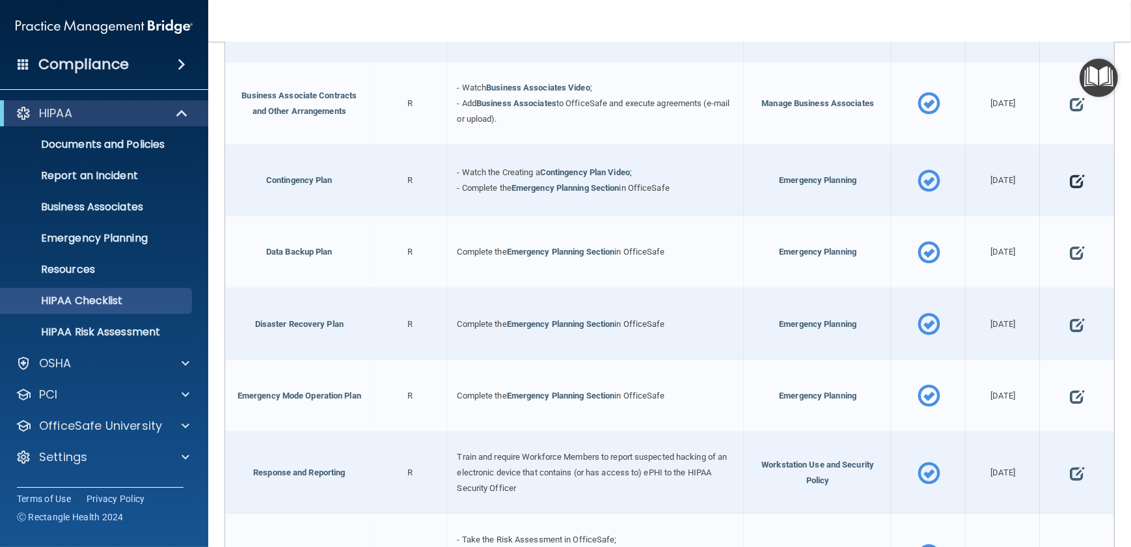
click at [1071, 177] on span at bounding box center [1077, 181] width 14 height 36
select select "completed"
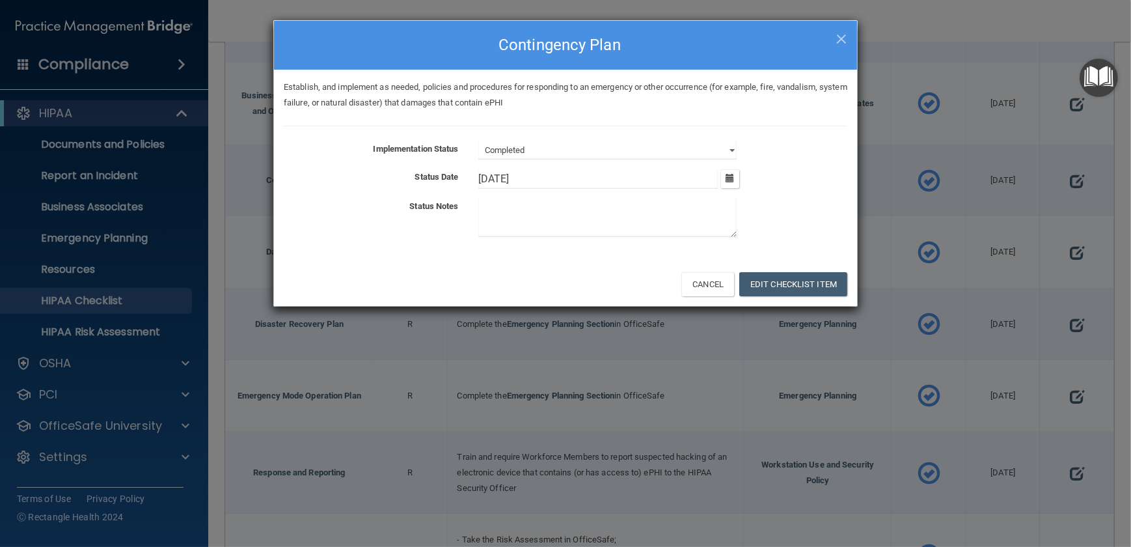
click at [627, 181] on input "[DATE]" at bounding box center [598, 179] width 240 height 20
type input "1"
click at [625, 178] on input "text" at bounding box center [598, 179] width 240 height 20
click at [821, 277] on button "Edit Checklist Item" at bounding box center [793, 284] width 108 height 24
type input "[DATE]"
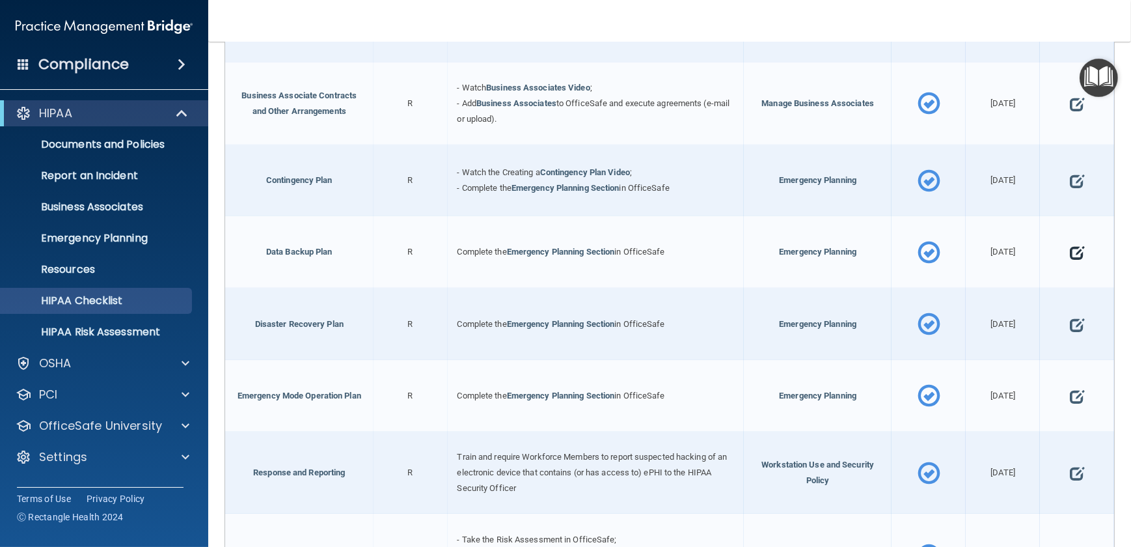
click at [1071, 248] on span at bounding box center [1077, 253] width 14 height 36
select select "completed"
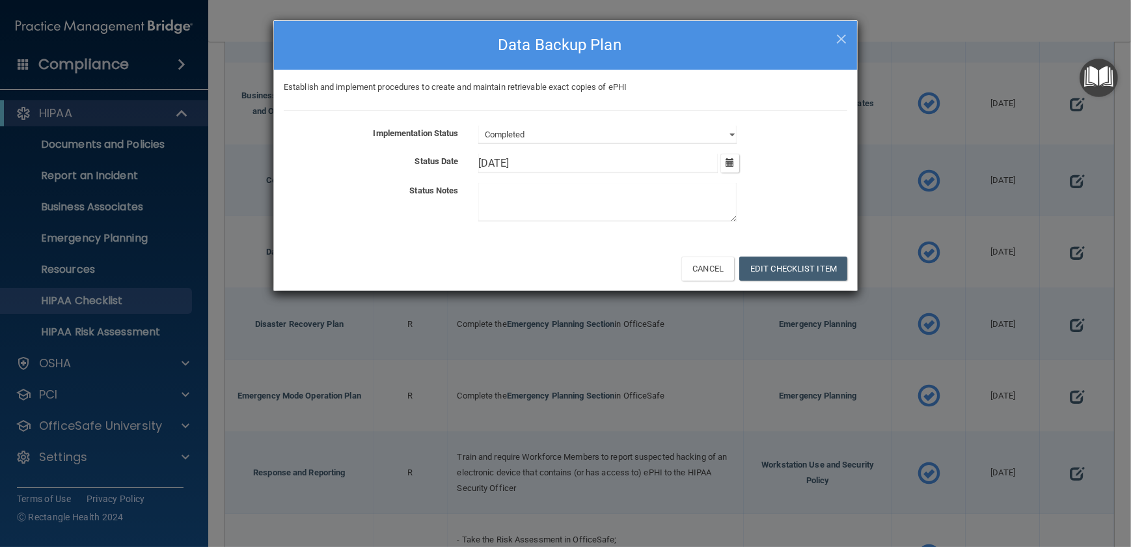
click at [532, 158] on input "[DATE]" at bounding box center [598, 164] width 240 height 20
type input "1"
click at [755, 262] on button "Edit Checklist Item" at bounding box center [793, 268] width 108 height 24
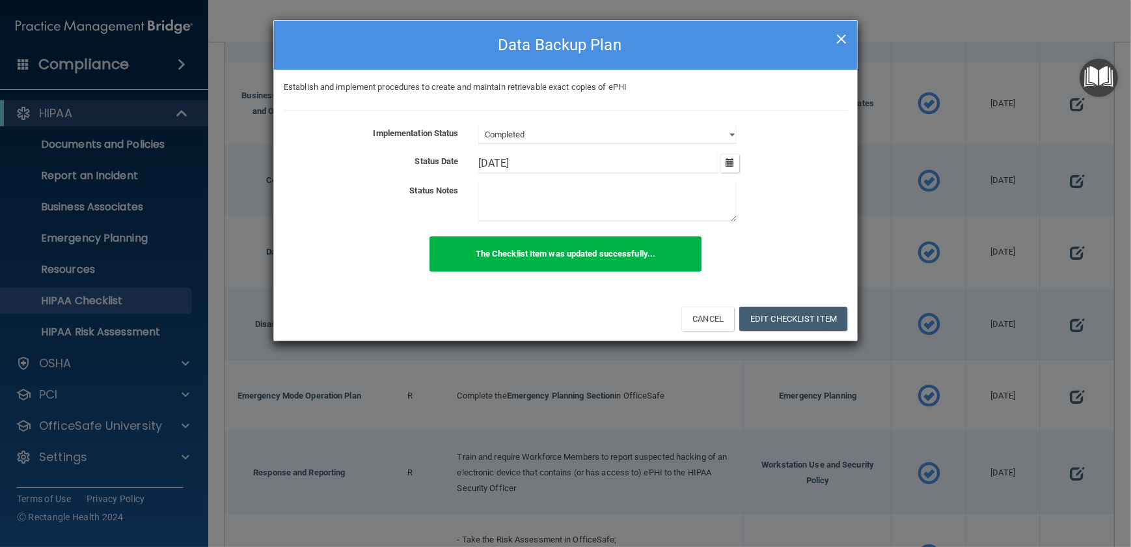
click at [841, 33] on span "×" at bounding box center [842, 37] width 12 height 26
type input "[DATE]"
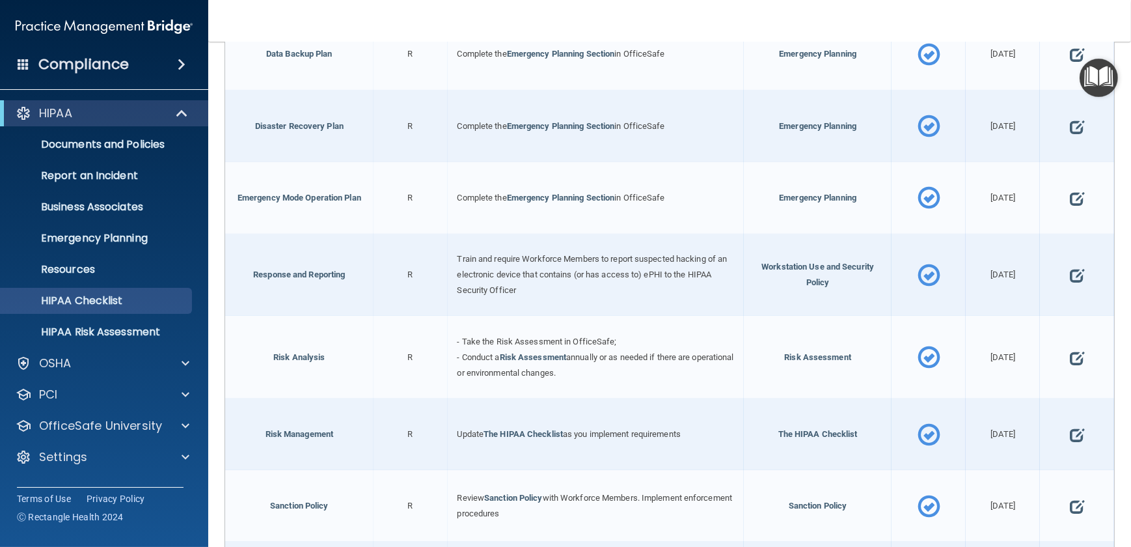
scroll to position [614, 0]
click at [1070, 117] on span at bounding box center [1077, 124] width 14 height 36
select select "completed"
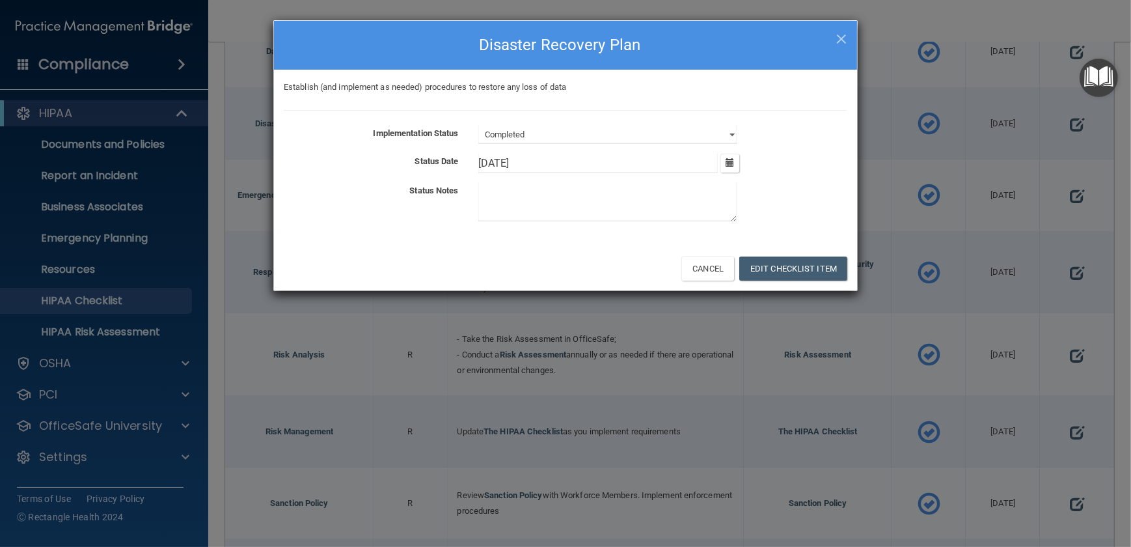
click at [552, 167] on input "[DATE]" at bounding box center [598, 164] width 240 height 20
type input "1"
click at [772, 276] on button "Edit Checklist Item" at bounding box center [793, 268] width 108 height 24
type input "[DATE]"
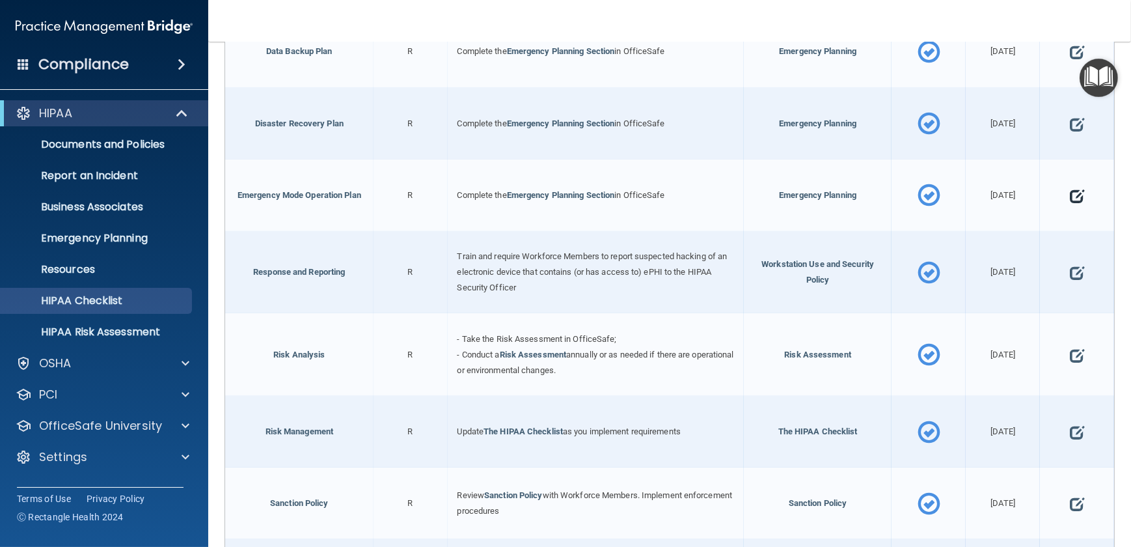
click at [1071, 189] on span at bounding box center [1077, 196] width 14 height 36
select select "completed"
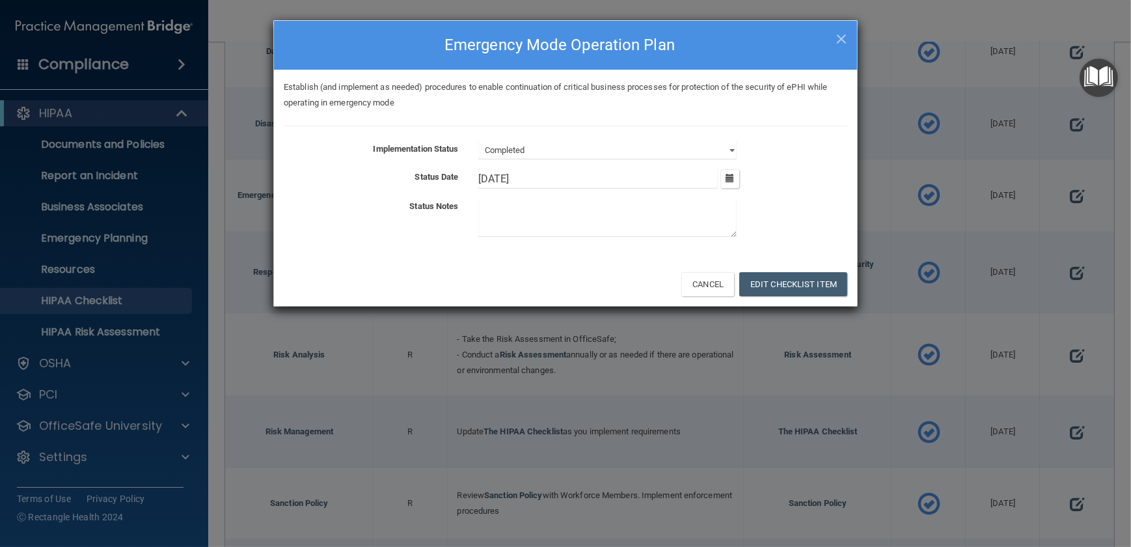
click at [569, 178] on input "[DATE]" at bounding box center [598, 179] width 240 height 20
type input "1"
click at [798, 294] on button "Edit Checklist Item" at bounding box center [793, 284] width 108 height 24
type input "[DATE]"
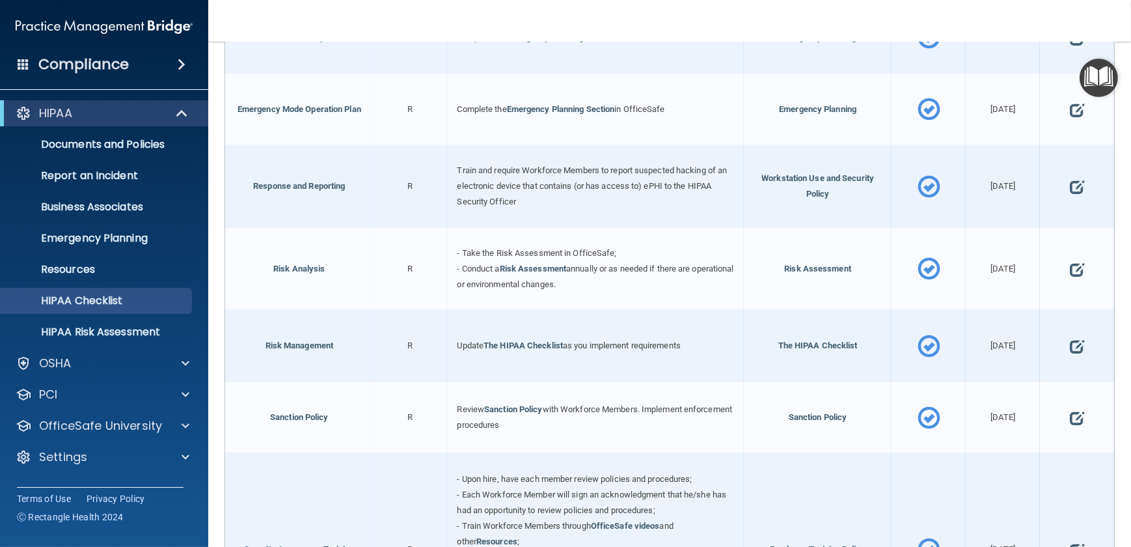
scroll to position [703, 0]
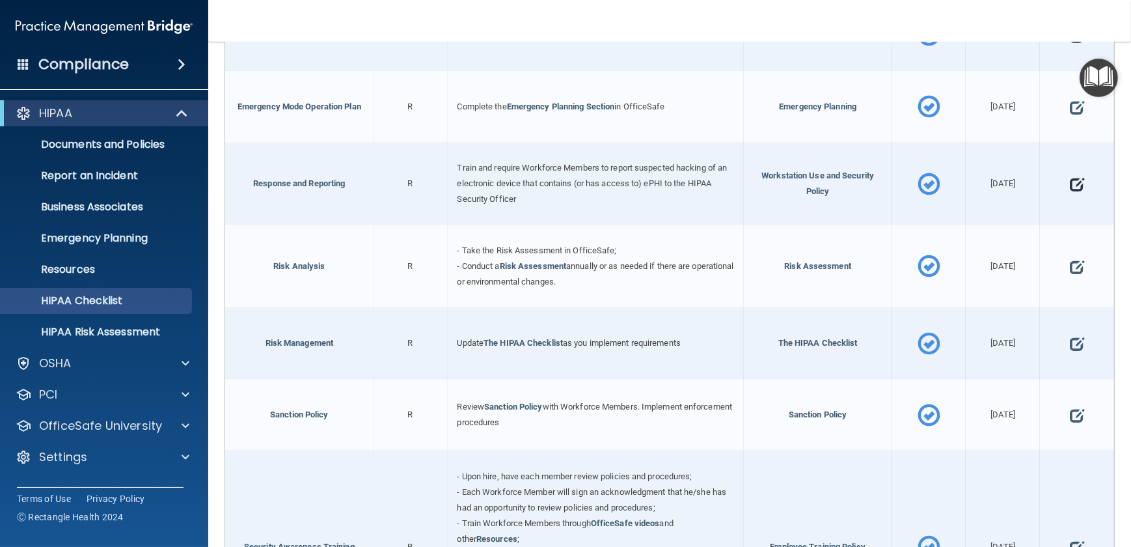
click at [1070, 182] on span at bounding box center [1077, 184] width 14 height 36
select select "completed"
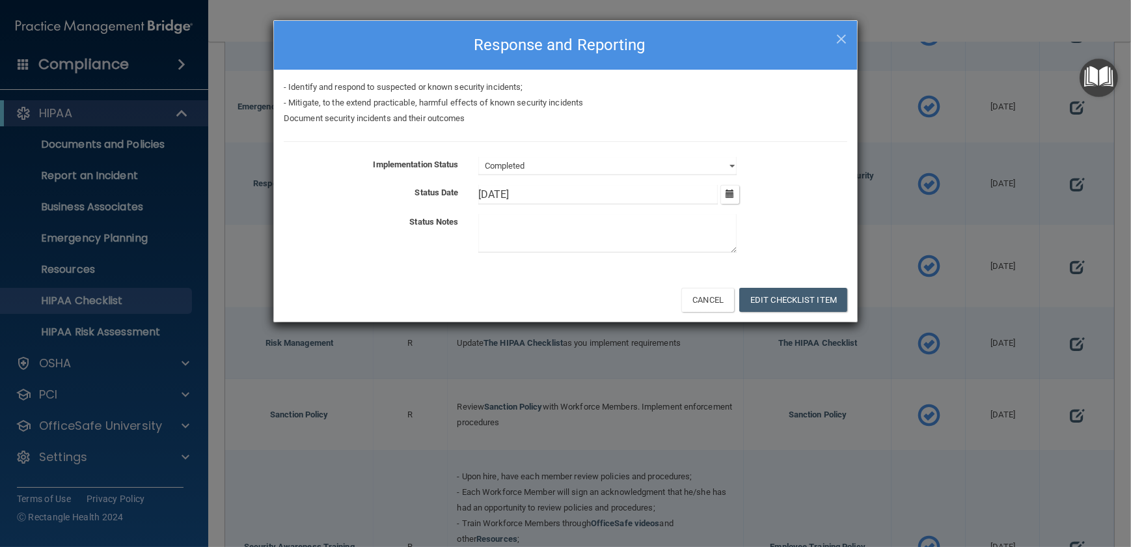
drag, startPoint x: 529, startPoint y: 186, endPoint x: 453, endPoint y: 191, distance: 76.3
click at [453, 191] on div "Status Date 1/20/[DATE] Tue Wed Thu Fri Sat Sun 30 31 01 02 03 04 05 06 07 08 0…" at bounding box center [565, 195] width 583 height 20
click at [795, 292] on button "Edit Checklist Item" at bounding box center [793, 300] width 108 height 24
type input "[DATE]"
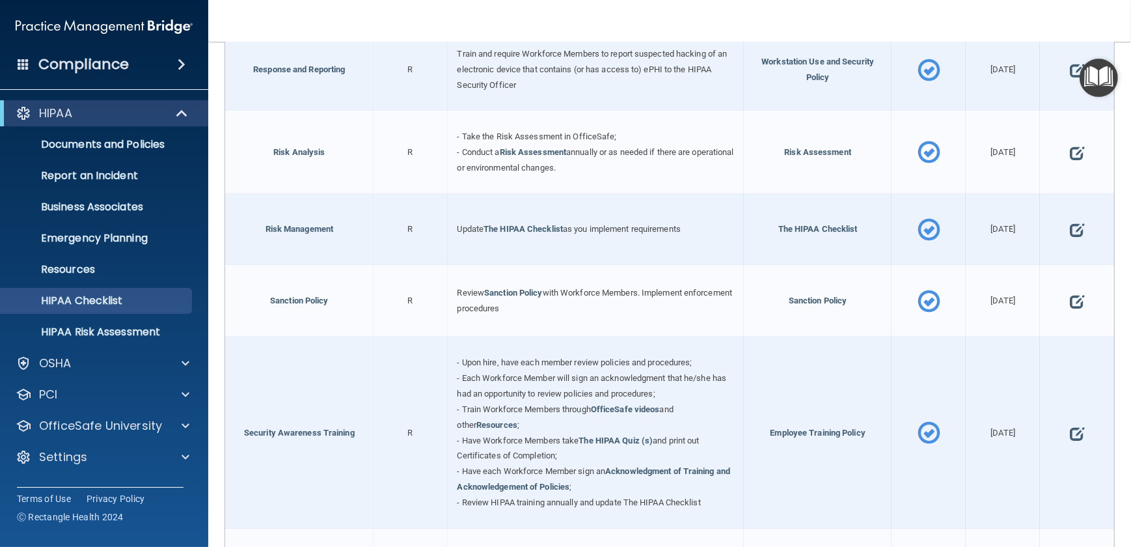
scroll to position [826, 0]
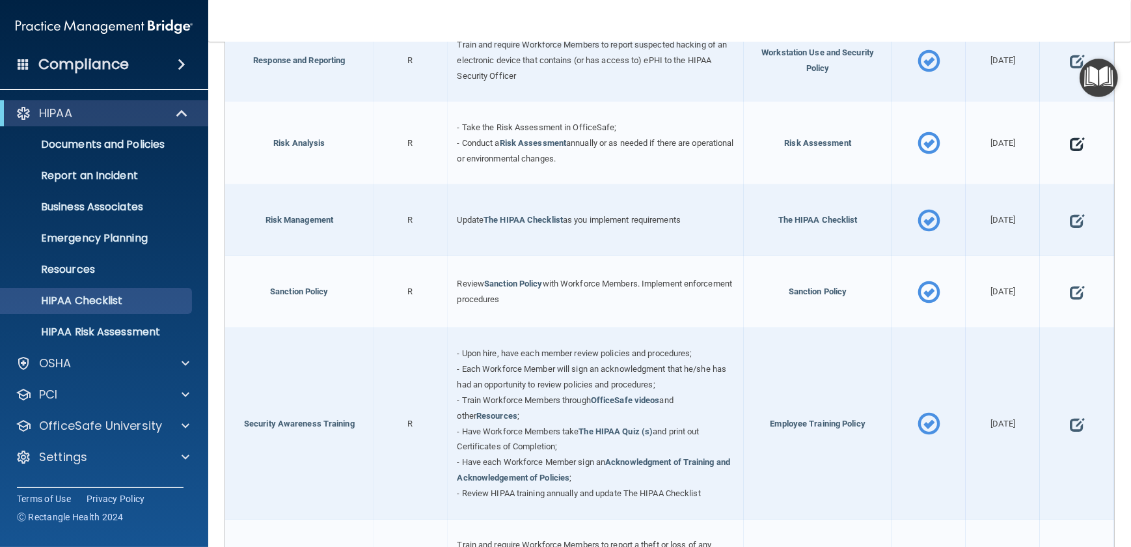
click at [1070, 143] on span at bounding box center [1077, 144] width 14 height 36
select select "completed"
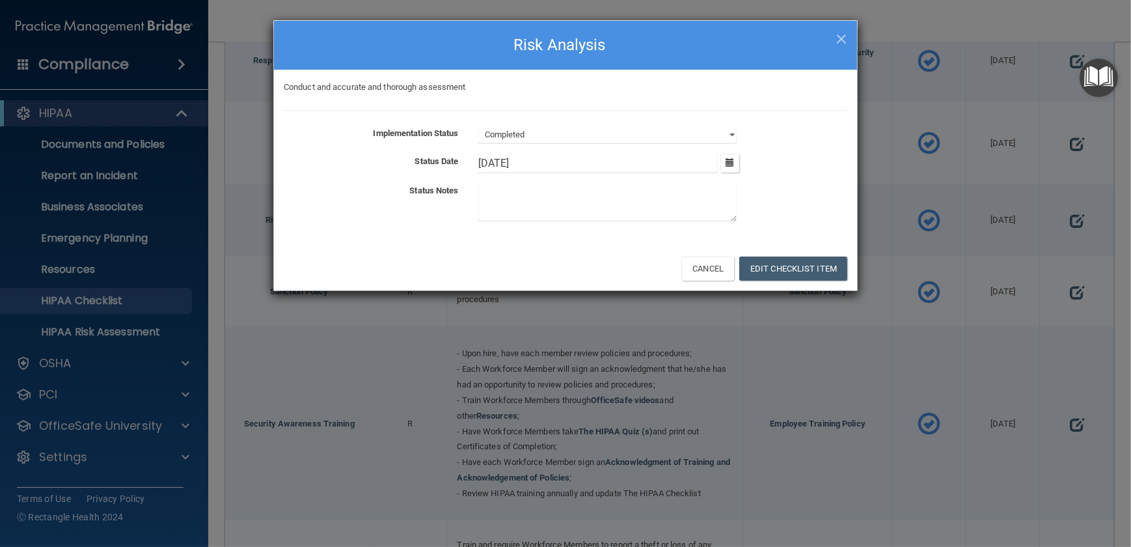
click at [644, 157] on input "[DATE]" at bounding box center [598, 164] width 240 height 20
type input "1"
click at [795, 277] on button "Edit Checklist Item" at bounding box center [793, 268] width 108 height 24
type input "[DATE]"
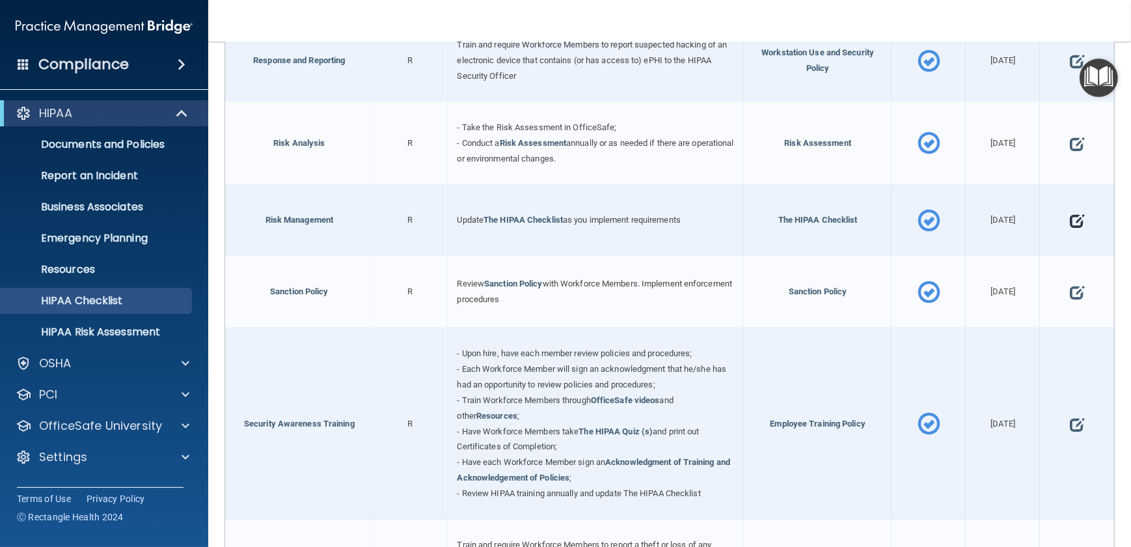
click at [1070, 217] on span at bounding box center [1077, 220] width 14 height 36
select select "completed"
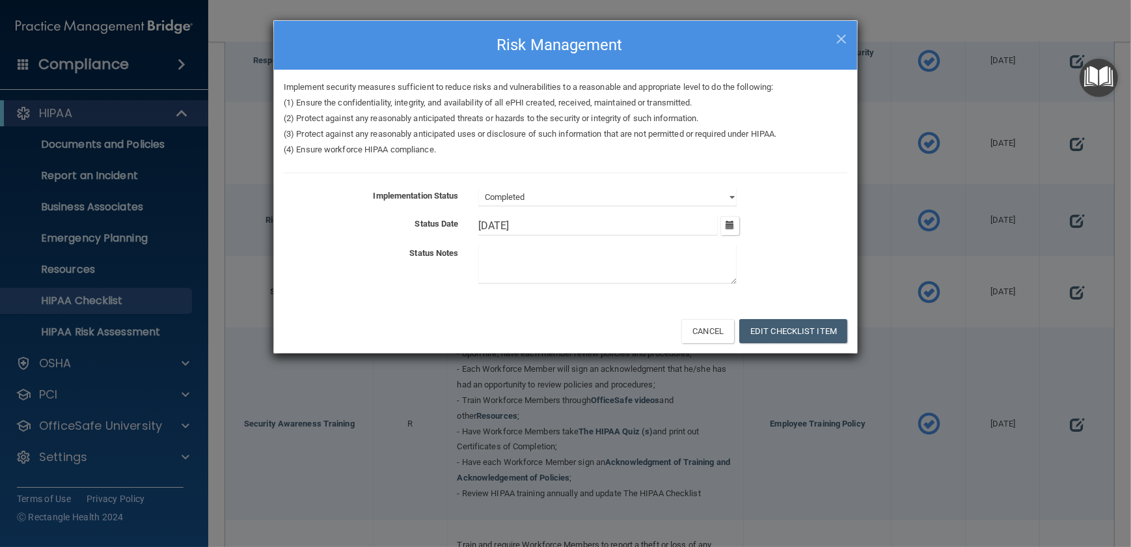
click at [581, 228] on input "[DATE]" at bounding box center [598, 226] width 240 height 20
type input "1"
click at [780, 334] on button "Edit Checklist Item" at bounding box center [793, 331] width 108 height 24
type input "[DATE]"
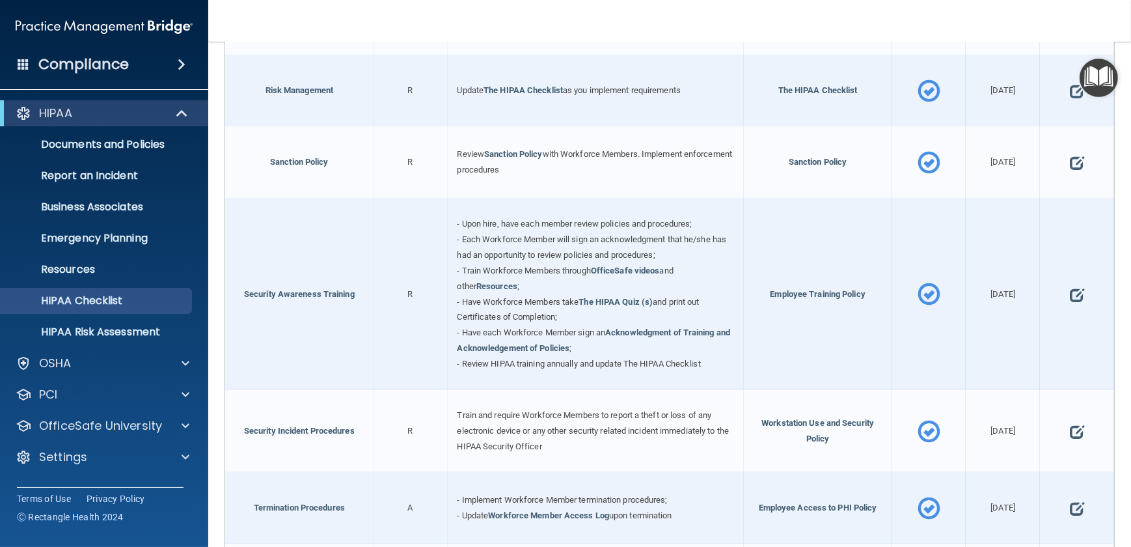
scroll to position [957, 0]
click at [1071, 156] on span at bounding box center [1077, 161] width 14 height 36
select select "completed"
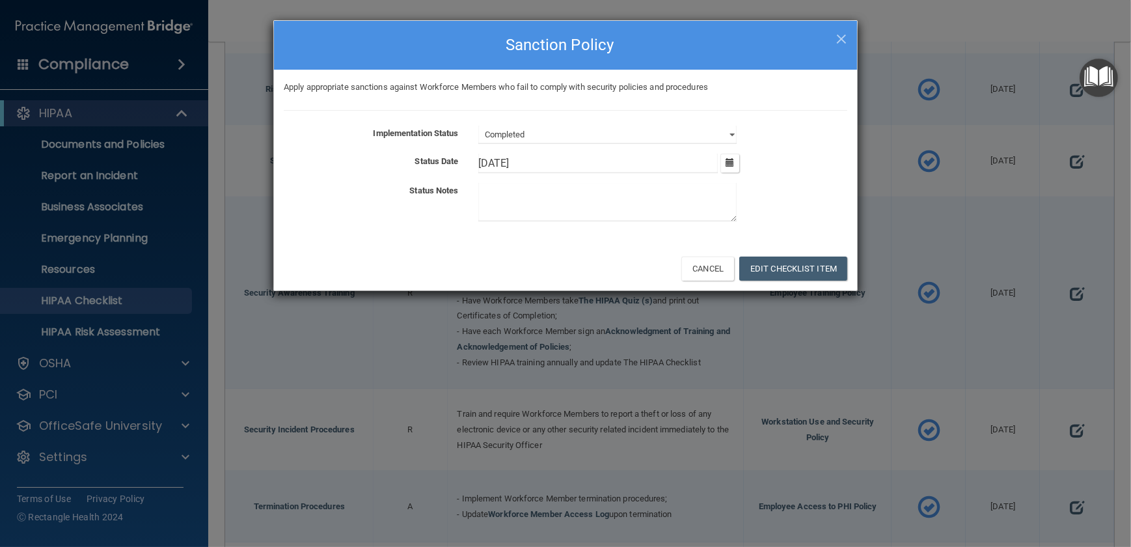
click at [622, 156] on input "[DATE]" at bounding box center [598, 164] width 240 height 20
type input "1"
click at [781, 278] on button "Edit Checklist Item" at bounding box center [793, 268] width 108 height 24
type input "[DATE]"
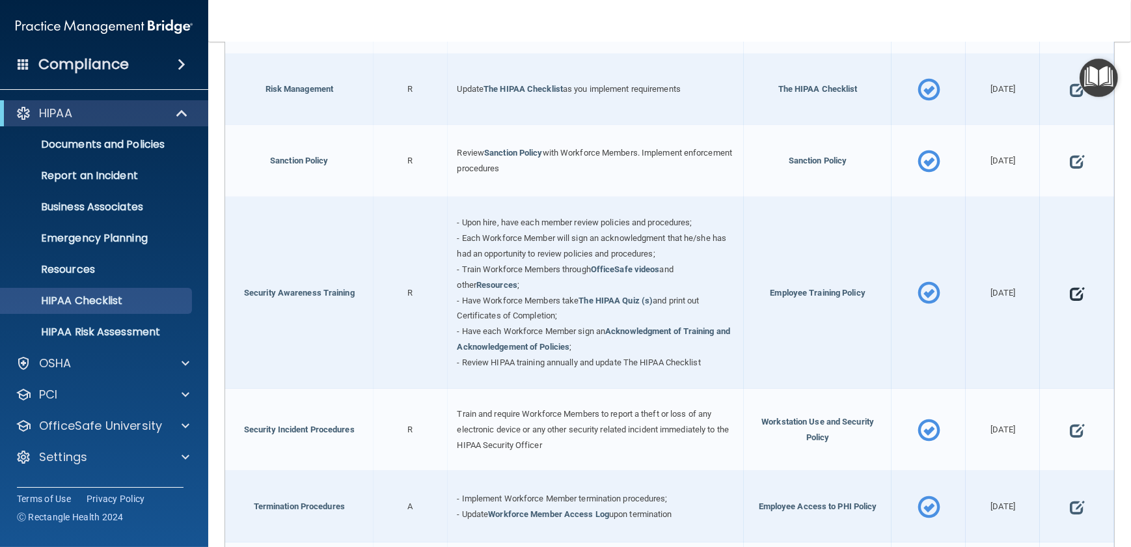
click at [1070, 286] on span at bounding box center [1077, 293] width 14 height 36
select select "completed"
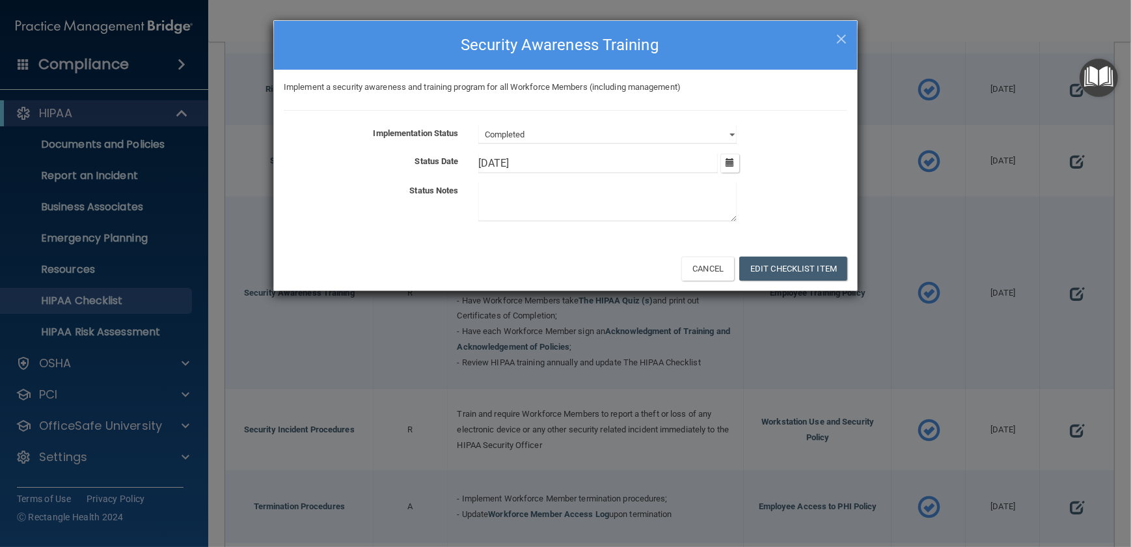
click at [546, 162] on input "[DATE]" at bounding box center [598, 164] width 240 height 20
type input "1"
click at [757, 264] on button "Edit Checklist Item" at bounding box center [793, 268] width 108 height 24
type input "[DATE]"
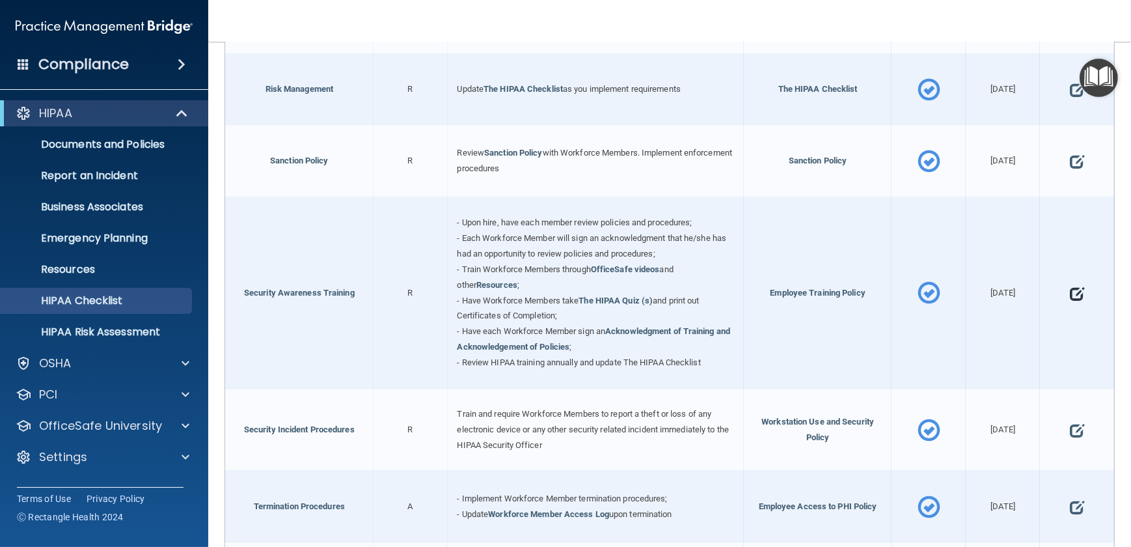
click at [1070, 285] on span at bounding box center [1077, 293] width 14 height 36
select select "completed"
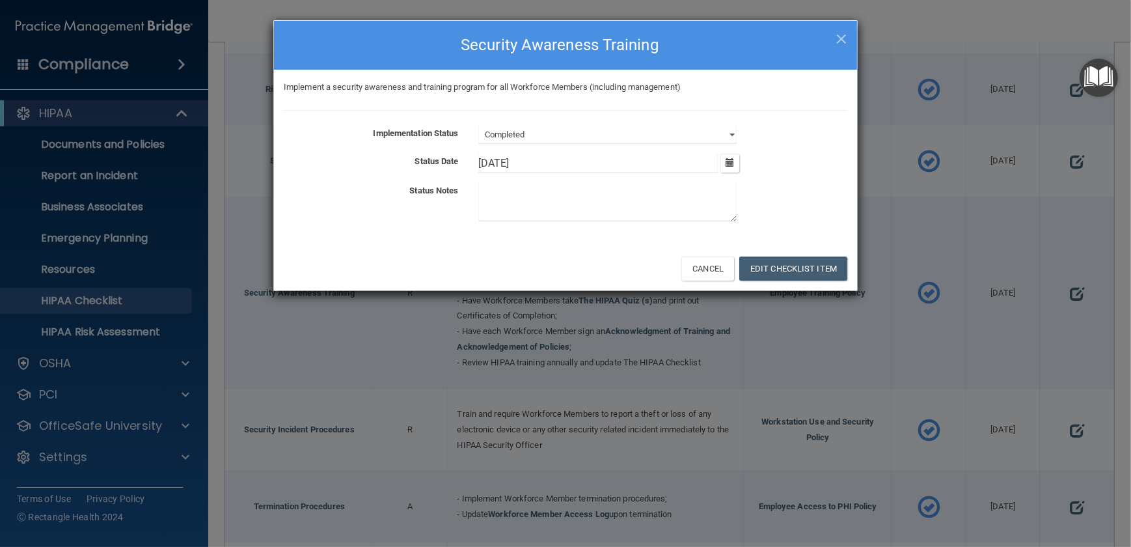
click at [579, 159] on input "[DATE]" at bounding box center [598, 164] width 240 height 20
type input "1"
click at [796, 267] on button "Edit Checklist Item" at bounding box center [793, 268] width 108 height 24
type input "[DATE]"
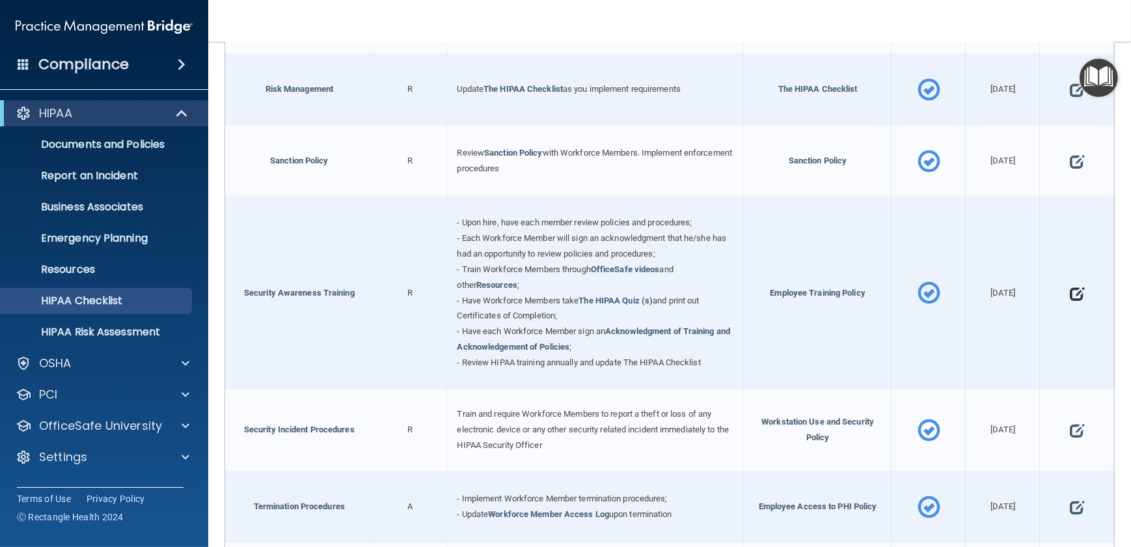
click at [1070, 290] on span at bounding box center [1077, 293] width 14 height 36
select select "completed"
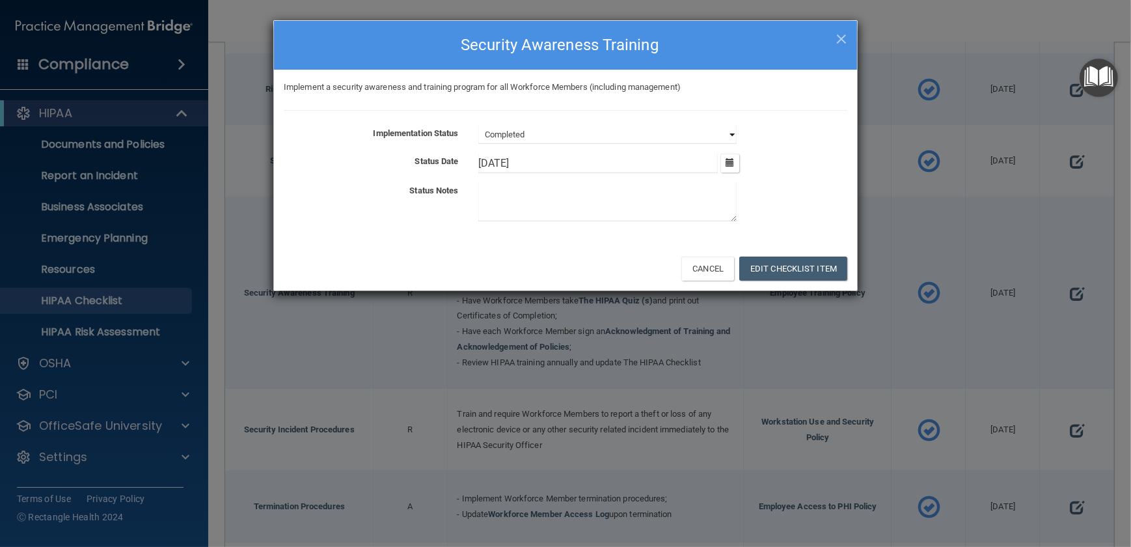
click at [551, 130] on select "Not Started In Progress Completed" at bounding box center [607, 135] width 258 height 18
click at [478, 126] on select "Not Started In Progress Completed" at bounding box center [607, 135] width 258 height 18
drag, startPoint x: 534, startPoint y: 167, endPoint x: 444, endPoint y: 156, distance: 90.5
click at [444, 156] on div "Status Date 1/1/[DATE] Tue Wed Thu Fri Sat Sun 30 31 01 02 03 04 05 06 07 08 09…" at bounding box center [565, 164] width 583 height 20
click at [760, 256] on button "Edit Checklist Item" at bounding box center [793, 268] width 108 height 24
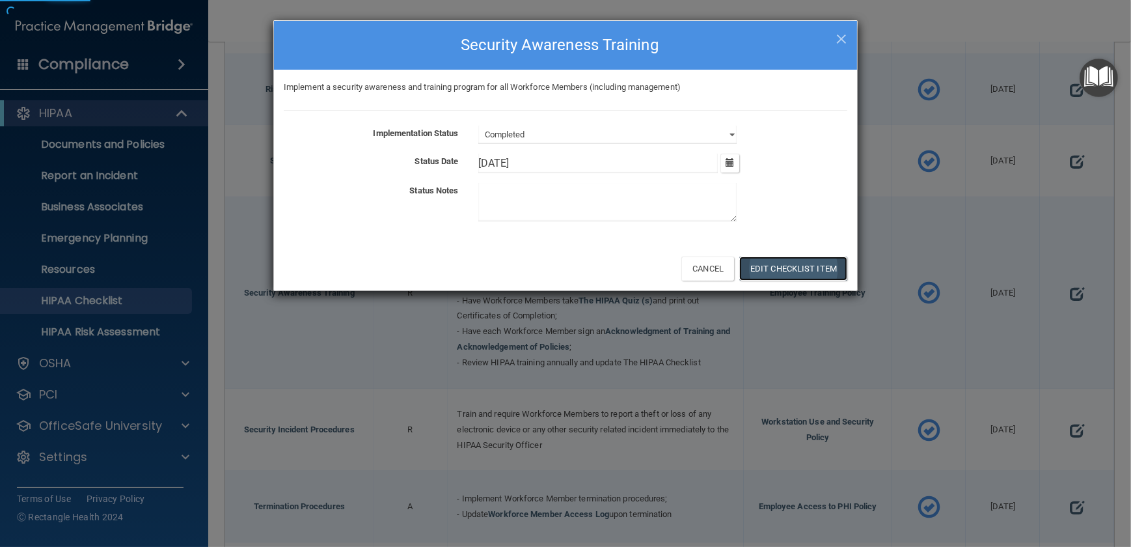
type input "[DATE]"
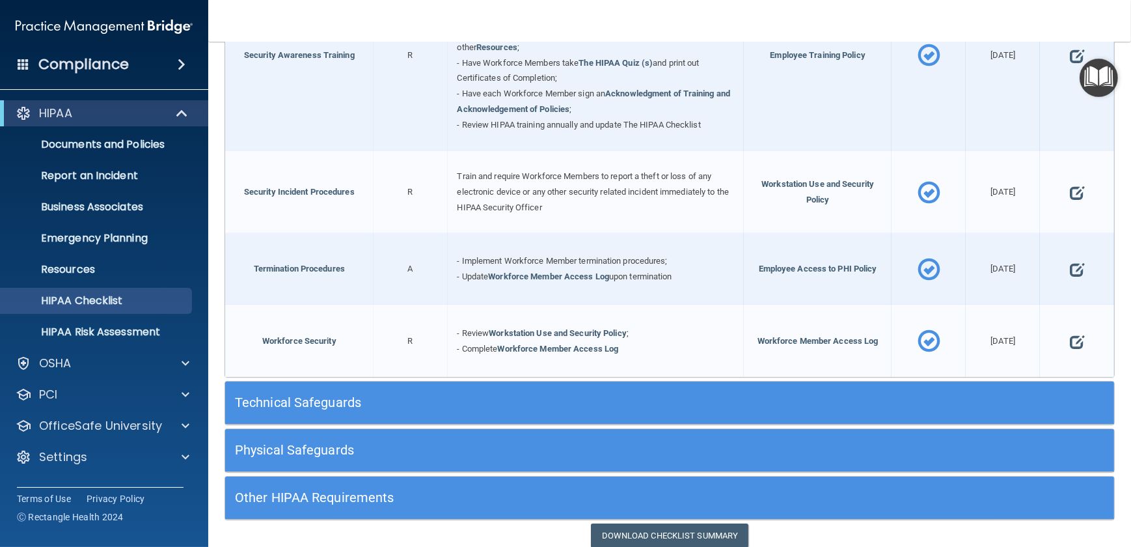
scroll to position [1205, 0]
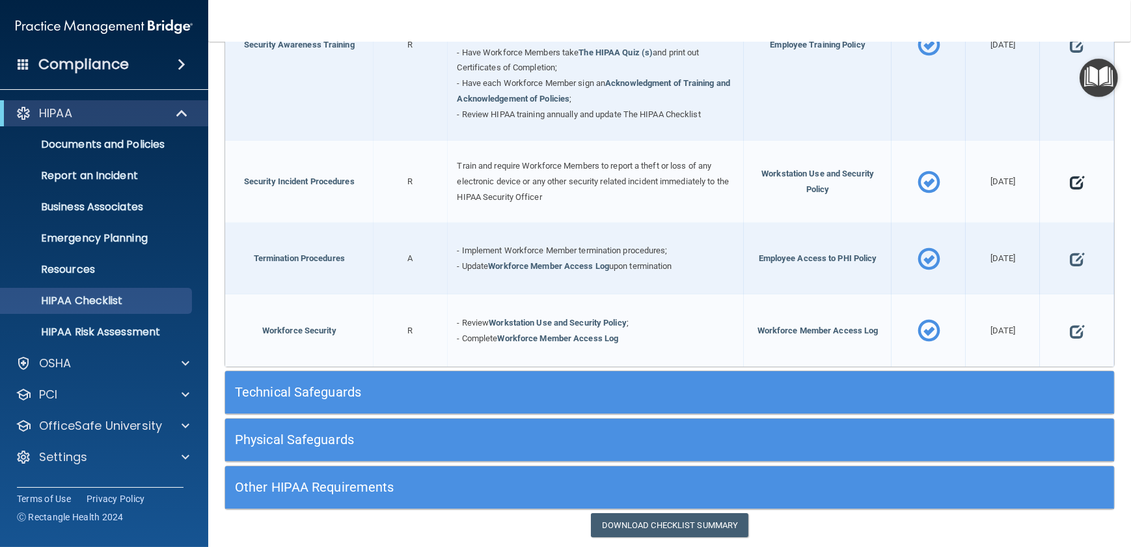
click at [1070, 176] on span at bounding box center [1077, 182] width 14 height 36
select select "completed"
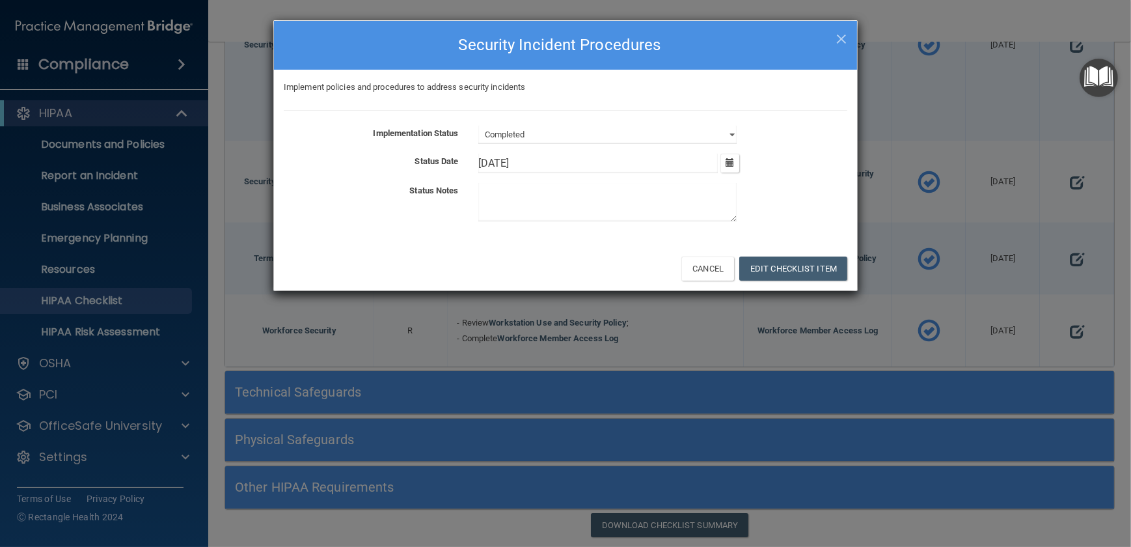
click at [550, 159] on input "[DATE]" at bounding box center [598, 164] width 240 height 20
type input "1"
click at [782, 267] on button "Edit Checklist Item" at bounding box center [793, 268] width 108 height 24
type input "[DATE]"
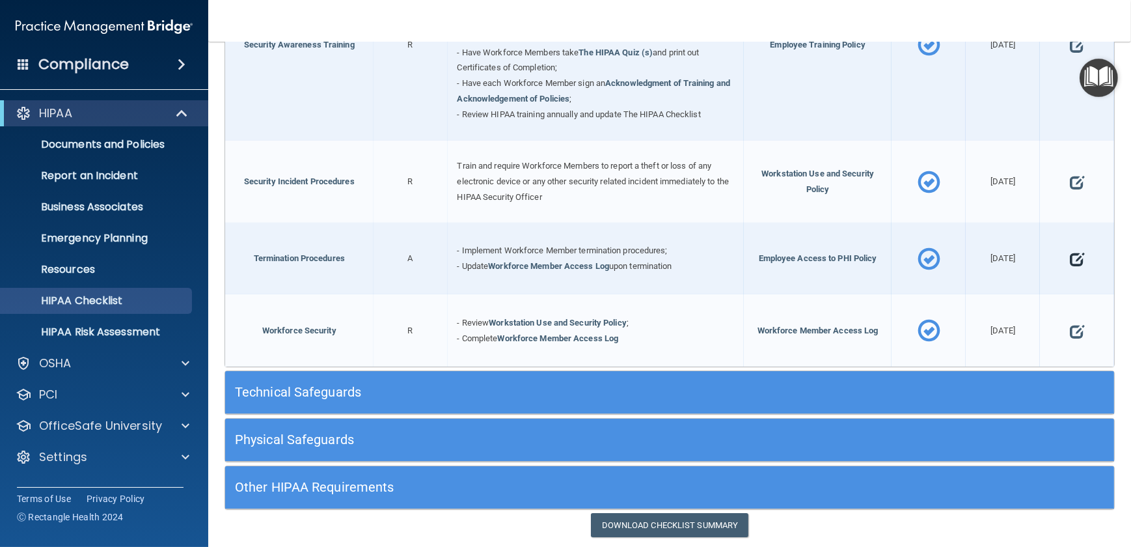
click at [1070, 250] on span at bounding box center [1077, 259] width 14 height 36
select select "completed"
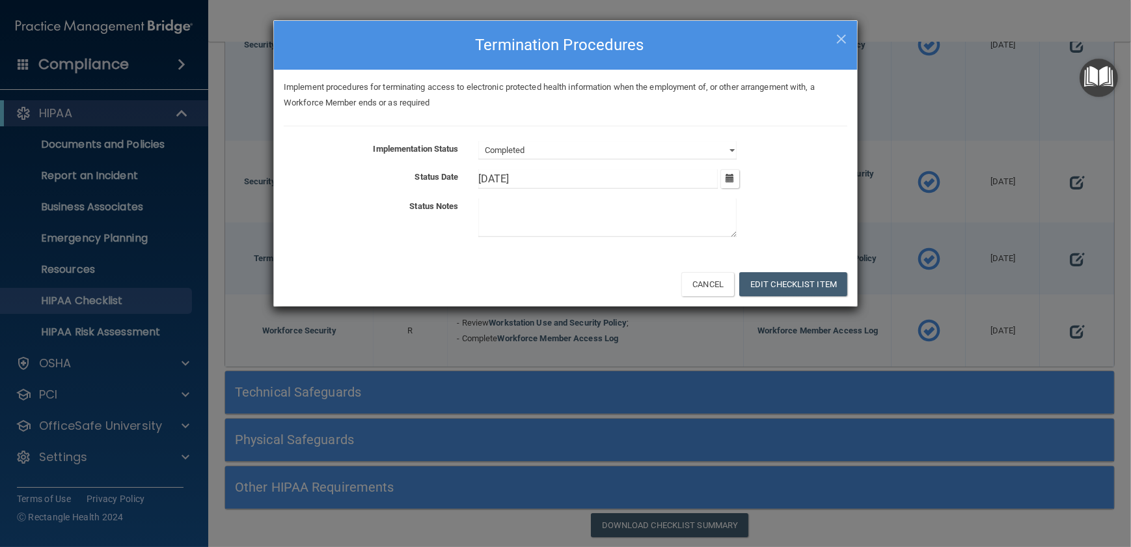
click at [536, 174] on input "[DATE]" at bounding box center [598, 179] width 240 height 20
type input "1"
click at [750, 281] on button "Edit Checklist Item" at bounding box center [793, 284] width 108 height 24
type input "[DATE]"
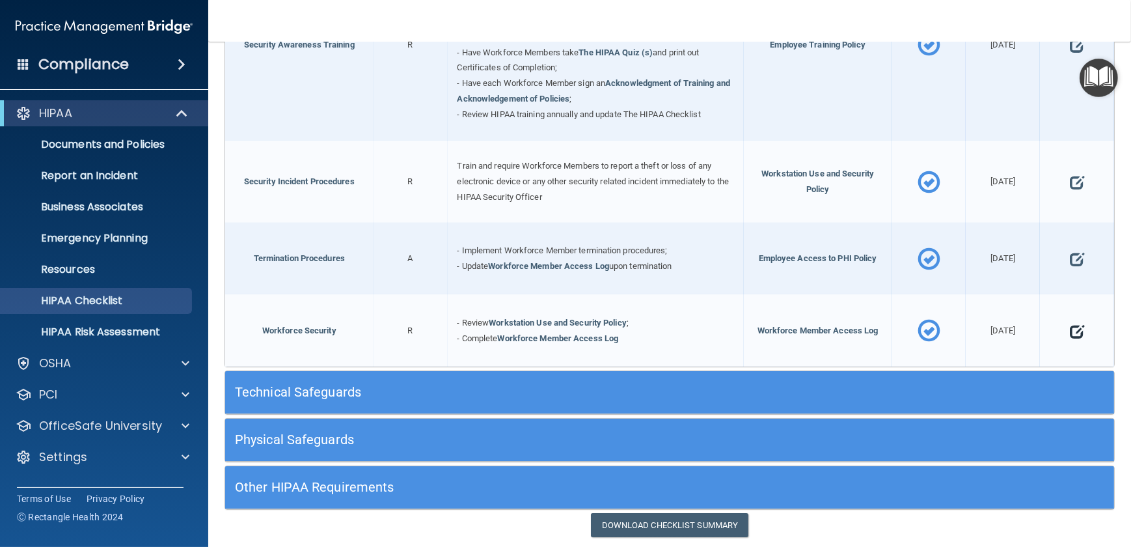
click at [1070, 325] on span at bounding box center [1077, 331] width 14 height 36
select select "completed"
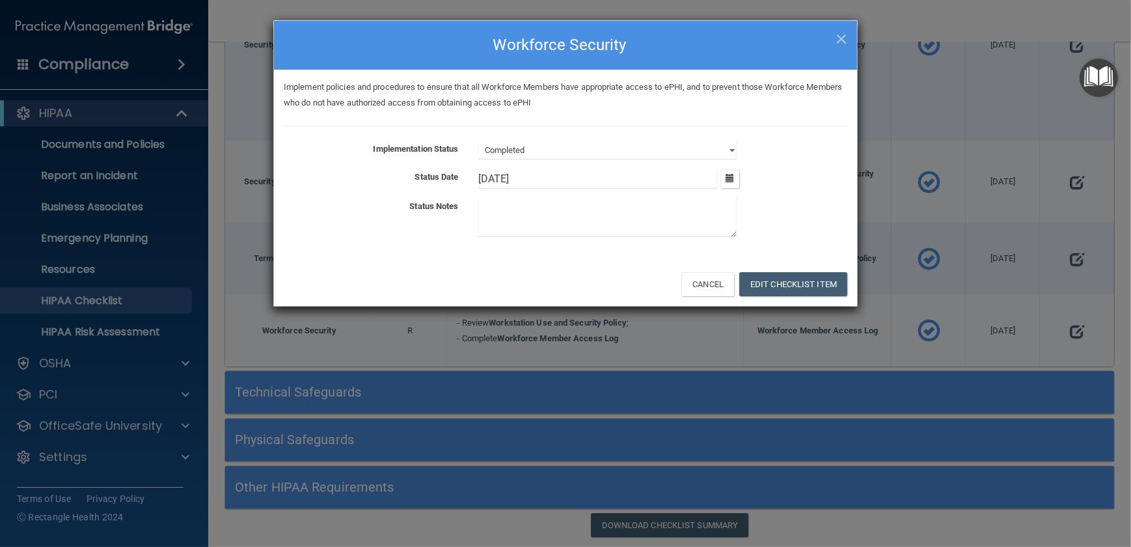
drag, startPoint x: 525, startPoint y: 169, endPoint x: 340, endPoint y: 156, distance: 184.7
click at [340, 156] on div "Implementation Status Not Started In Progress Completed Status Date 1/20/[DATE]…" at bounding box center [566, 191] width 564 height 101
click at [753, 289] on button "Edit Checklist Item" at bounding box center [793, 284] width 108 height 24
type input "[DATE]"
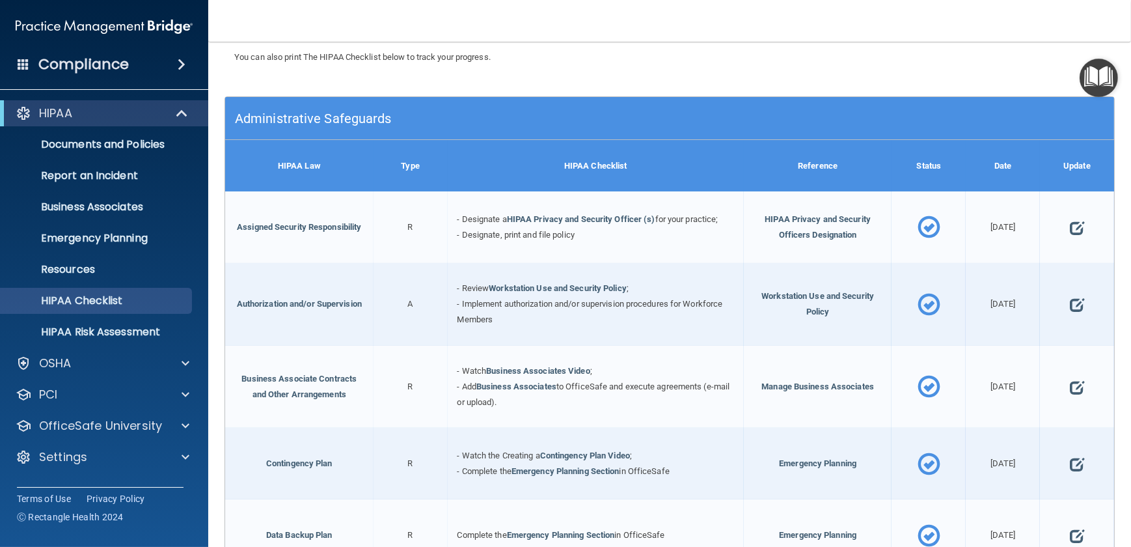
scroll to position [105, 0]
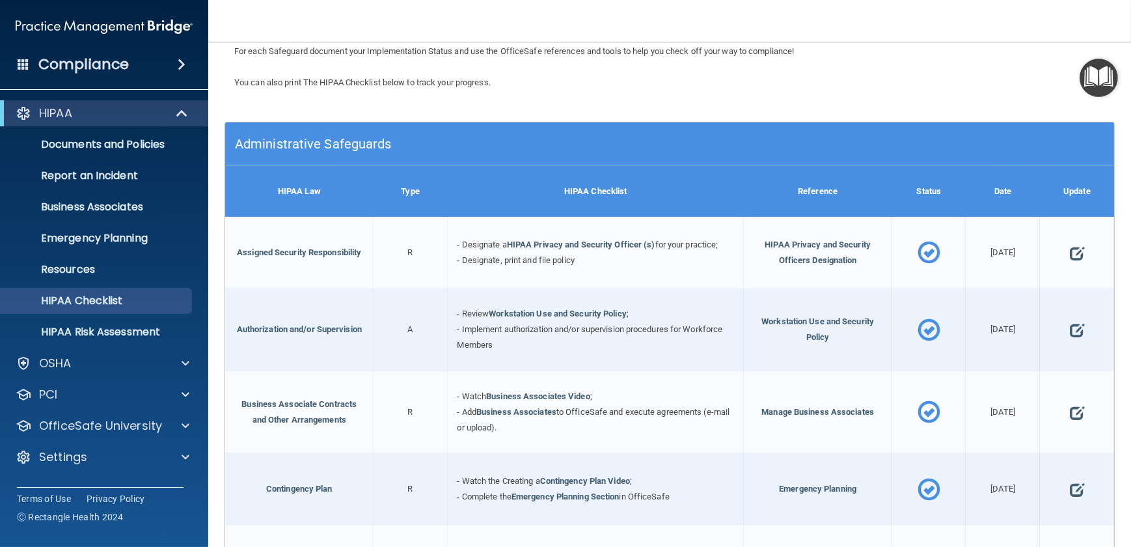
click at [346, 141] on h5 "Administrative Safeguards" at bounding box center [559, 144] width 648 height 14
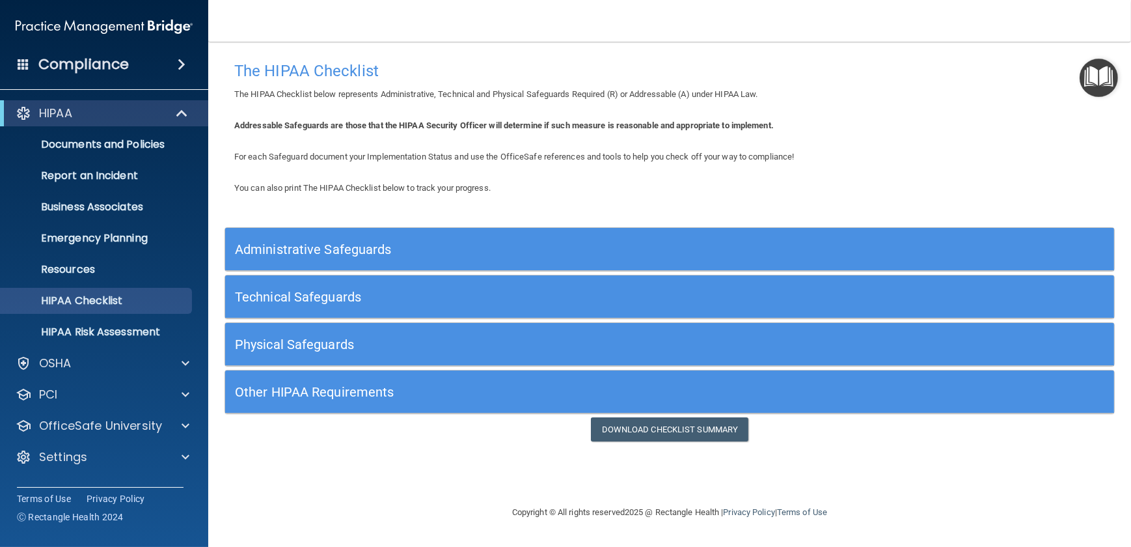
click at [288, 292] on h5 "Technical Safeguards" at bounding box center [559, 297] width 648 height 14
